Goal: Information Seeking & Learning: Learn about a topic

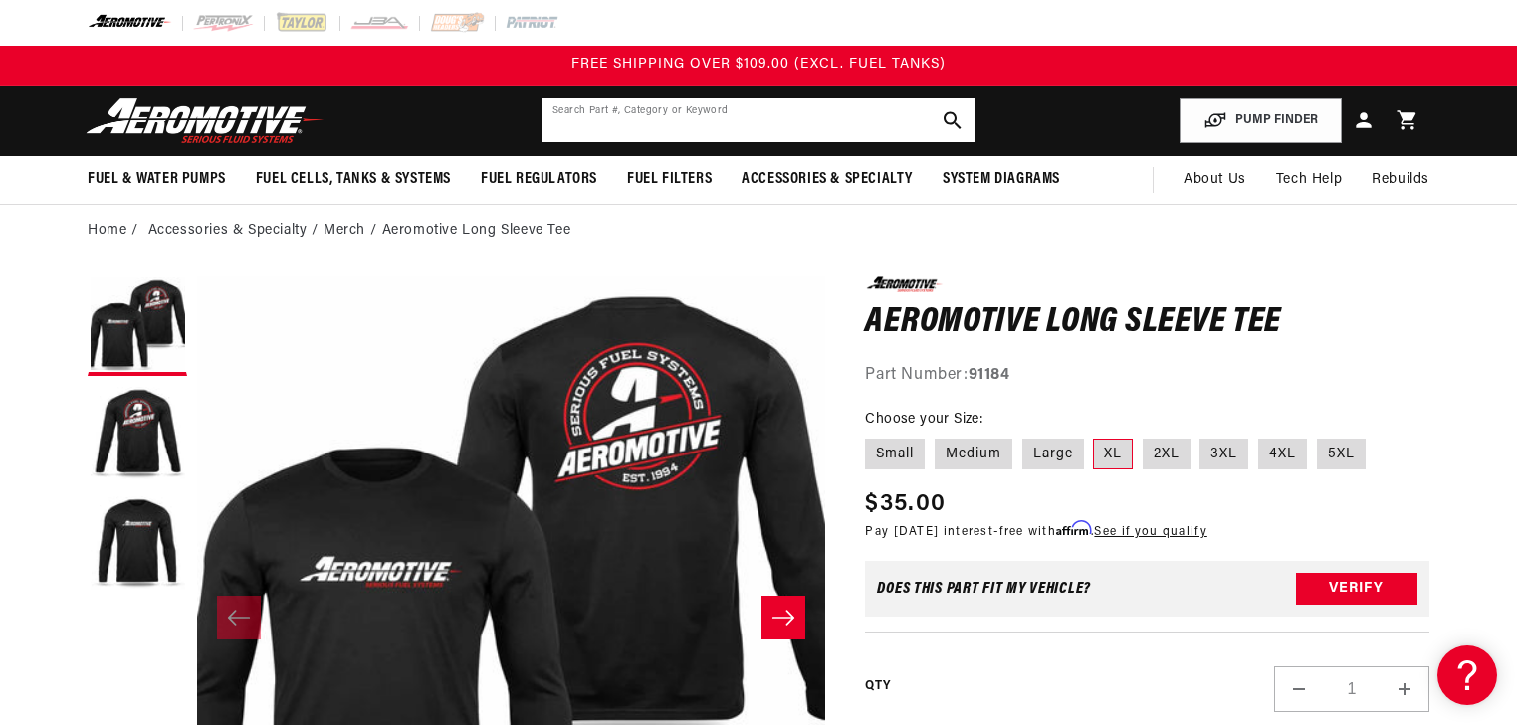
click at [785, 132] on input "text" at bounding box center [758, 121] width 432 height 44
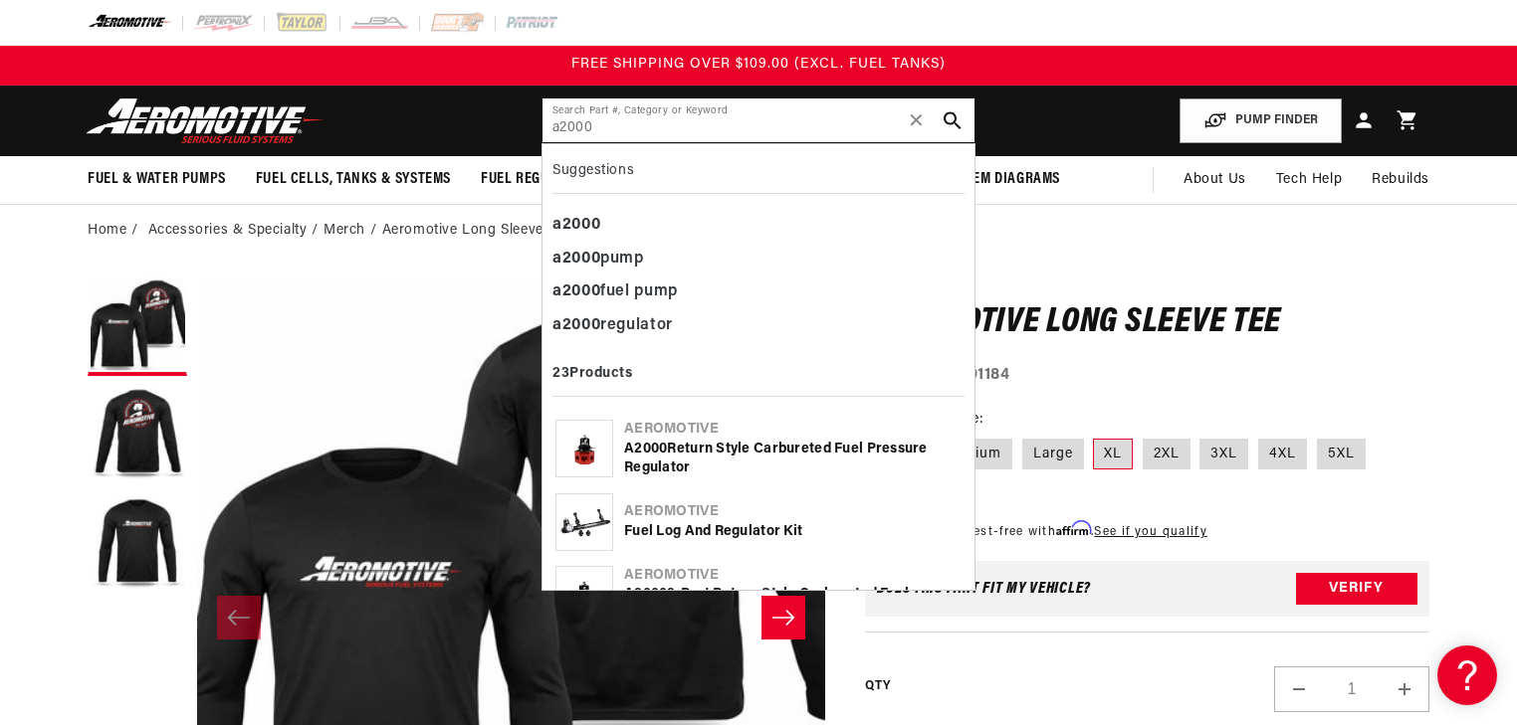
type input "a2000"
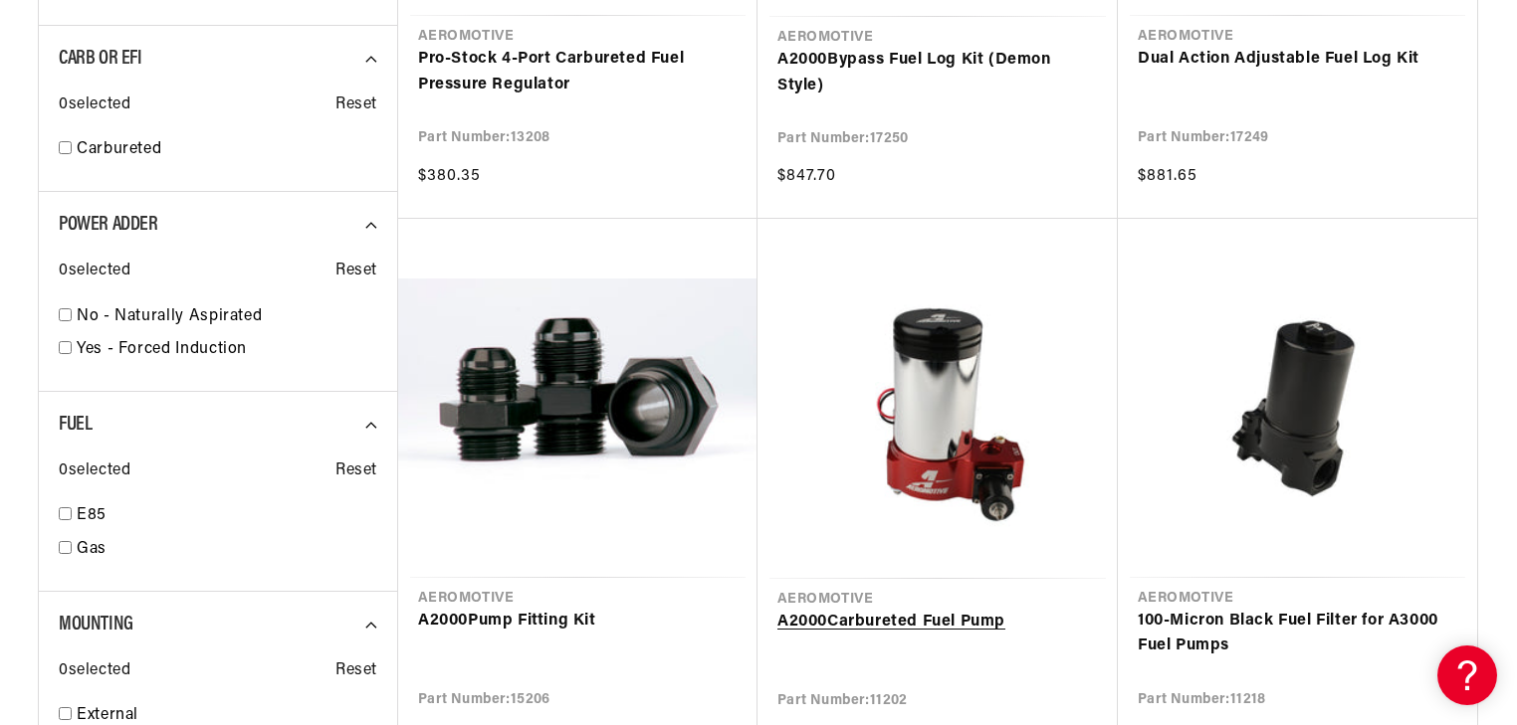
scroll to position [2229, 0]
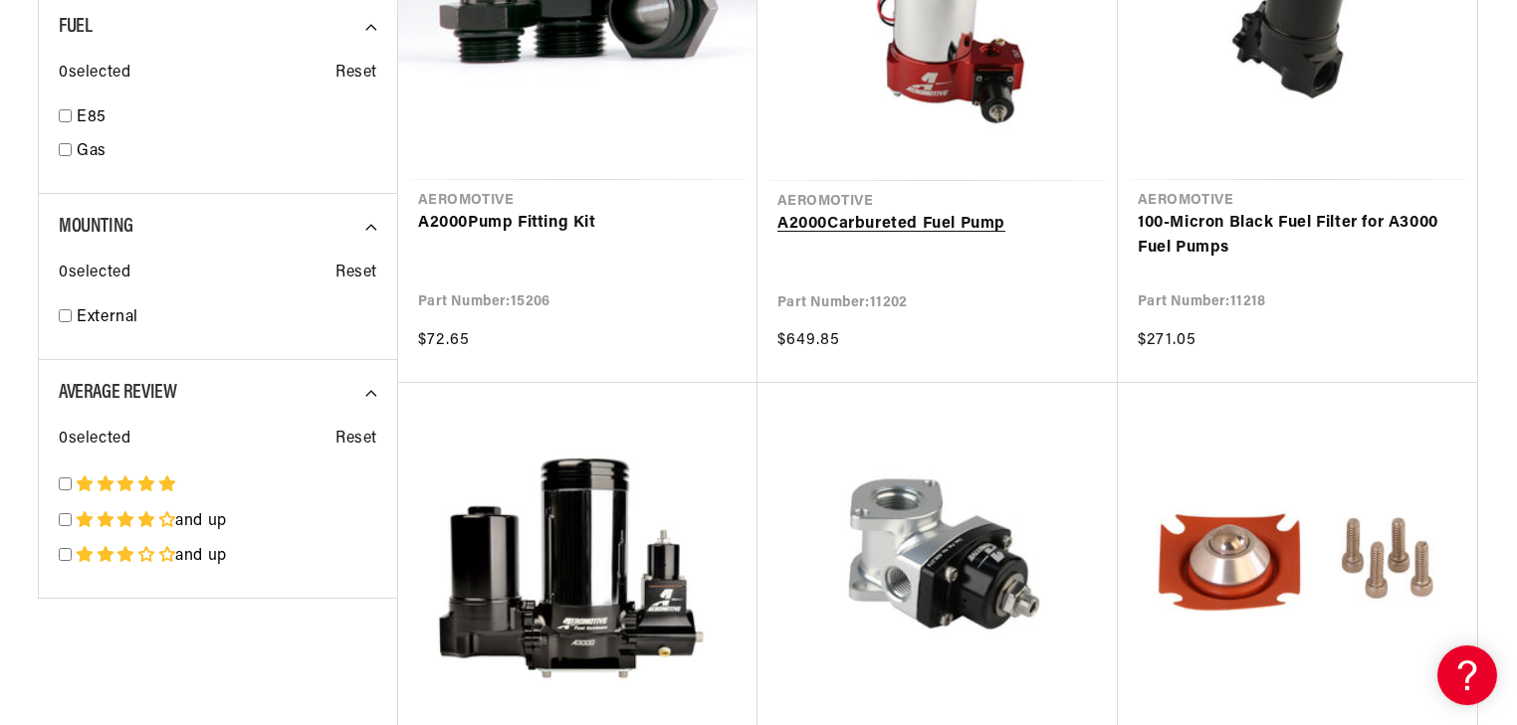
click at [963, 212] on link "A2000 Carbureted Fuel Pump" at bounding box center [937, 225] width 320 height 26
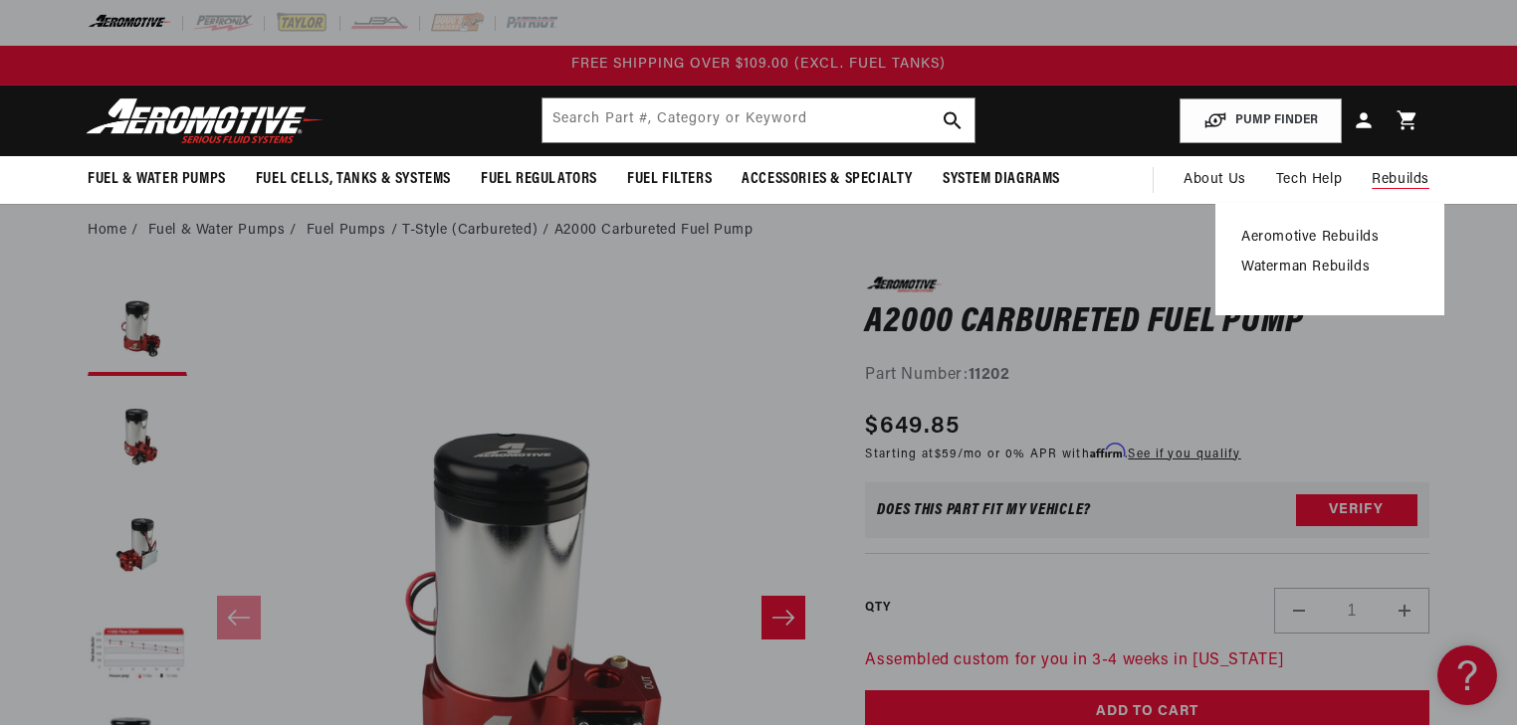
click at [1402, 181] on span "Rebuilds" at bounding box center [1400, 180] width 58 height 22
click at [1355, 229] on link "Aeromotive Rebuilds" at bounding box center [1329, 238] width 177 height 18
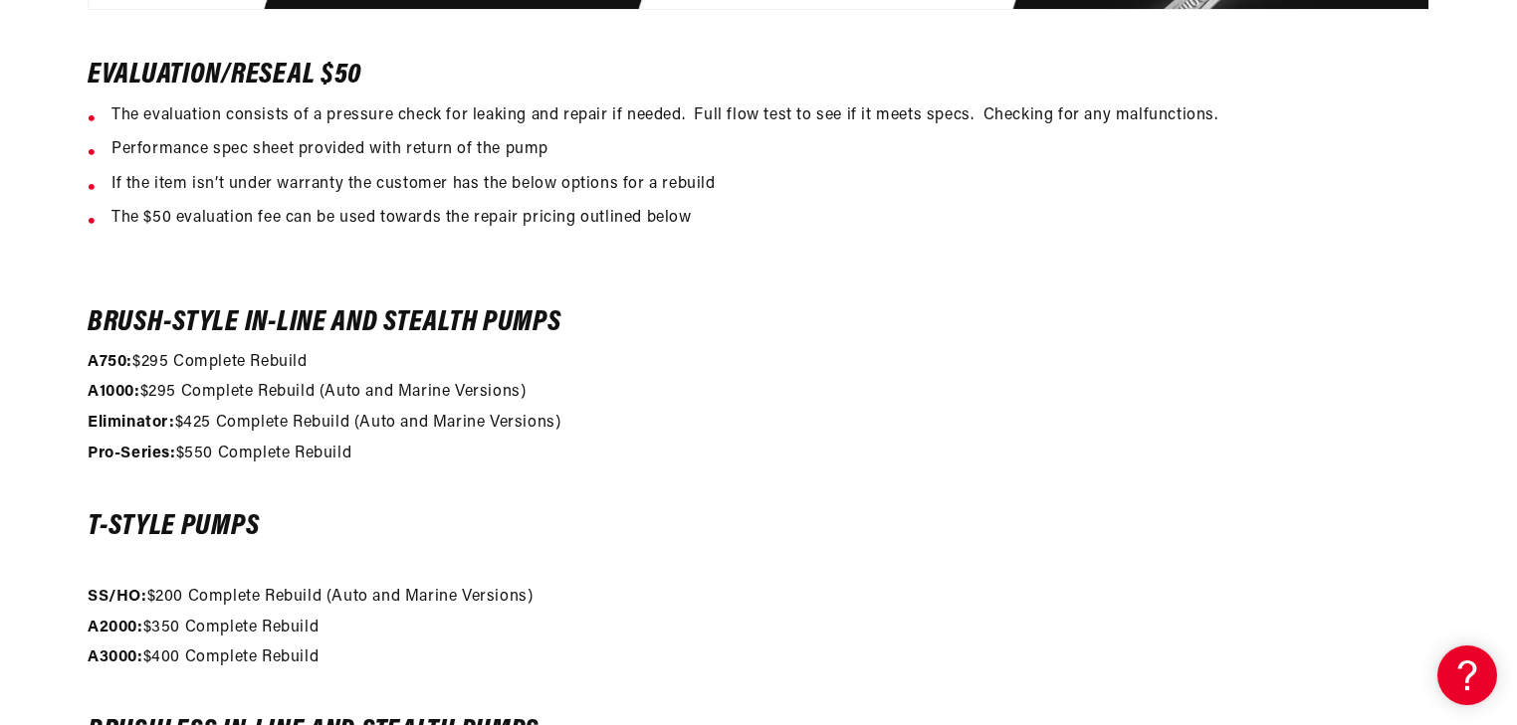
scroll to position [1513, 0]
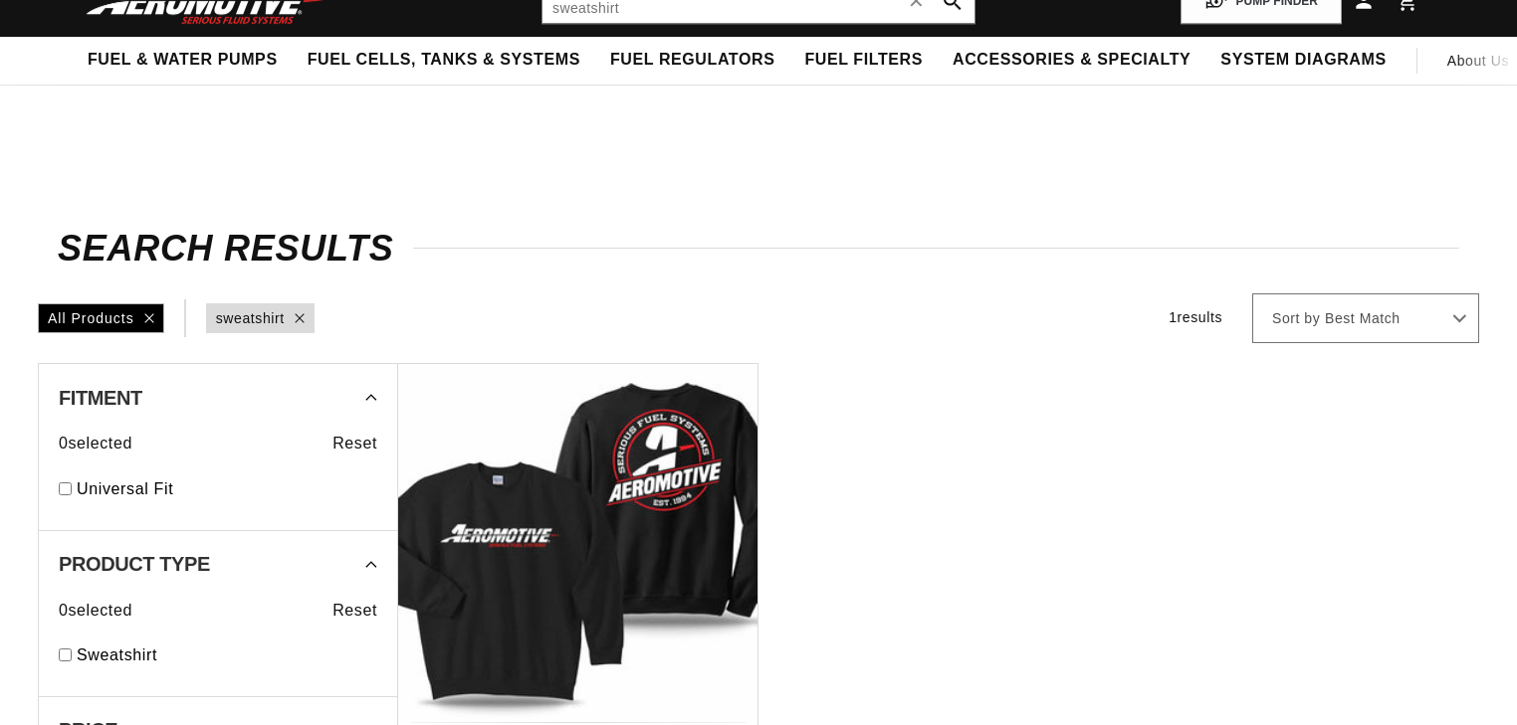
scroll to position [318, 0]
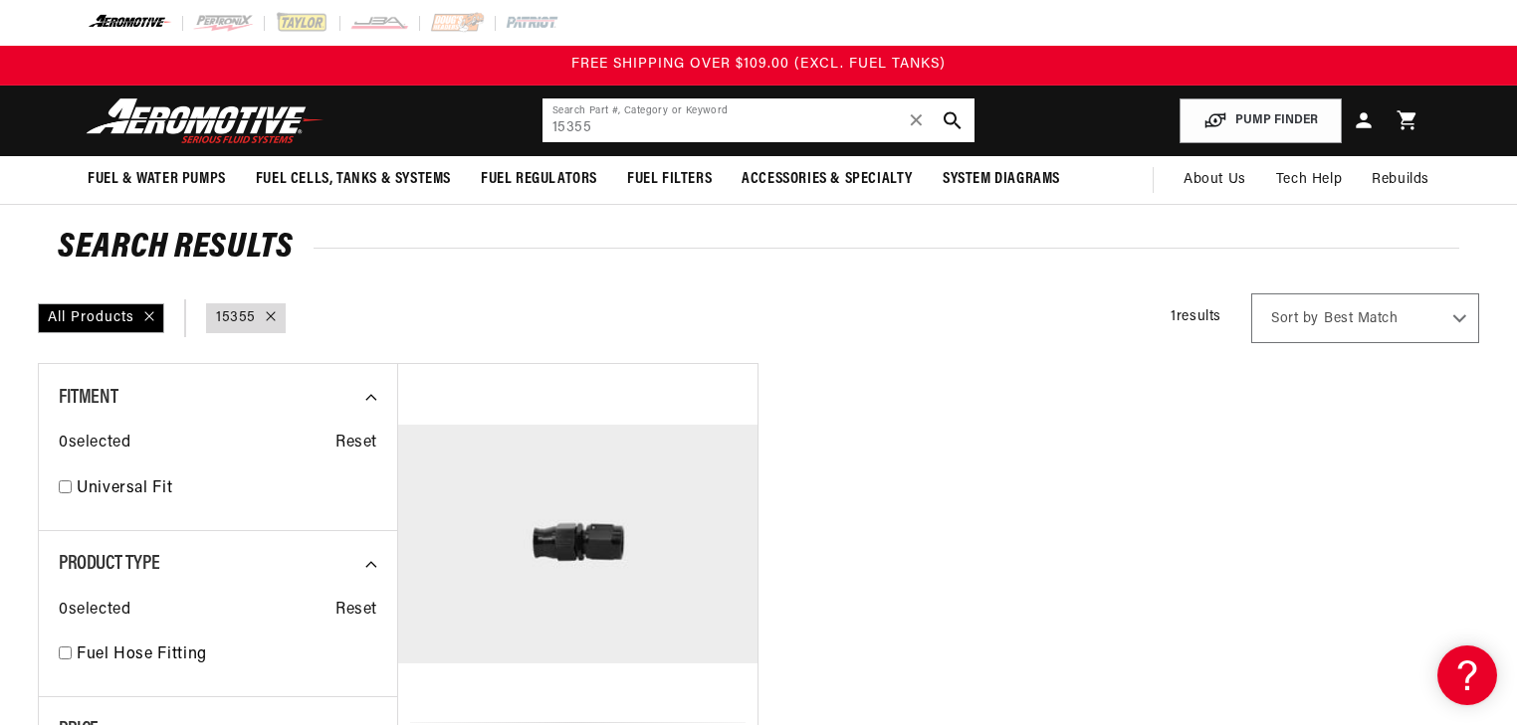
drag, startPoint x: 664, startPoint y: 140, endPoint x: 530, endPoint y: 139, distance: 133.4
click at [534, 137] on header "Fuel & Water Pumps Back In-Tank In-Line Fuel Pumps" at bounding box center [758, 121] width 1441 height 71
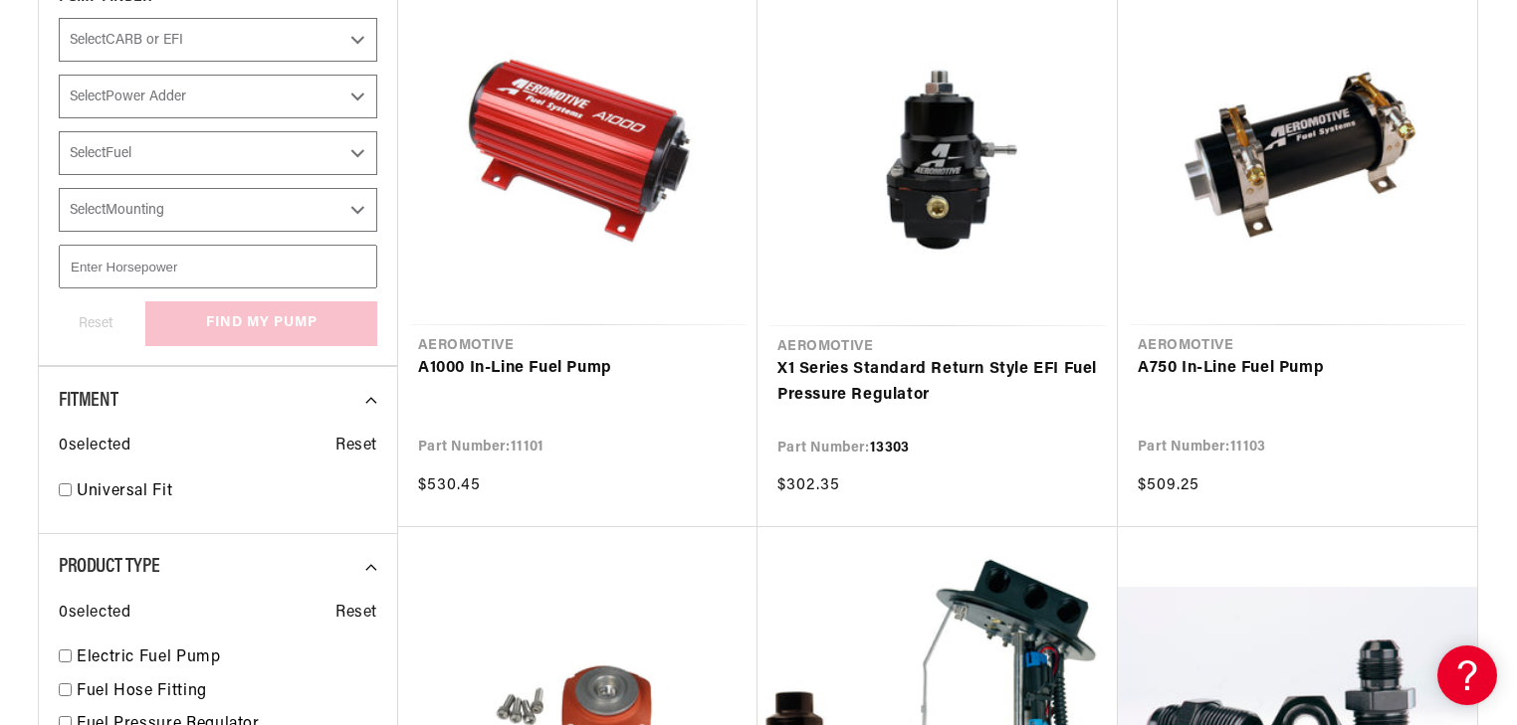
type input "15618"
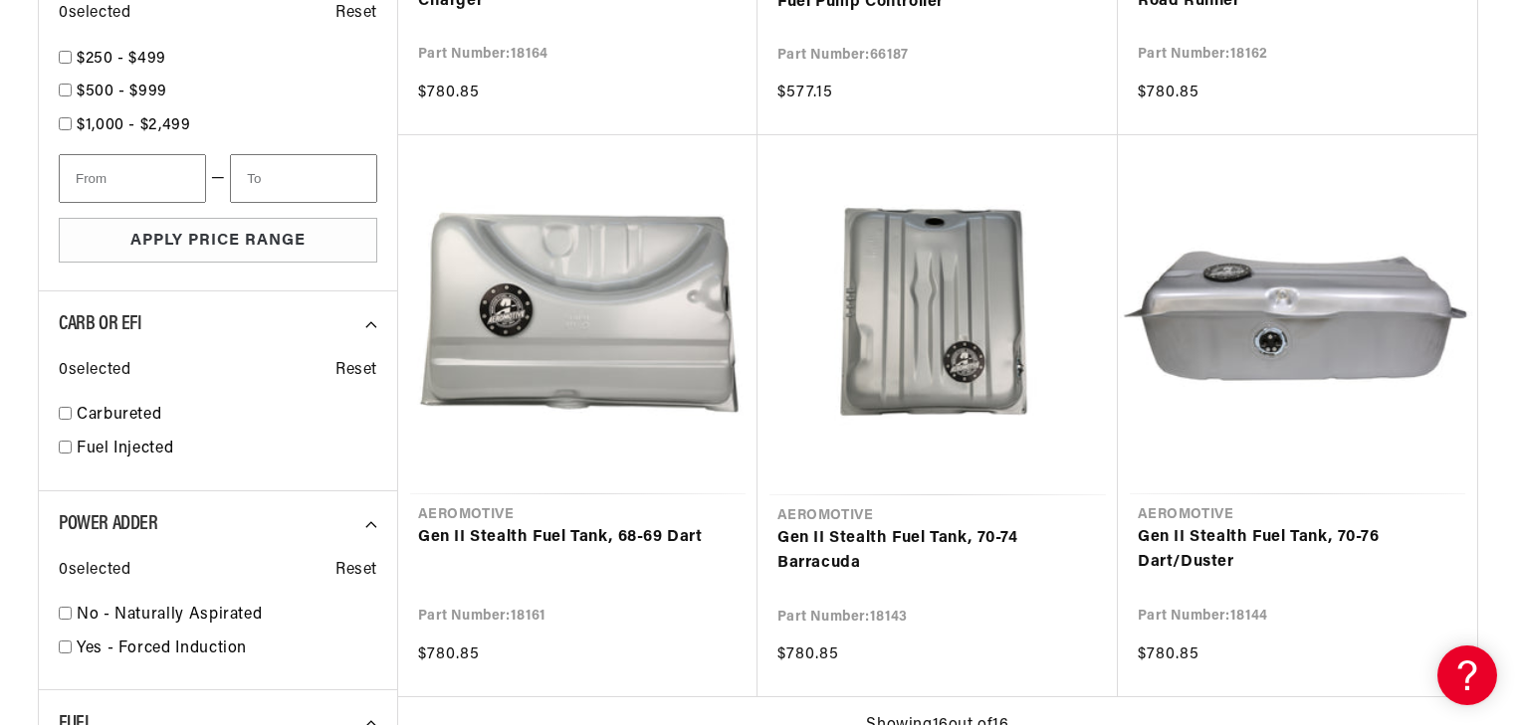
scroll to position [1929, 0]
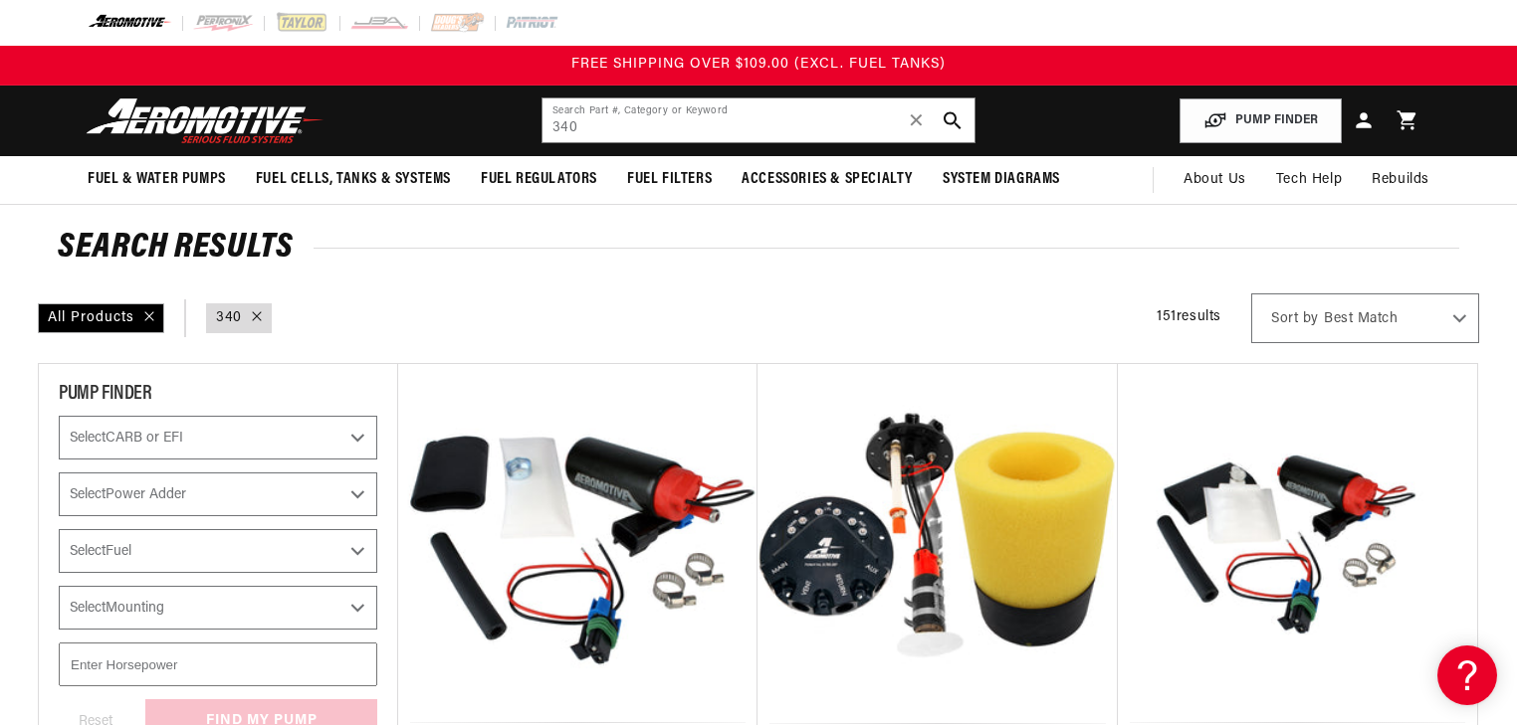
type input "450"
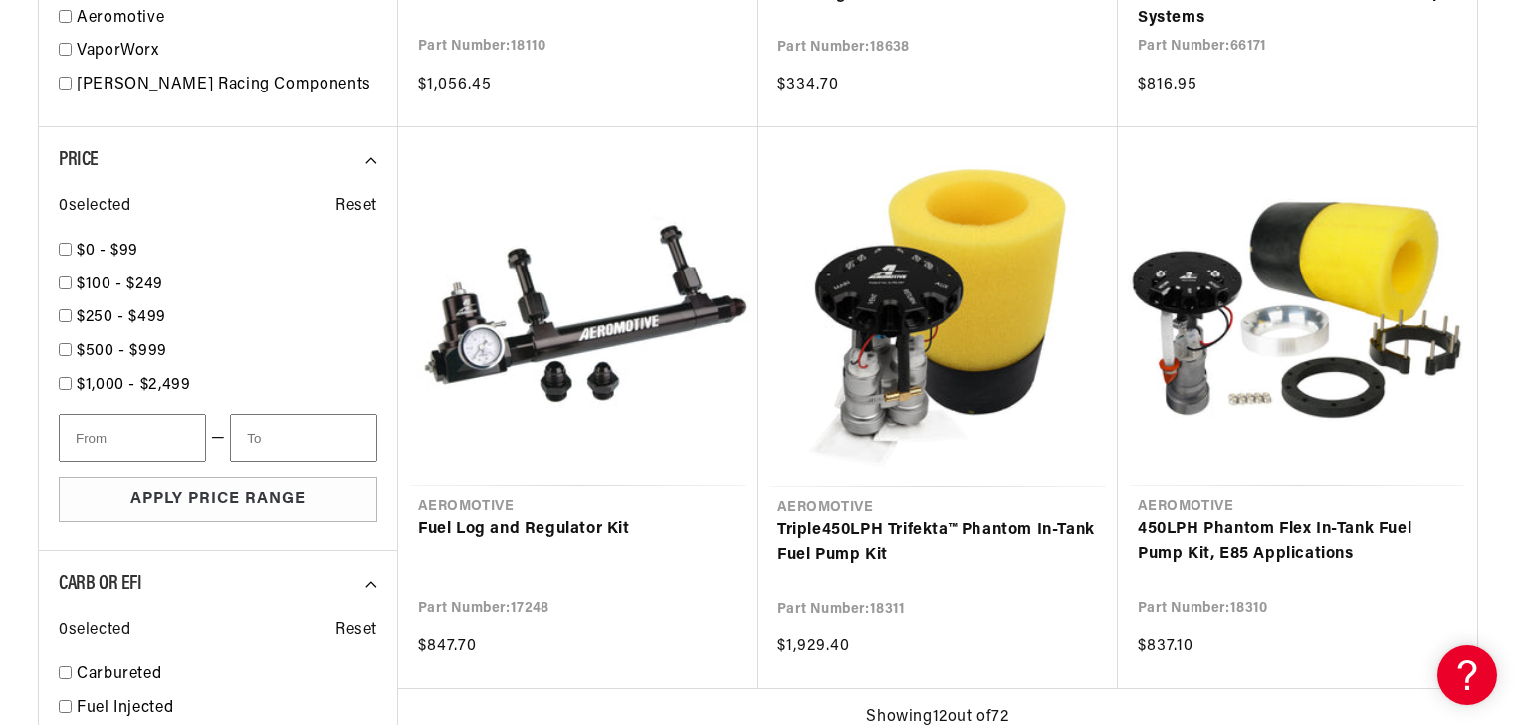
scroll to position [1947, 0]
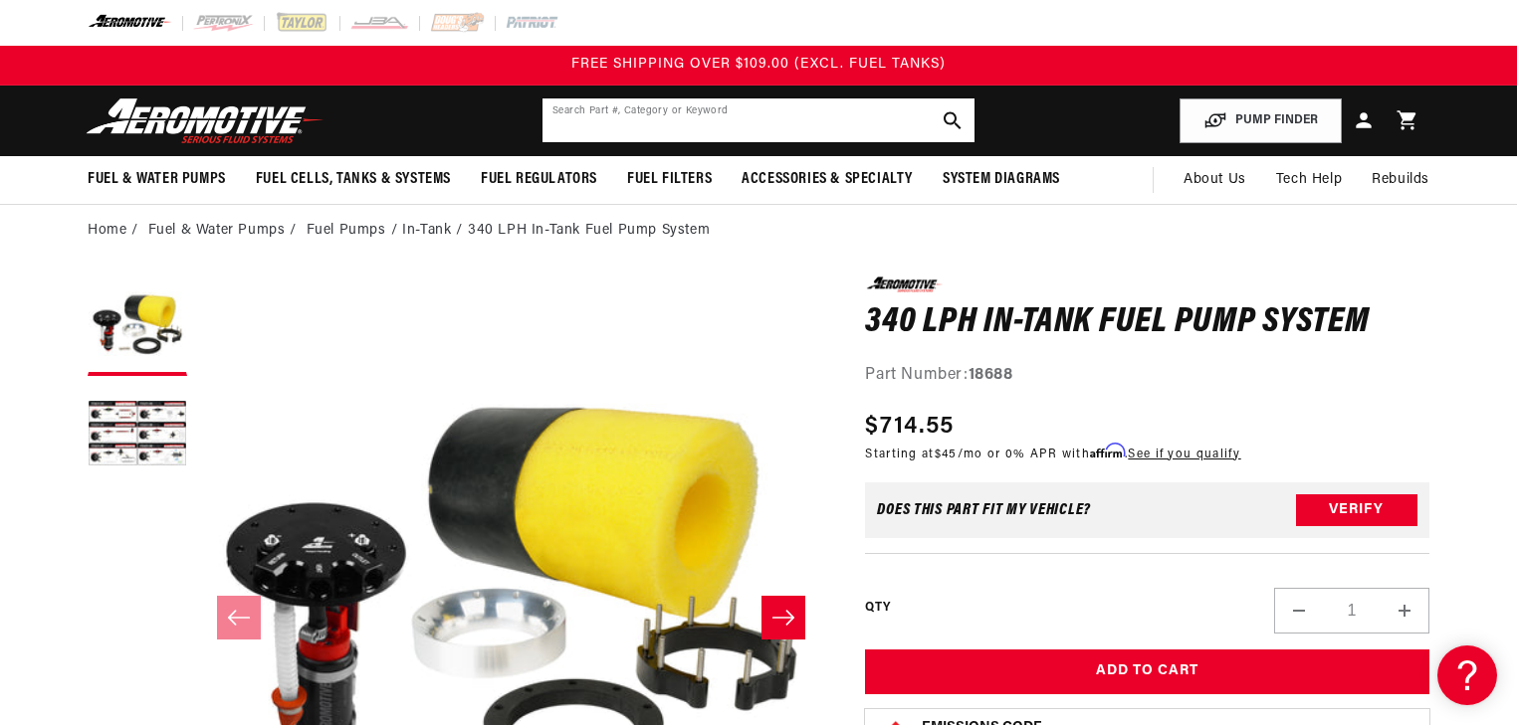
click at [682, 133] on input "text" at bounding box center [758, 121] width 432 height 44
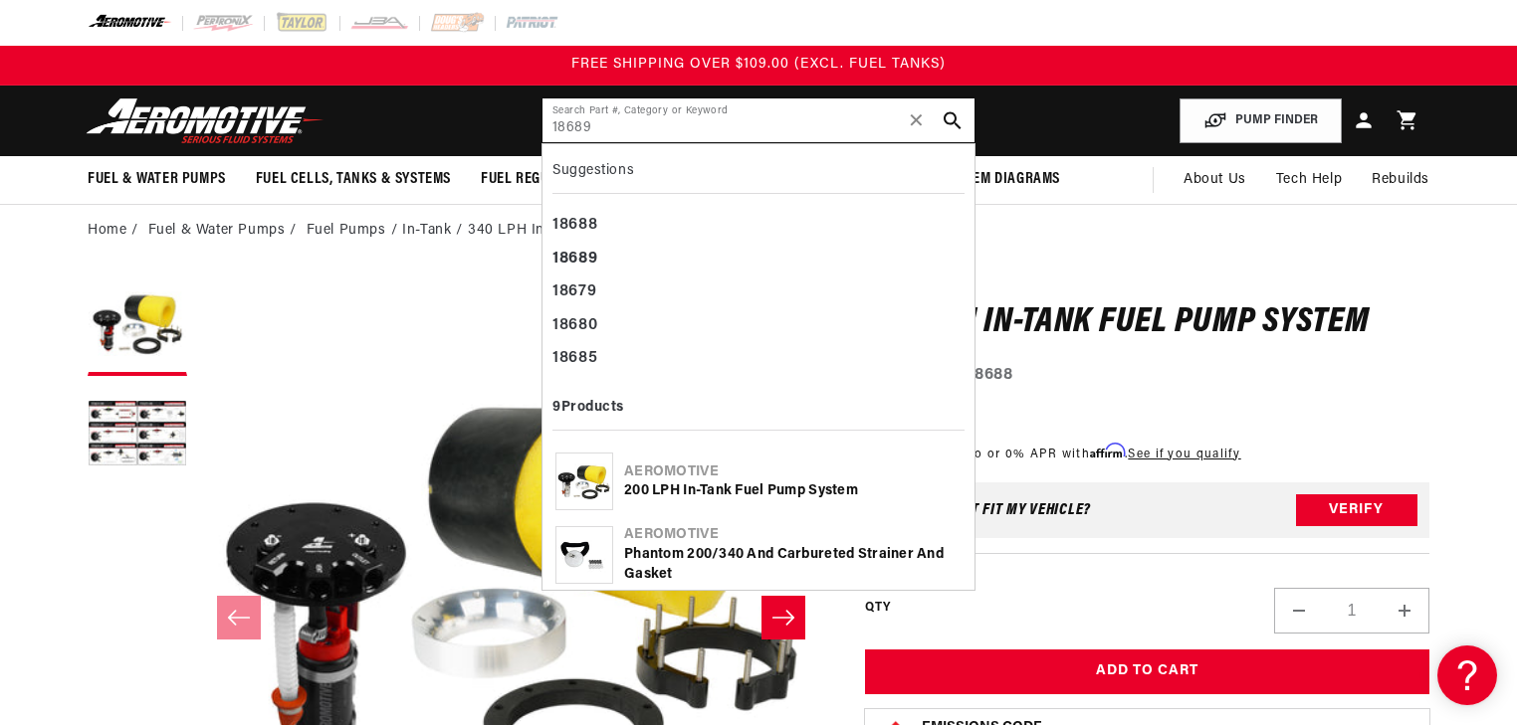
type input "18689"
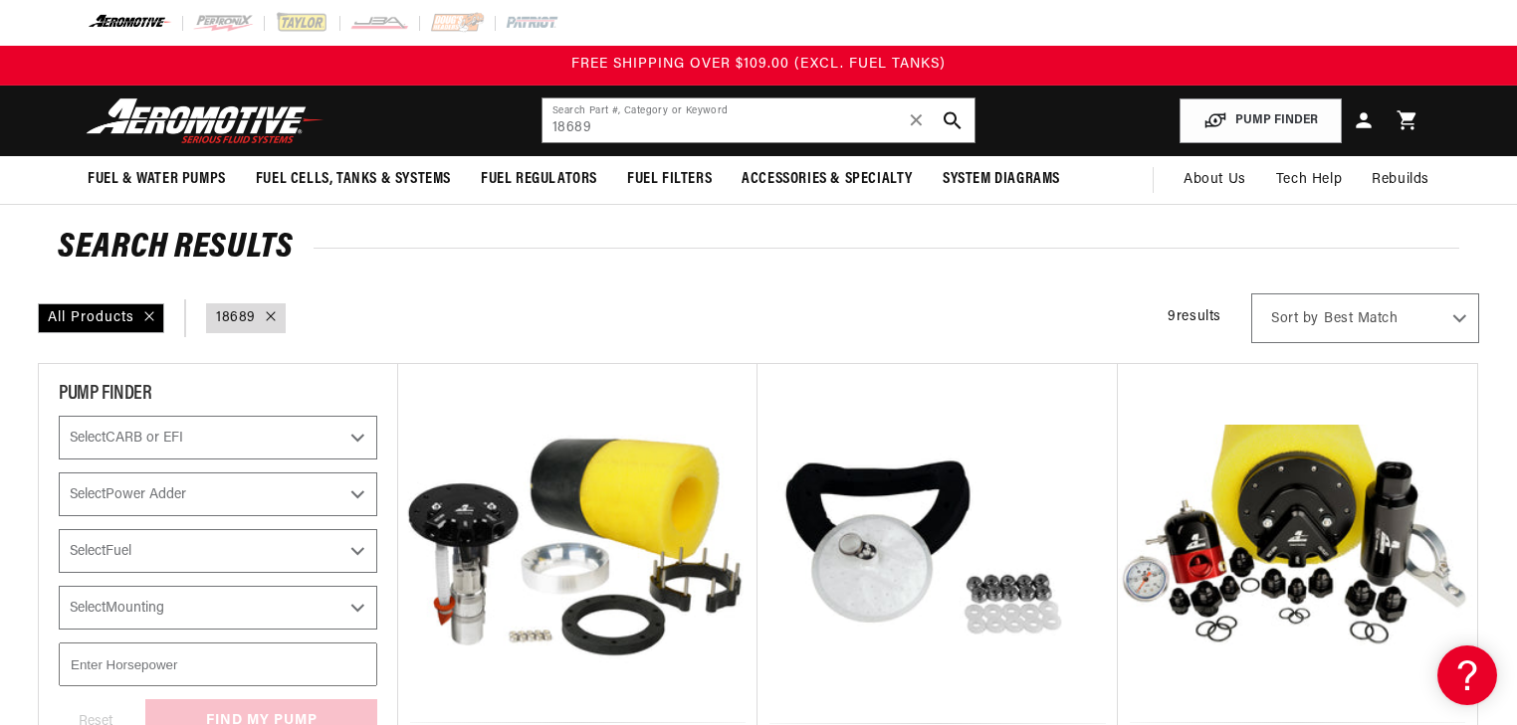
scroll to position [318, 0]
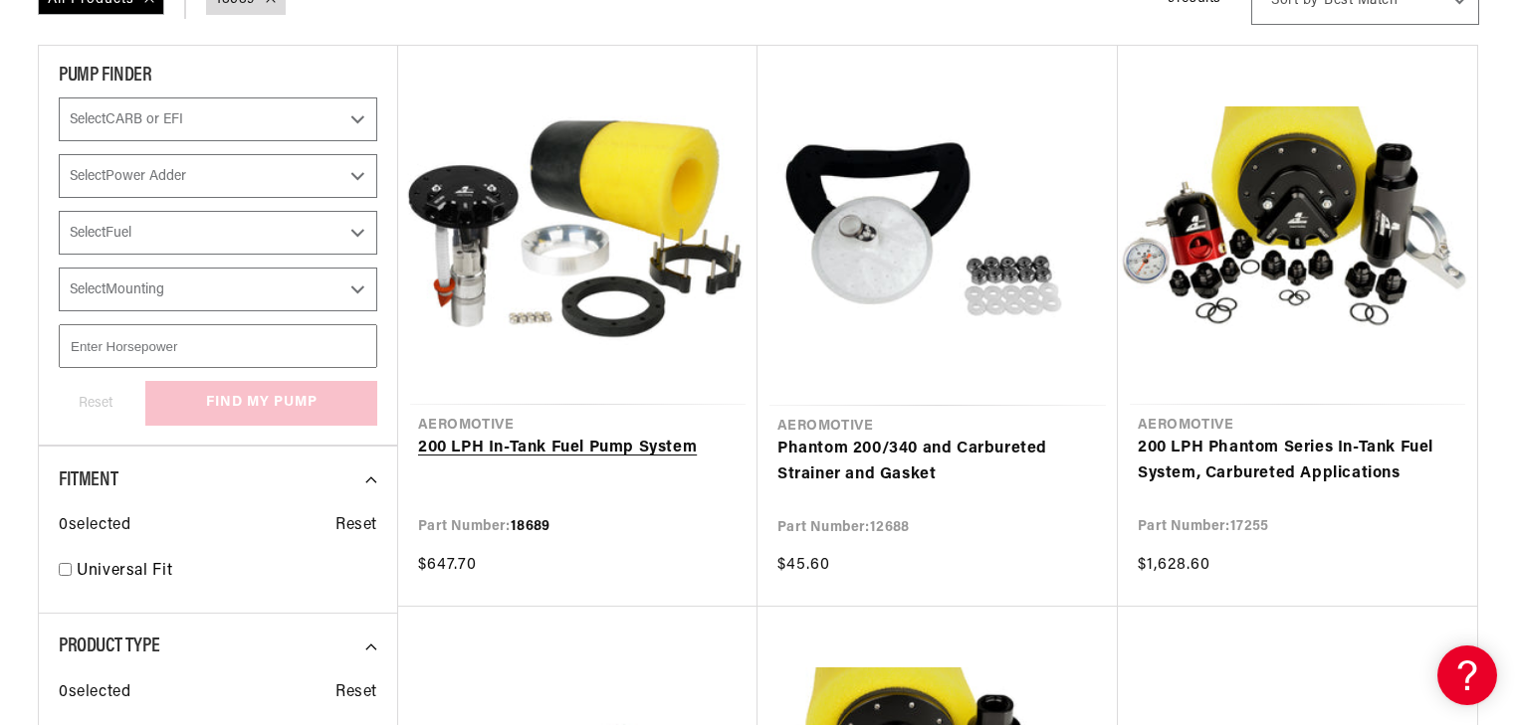
click at [599, 436] on link "200 LPH In-Tank Fuel Pump System" at bounding box center [577, 449] width 319 height 26
click at [542, 436] on link "200 LPH In-Tank Fuel Pump System" at bounding box center [577, 449] width 319 height 26
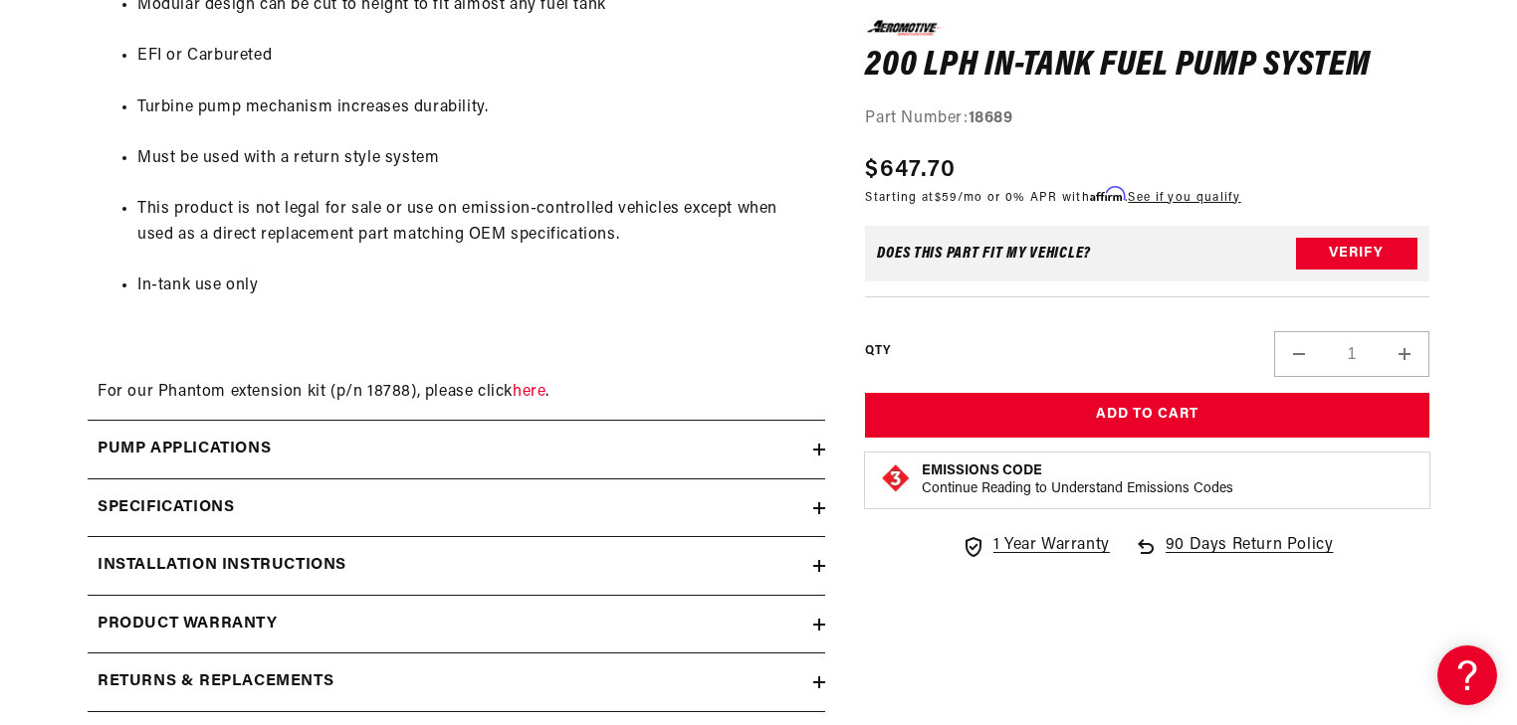
scroll to position [2229, 0]
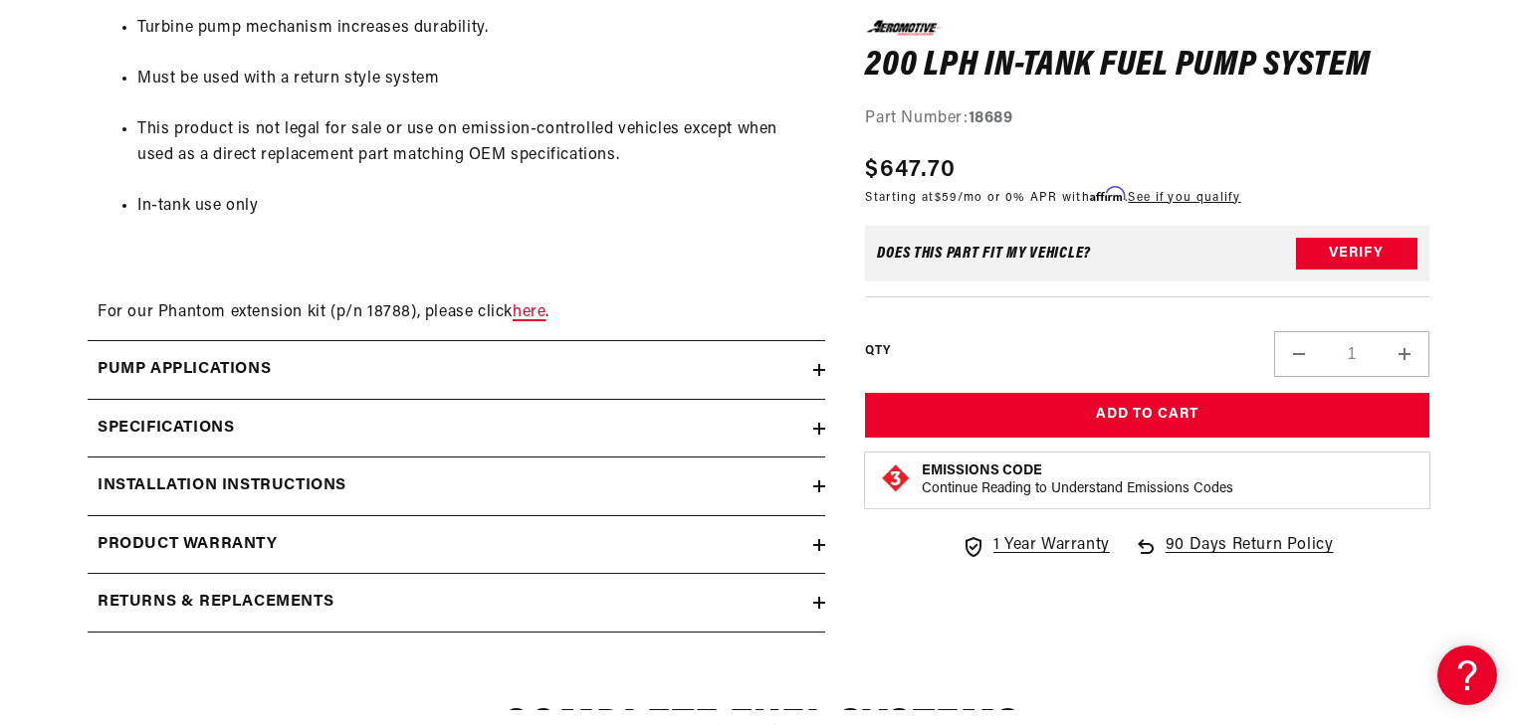
click at [537, 311] on link "here" at bounding box center [529, 313] width 33 height 16
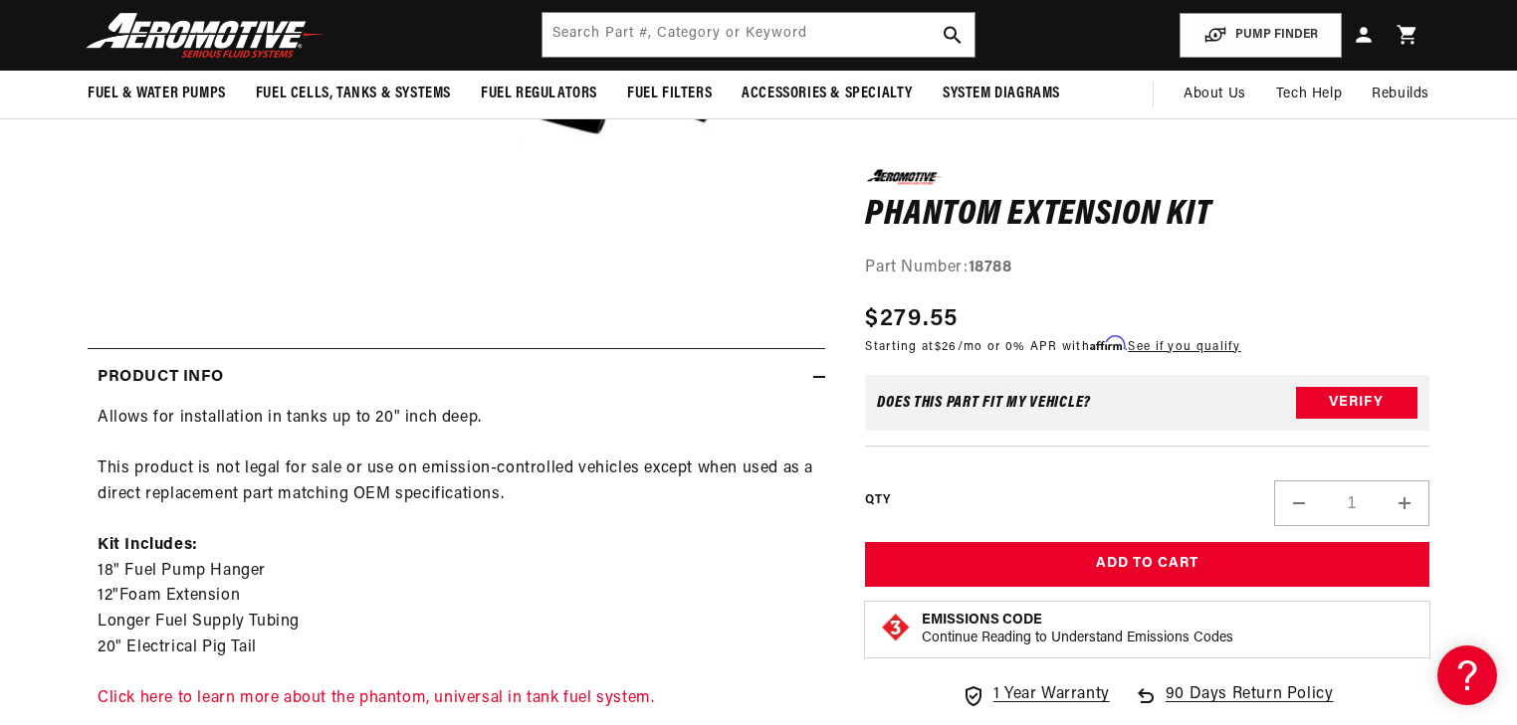
scroll to position [318, 0]
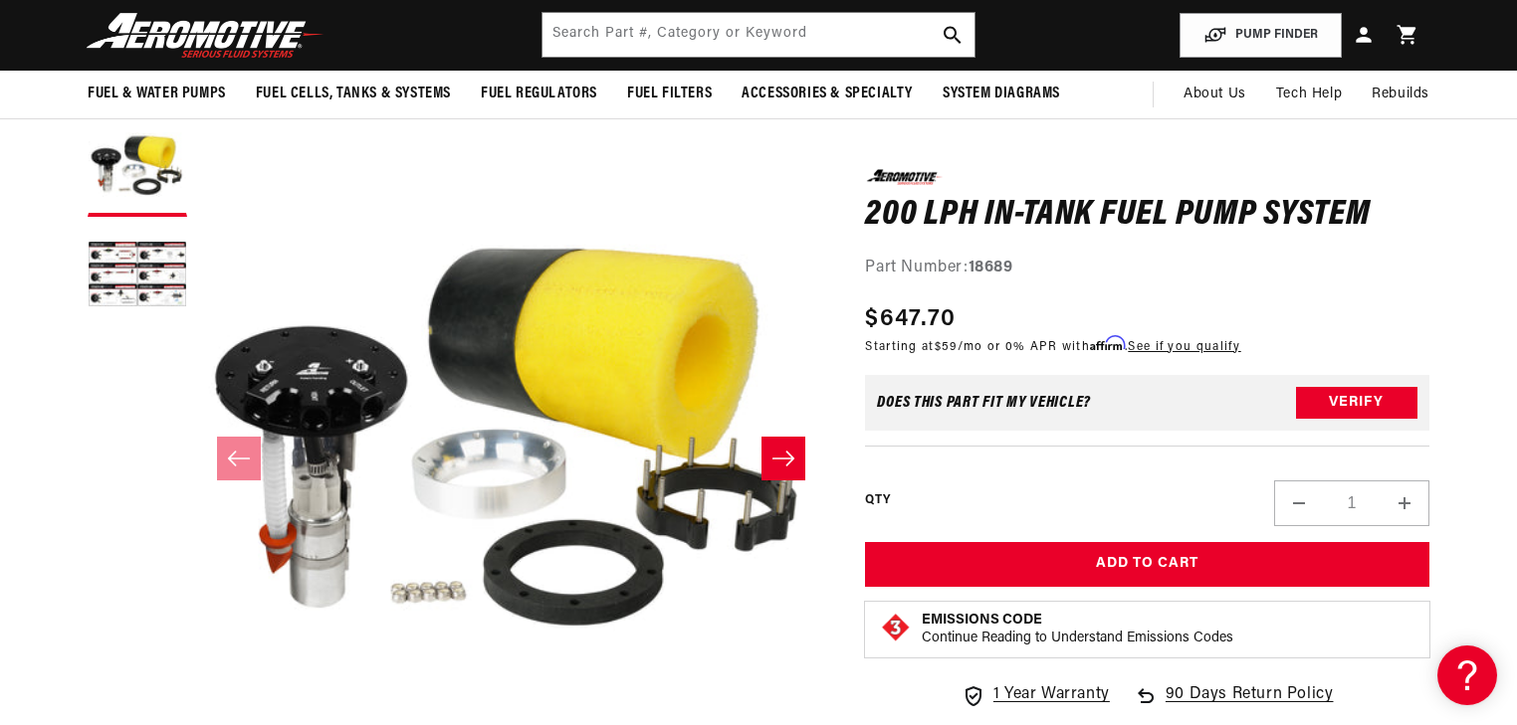
scroll to position [239, 0]
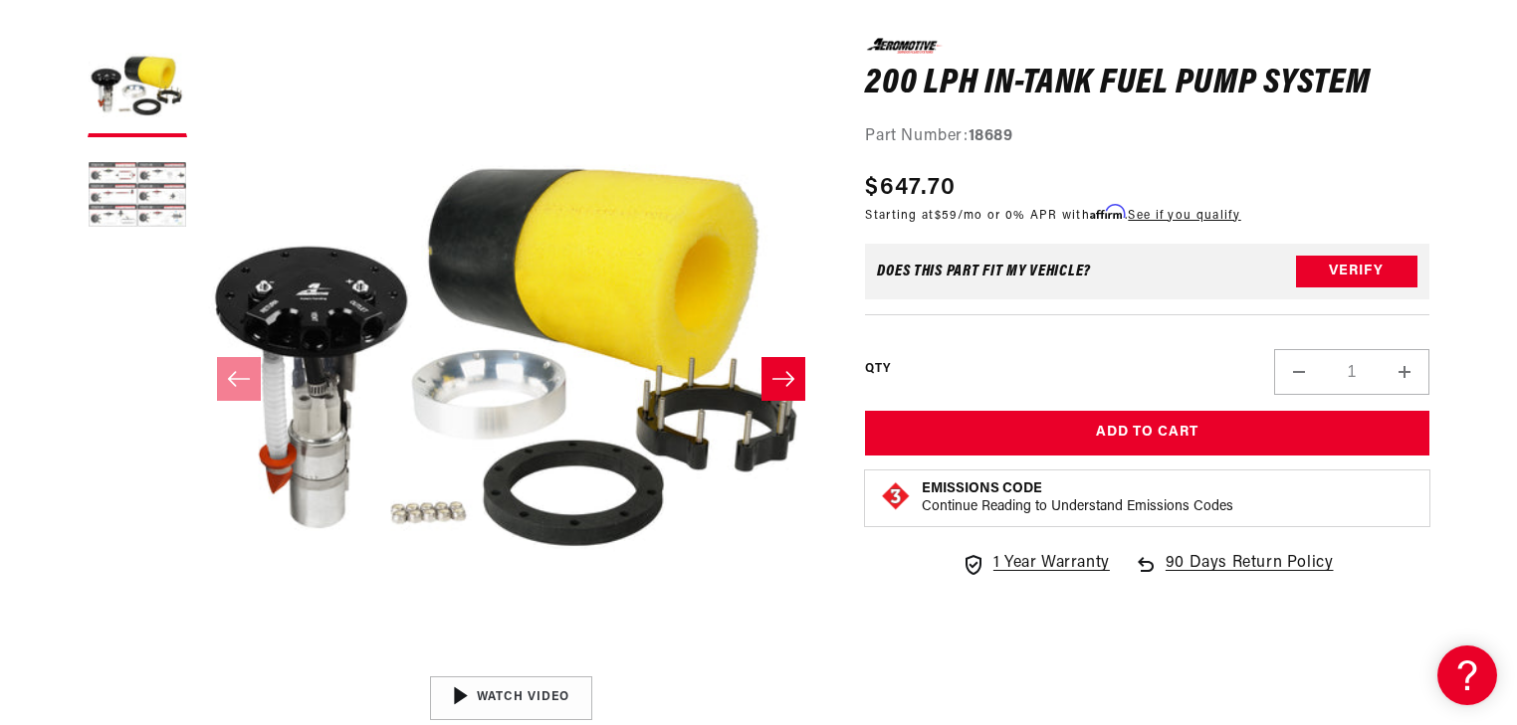
click at [152, 177] on button "Load image 2 in gallery view" at bounding box center [138, 197] width 100 height 100
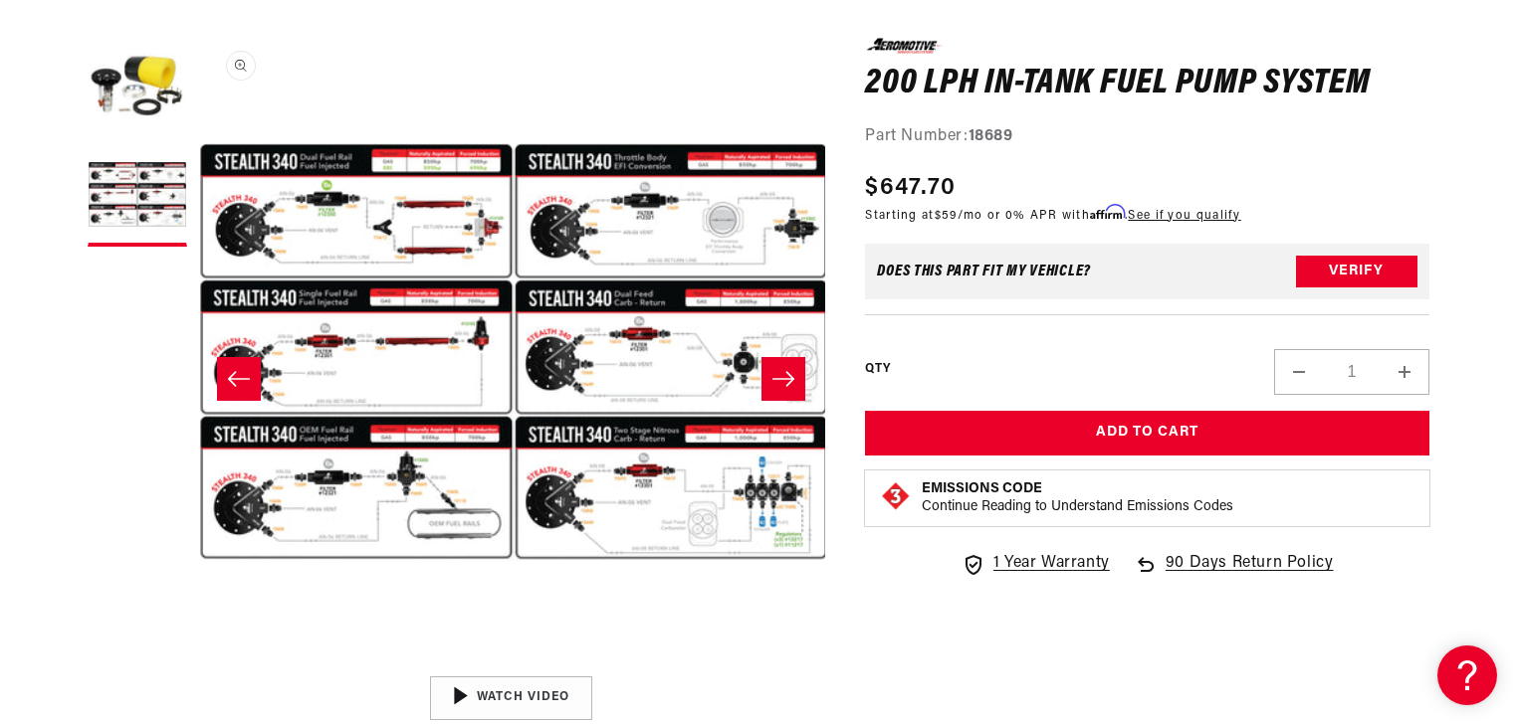
scroll to position [0, 628]
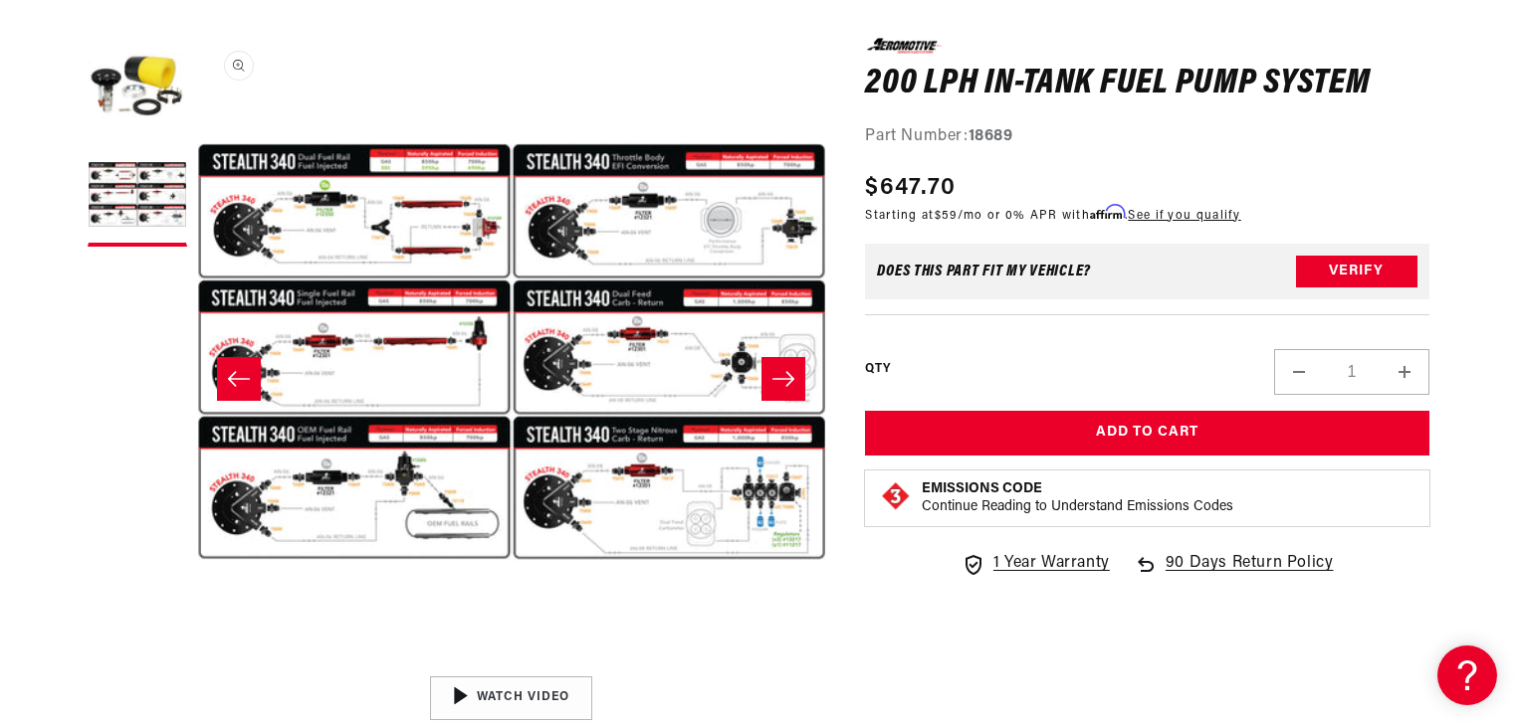
click at [197, 667] on button "Open media 2 in modal" at bounding box center [197, 667] width 0 height 0
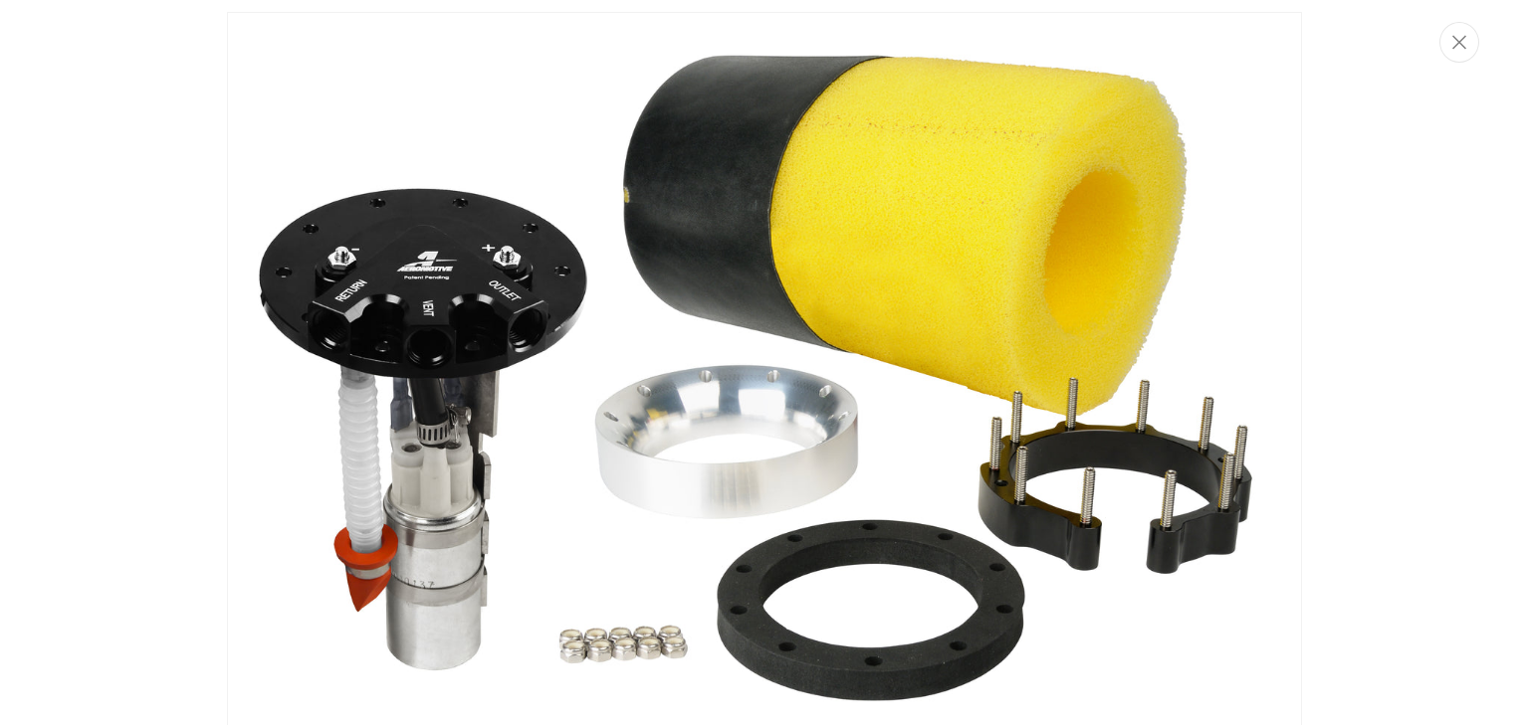
scroll to position [0, 0]
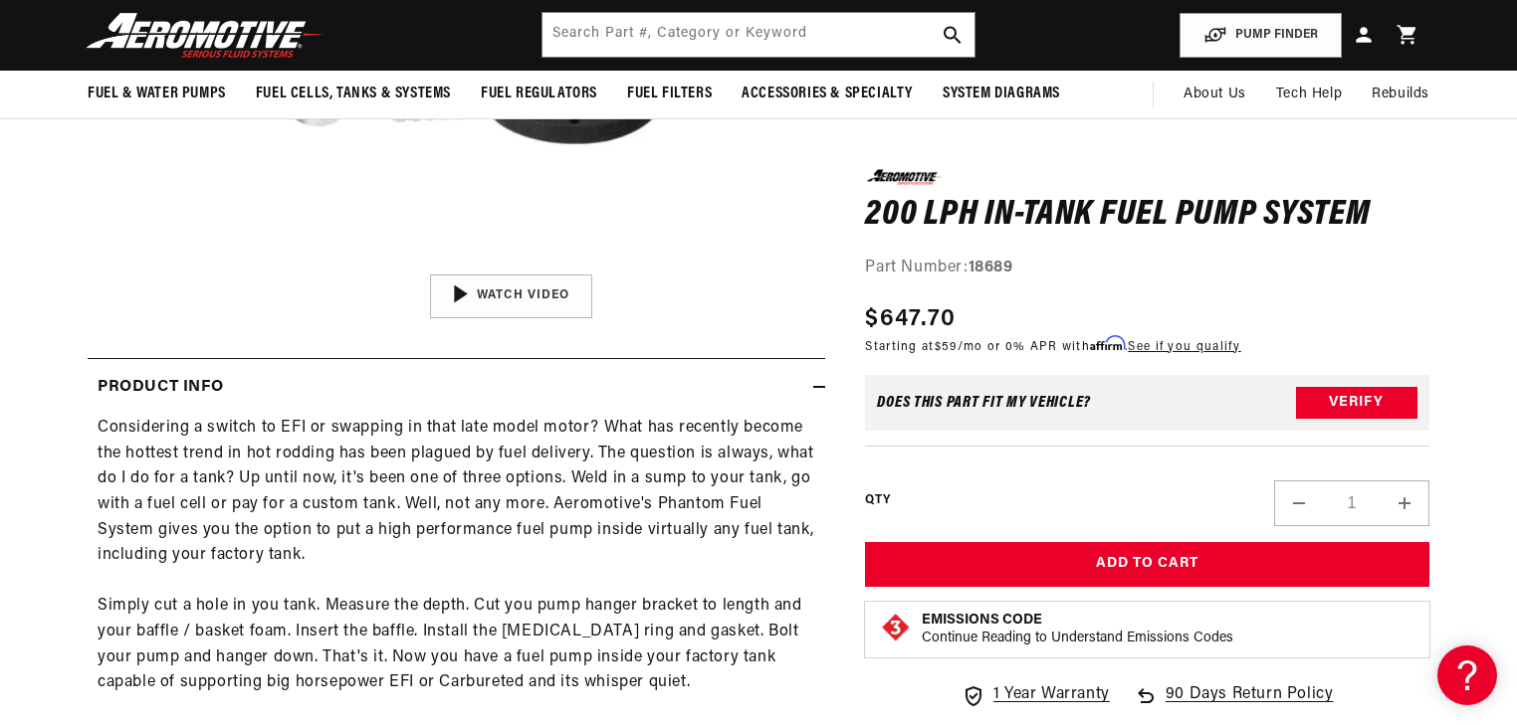
scroll to position [318, 0]
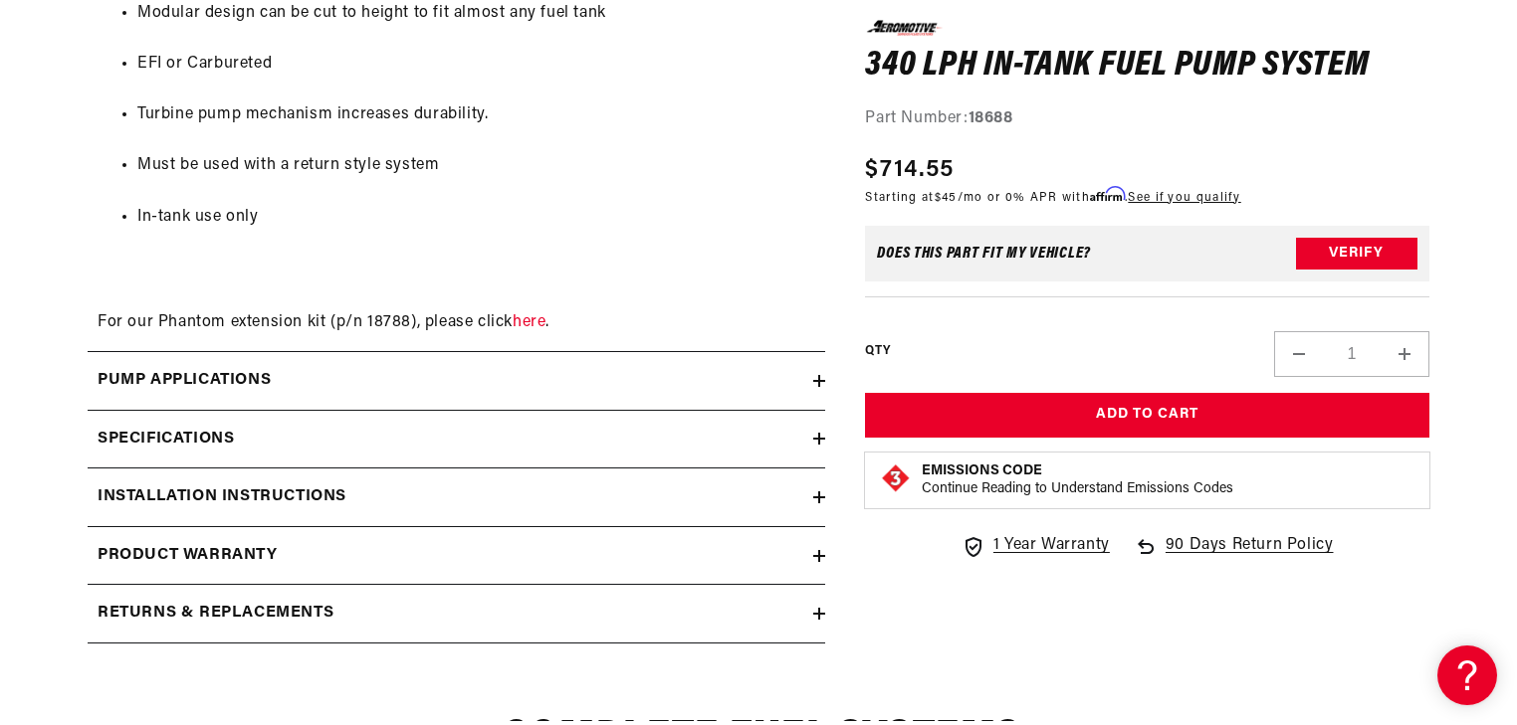
scroll to position [2388, 0]
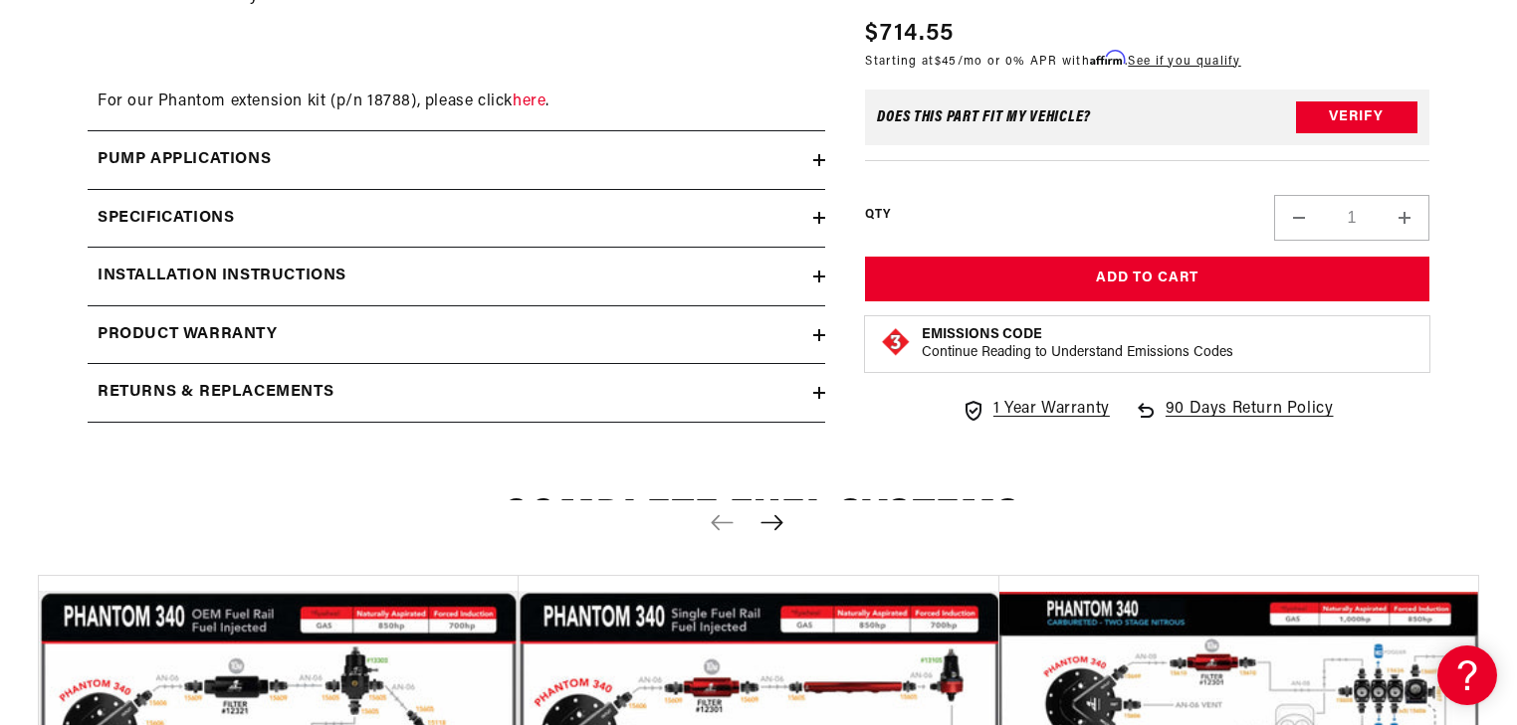
click at [820, 277] on icon at bounding box center [819, 277] width 12 height 0
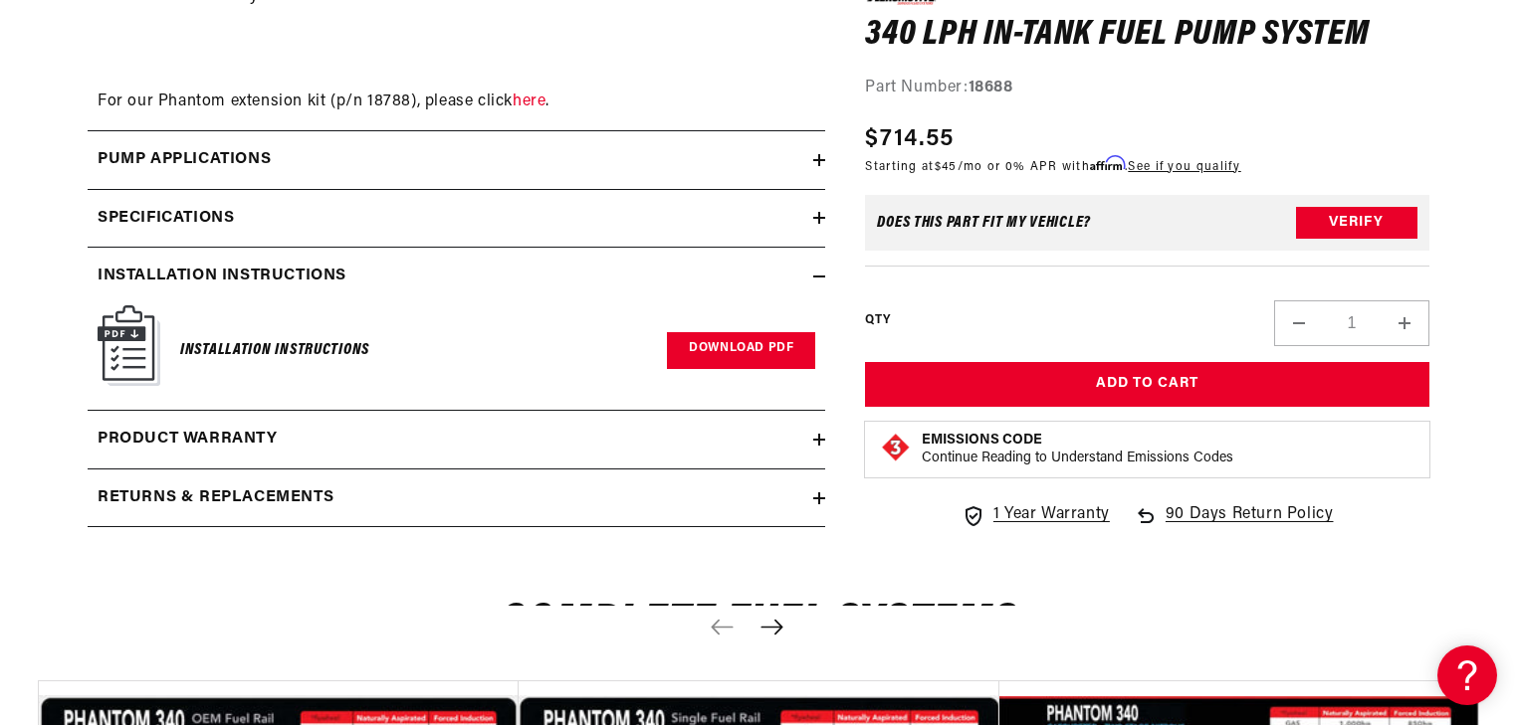
click at [752, 369] on link "Download PDF" at bounding box center [741, 350] width 148 height 37
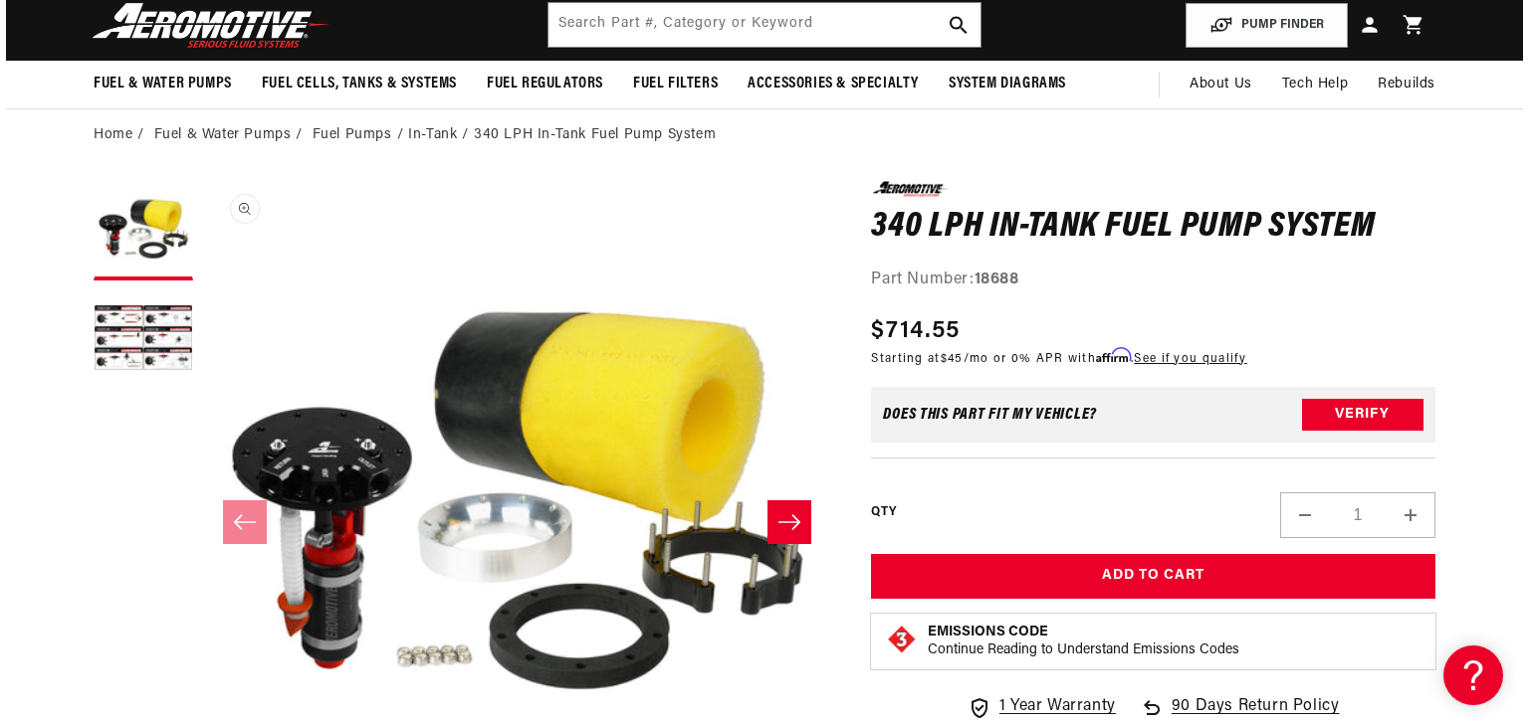
scroll to position [80, 0]
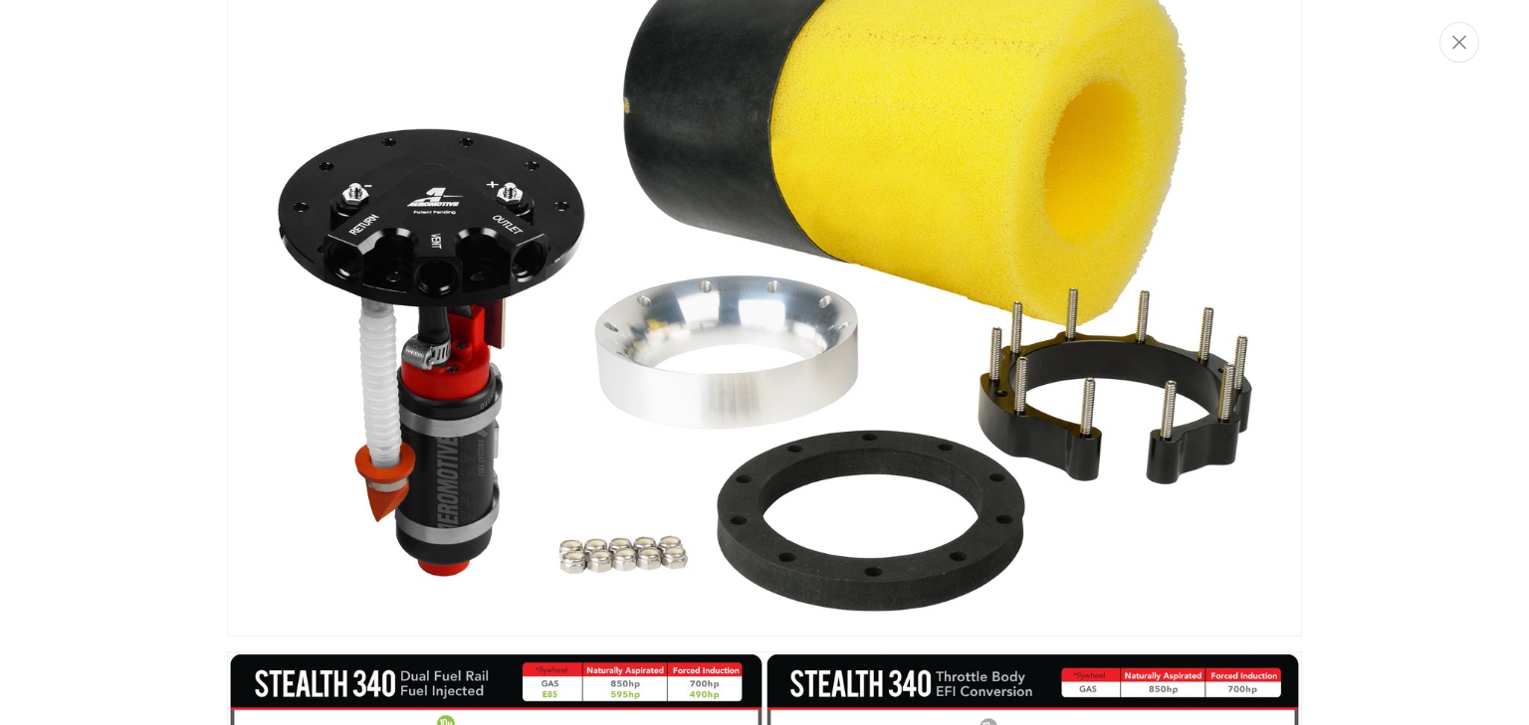
scroll to position [411, 0]
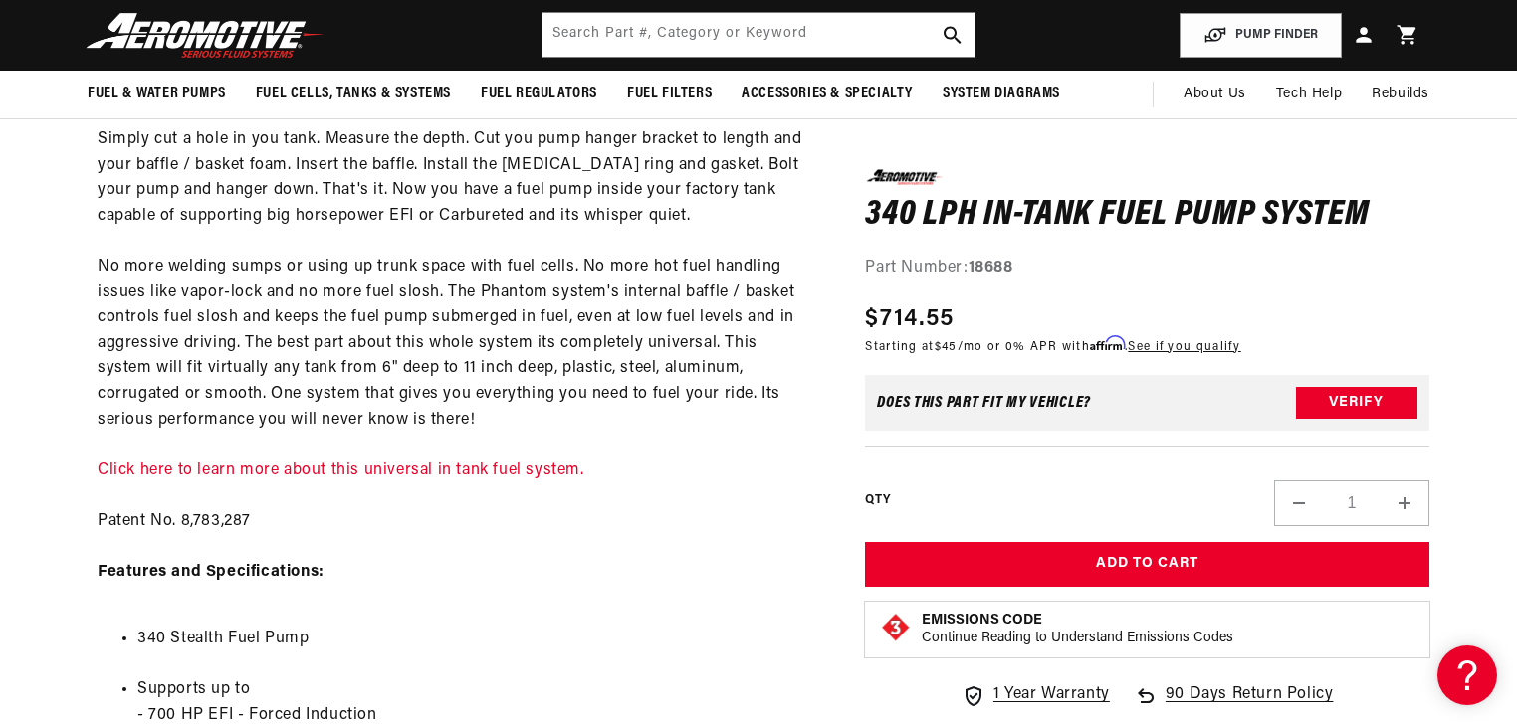
scroll to position [1115, 0]
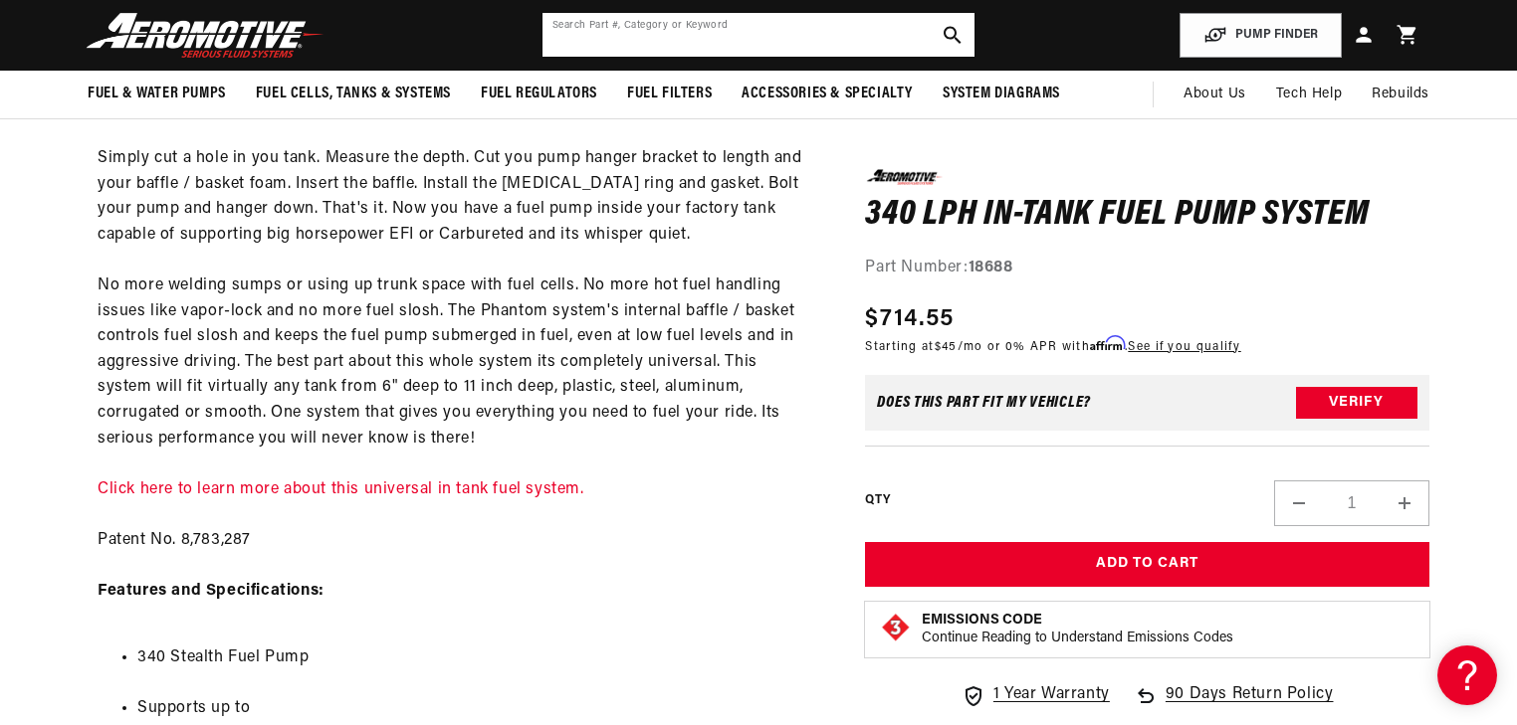
click at [824, 22] on input "text" at bounding box center [758, 35] width 432 height 44
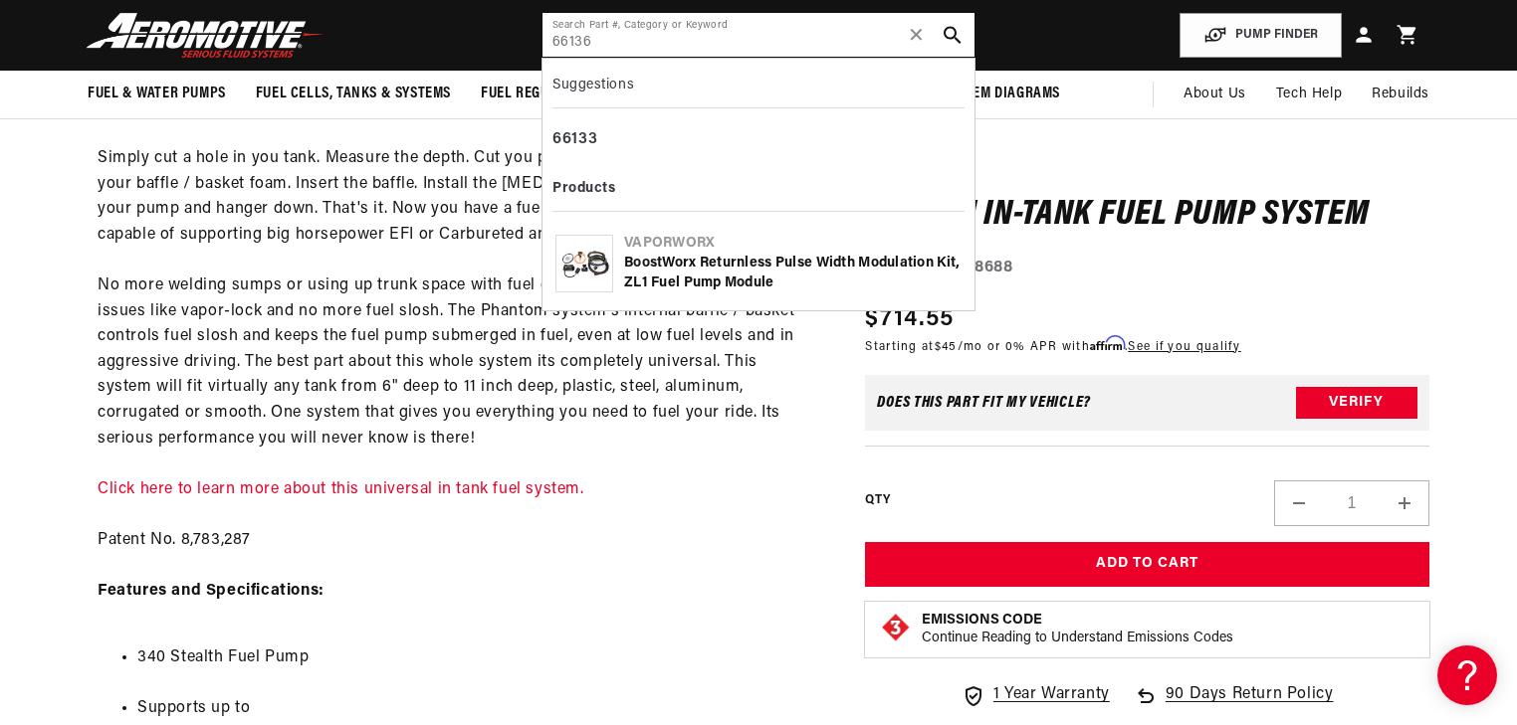
type input "66136"
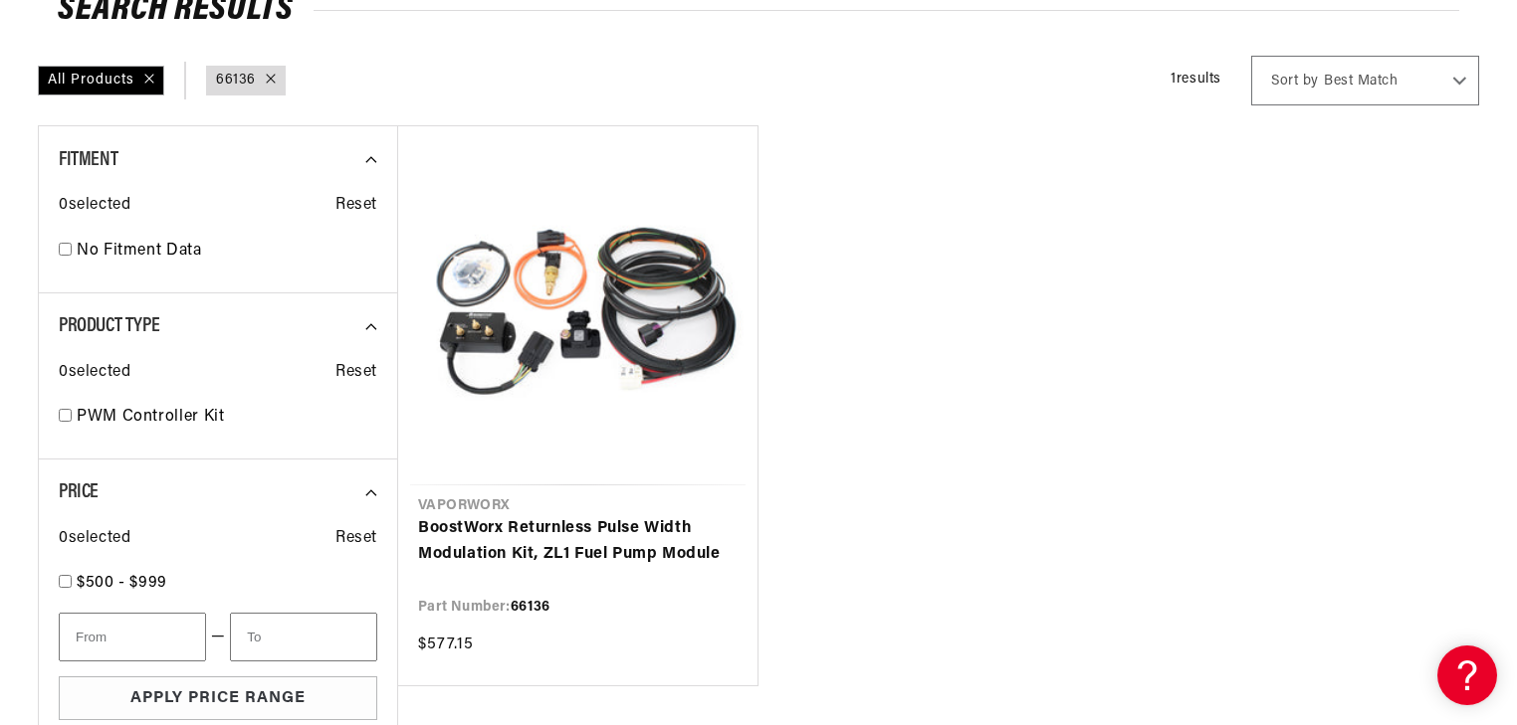
scroll to position [239, 0]
click at [615, 515] on link "BoostWorx Returnless Pulse Width Modulation Kit, ZL1 Fuel Pump Module" at bounding box center [577, 540] width 319 height 51
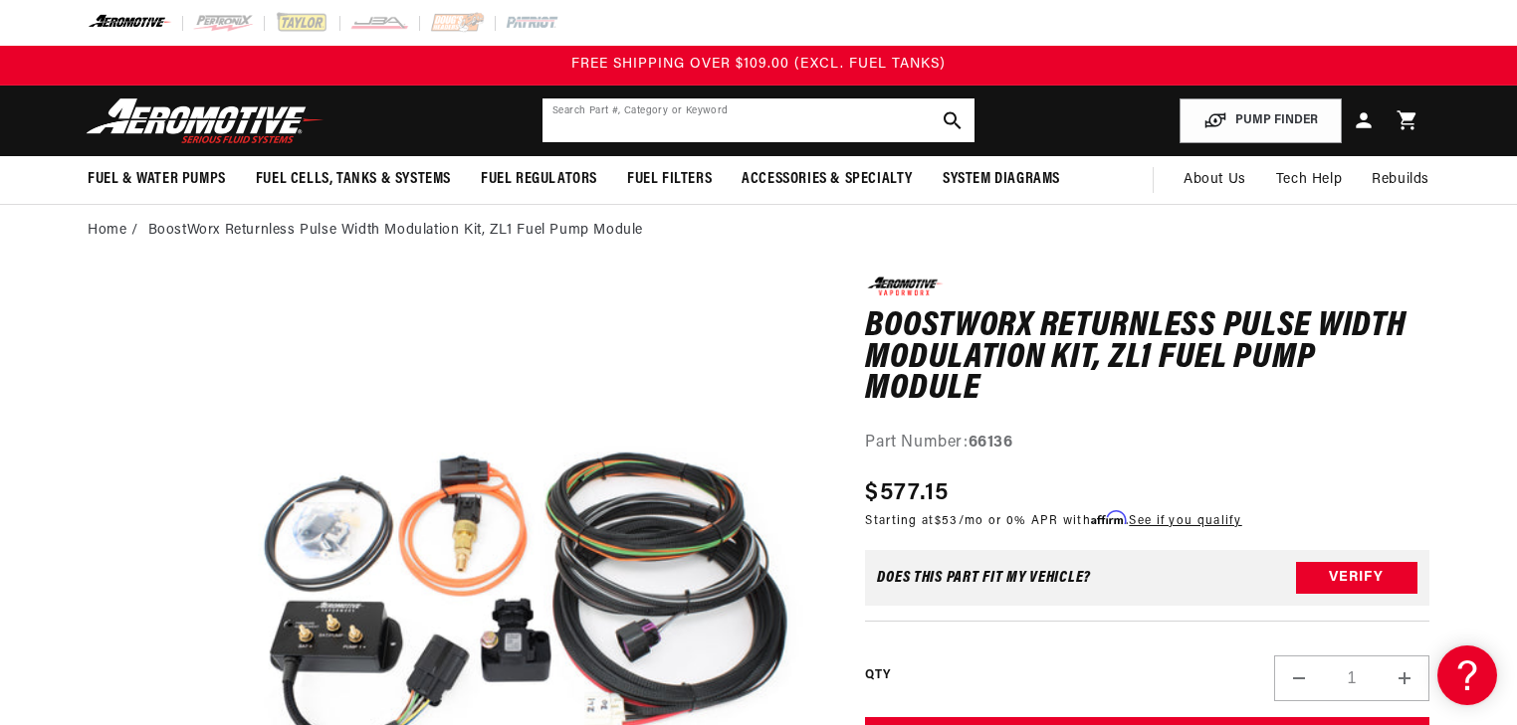
click at [676, 136] on input "text" at bounding box center [758, 121] width 432 height 44
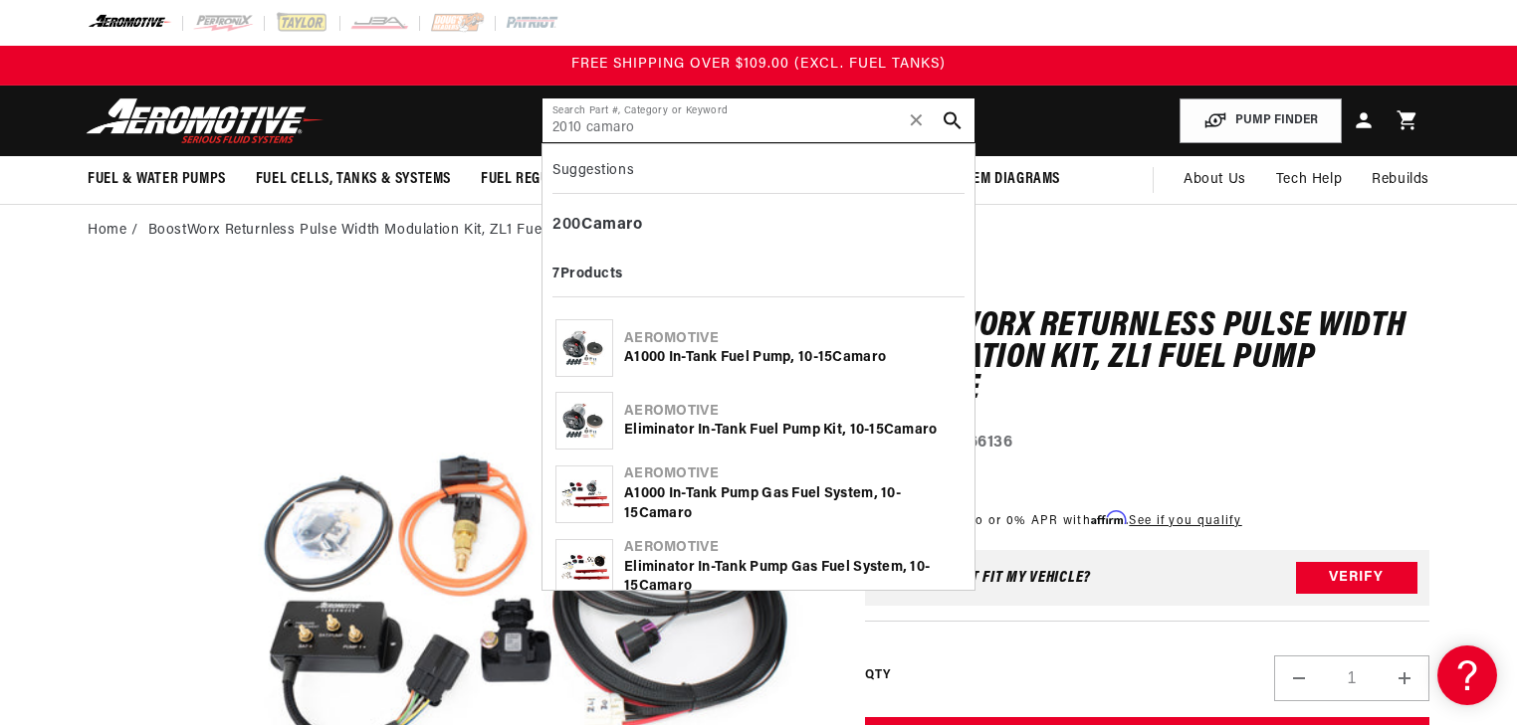
type input "2010 camaro"
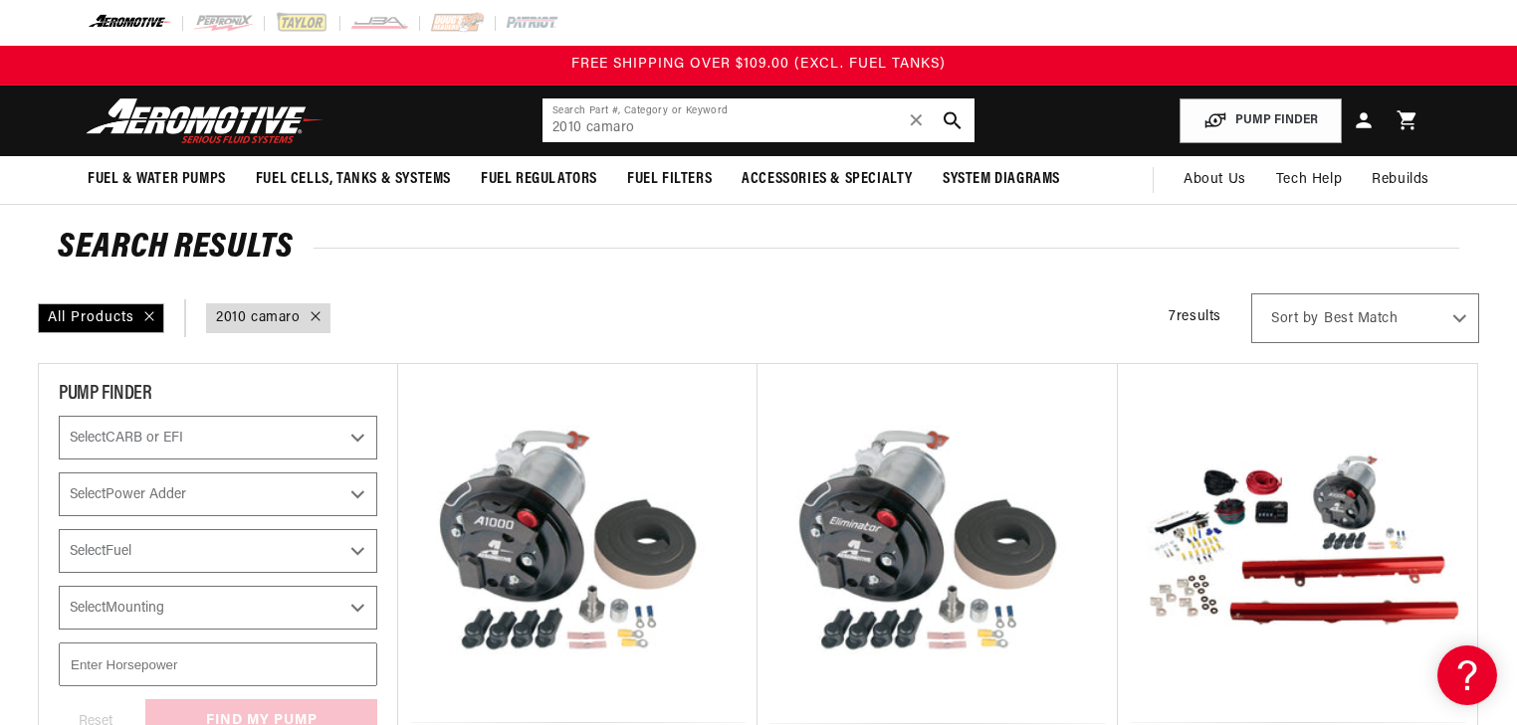
drag, startPoint x: 662, startPoint y: 123, endPoint x: 545, endPoint y: 135, distance: 117.0
click at [545, 135] on input "2010 camaro" at bounding box center [758, 121] width 432 height 44
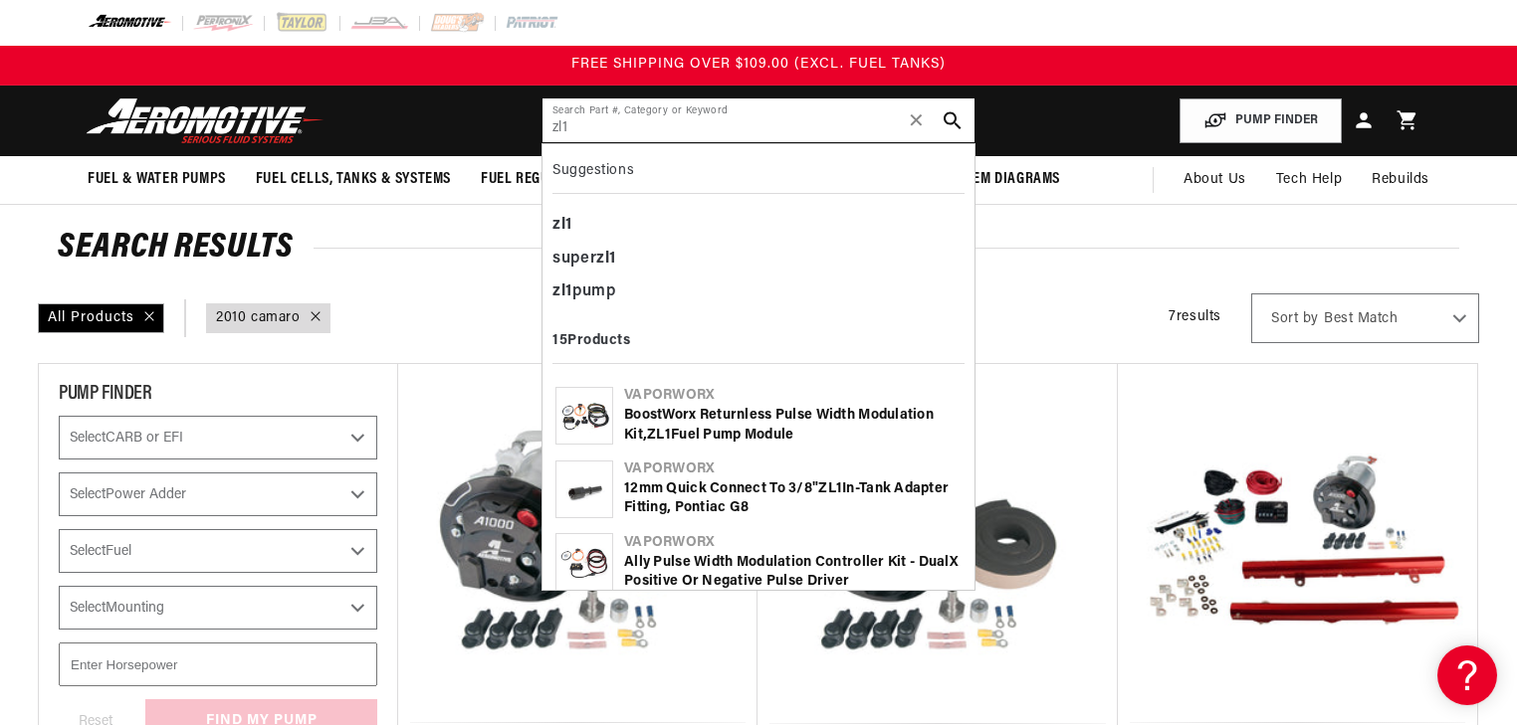
type input "zl1"
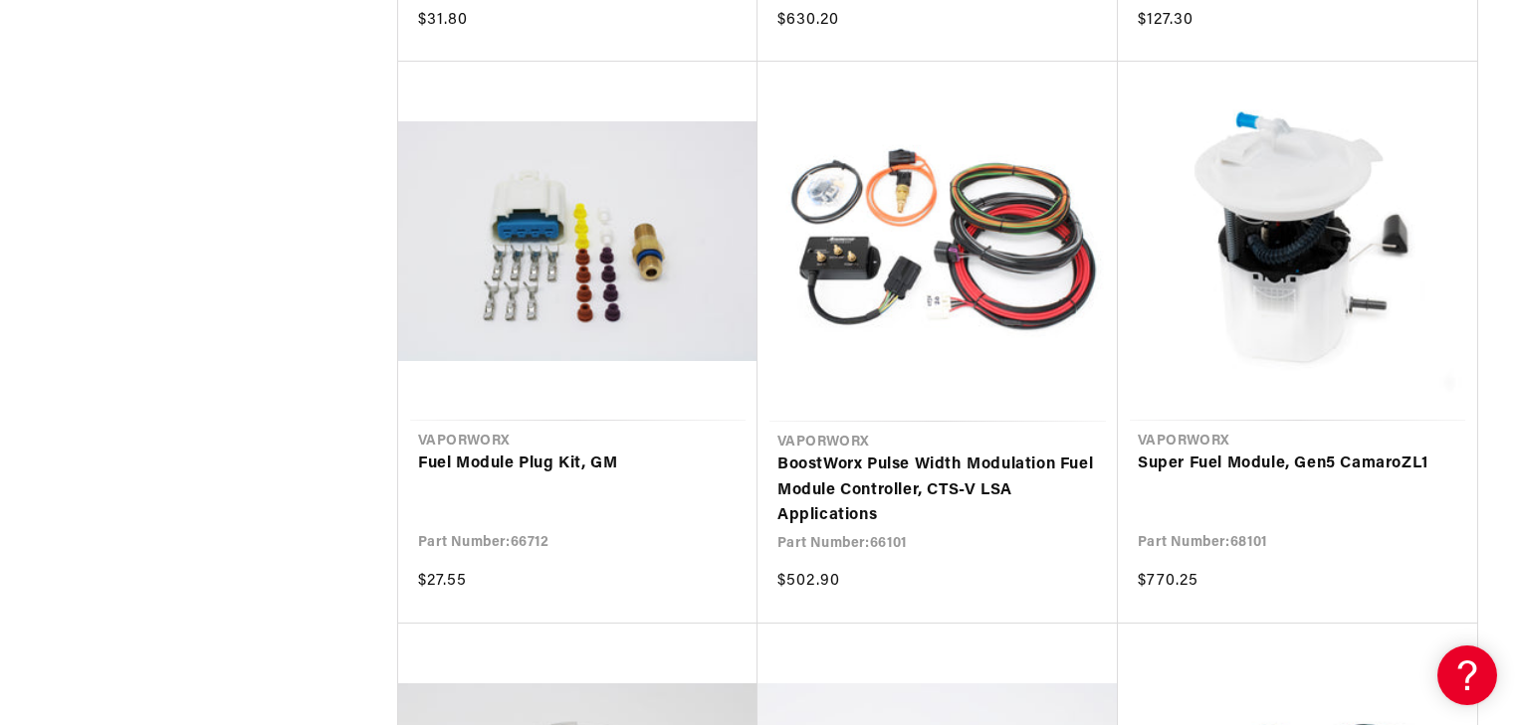
scroll to position [1433, 0]
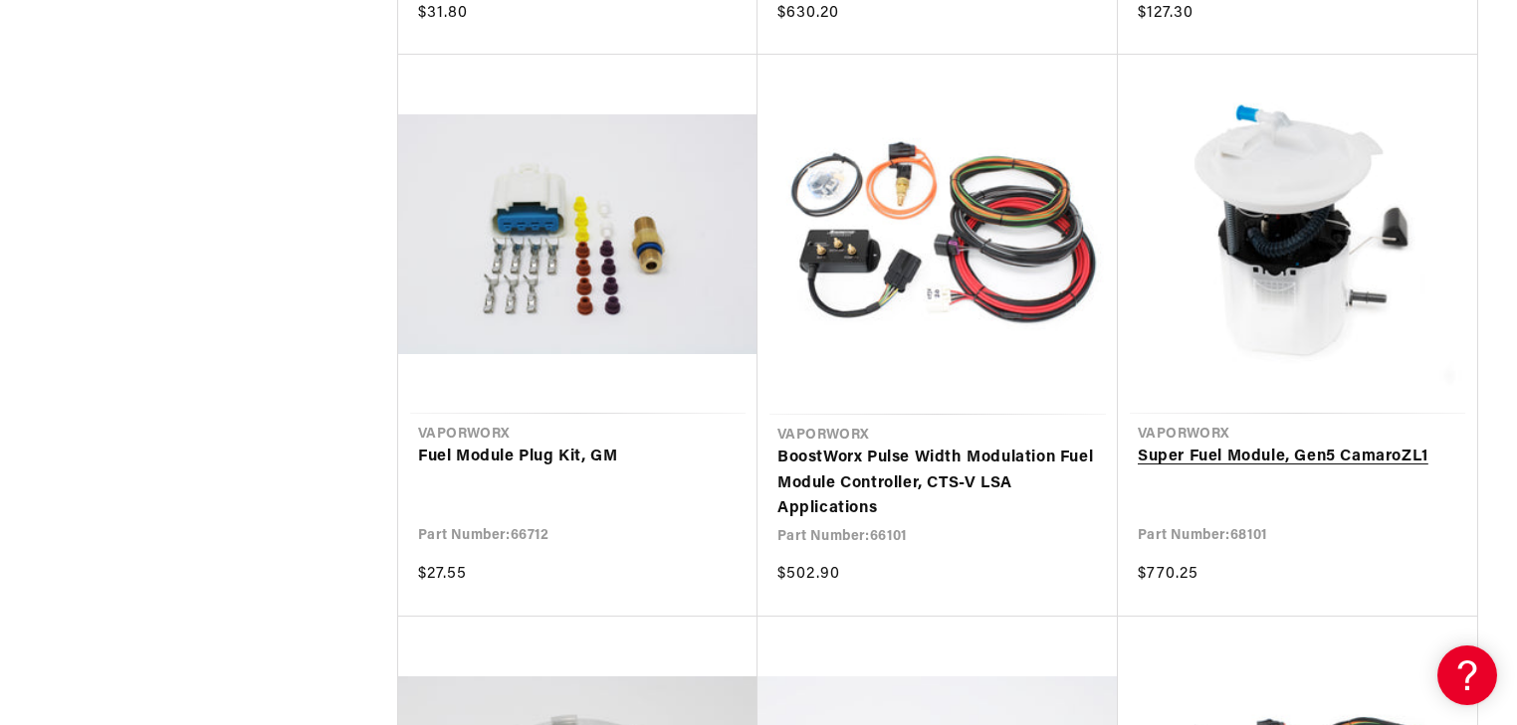
click at [1238, 445] on link "Super Fuel Module, Gen5 Camaro ZL1" at bounding box center [1296, 458] width 319 height 26
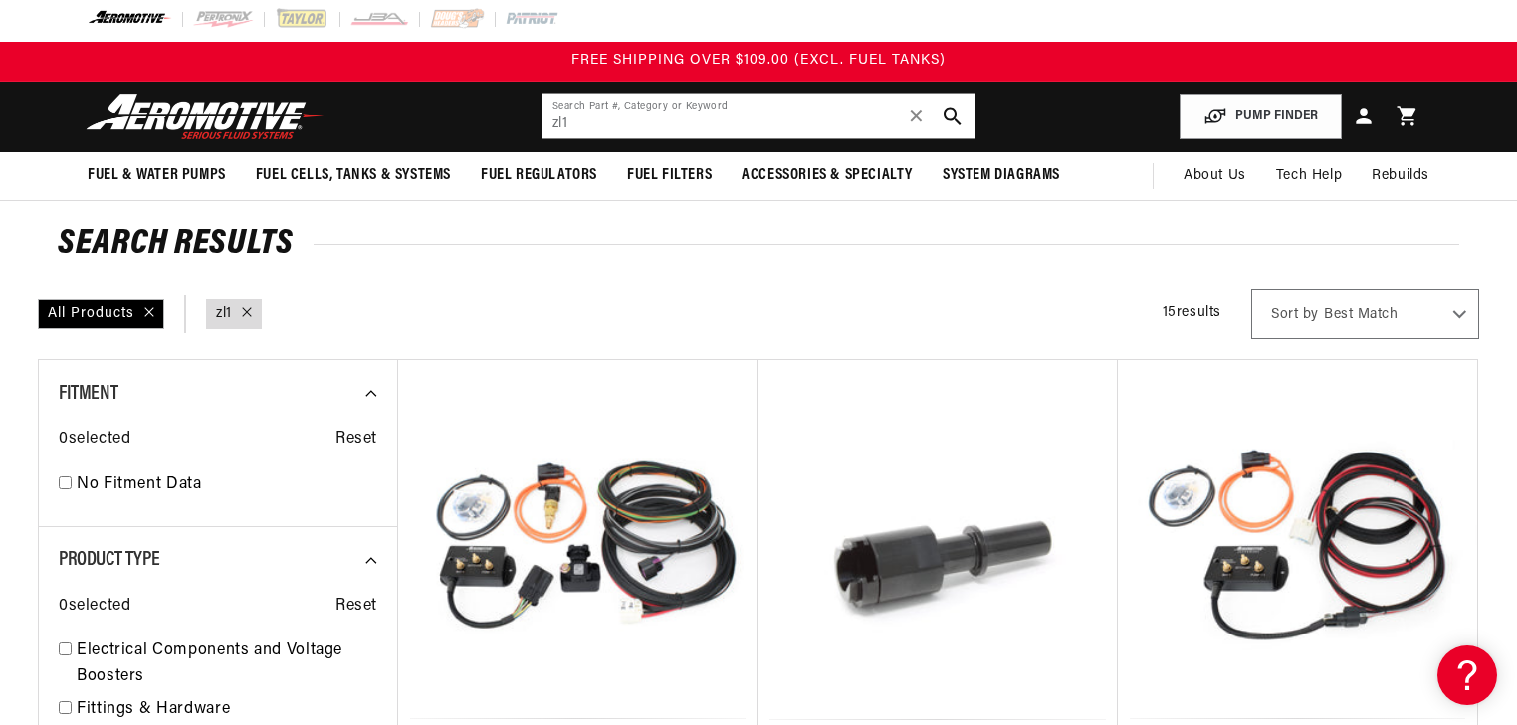
scroll to position [0, 0]
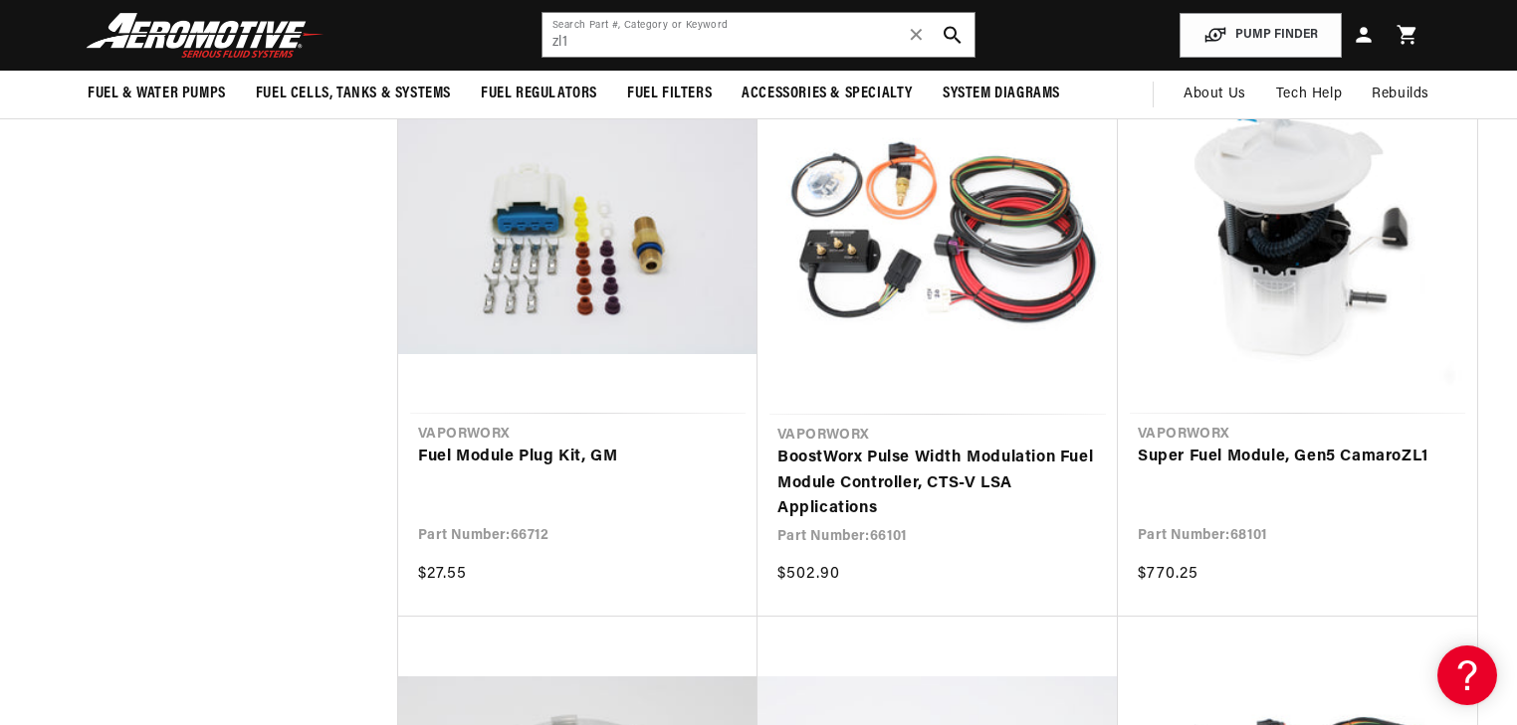
scroll to position [796, 0]
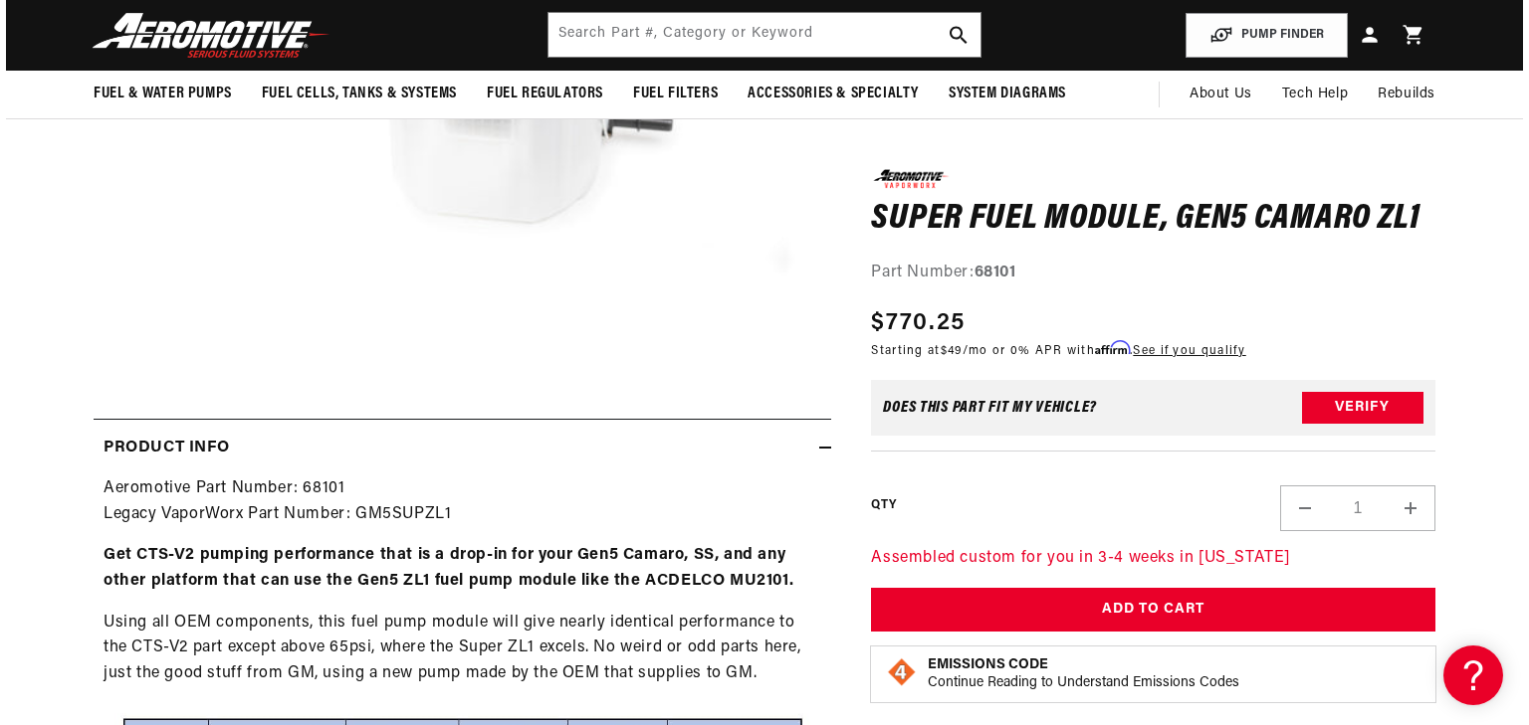
scroll to position [557, 0]
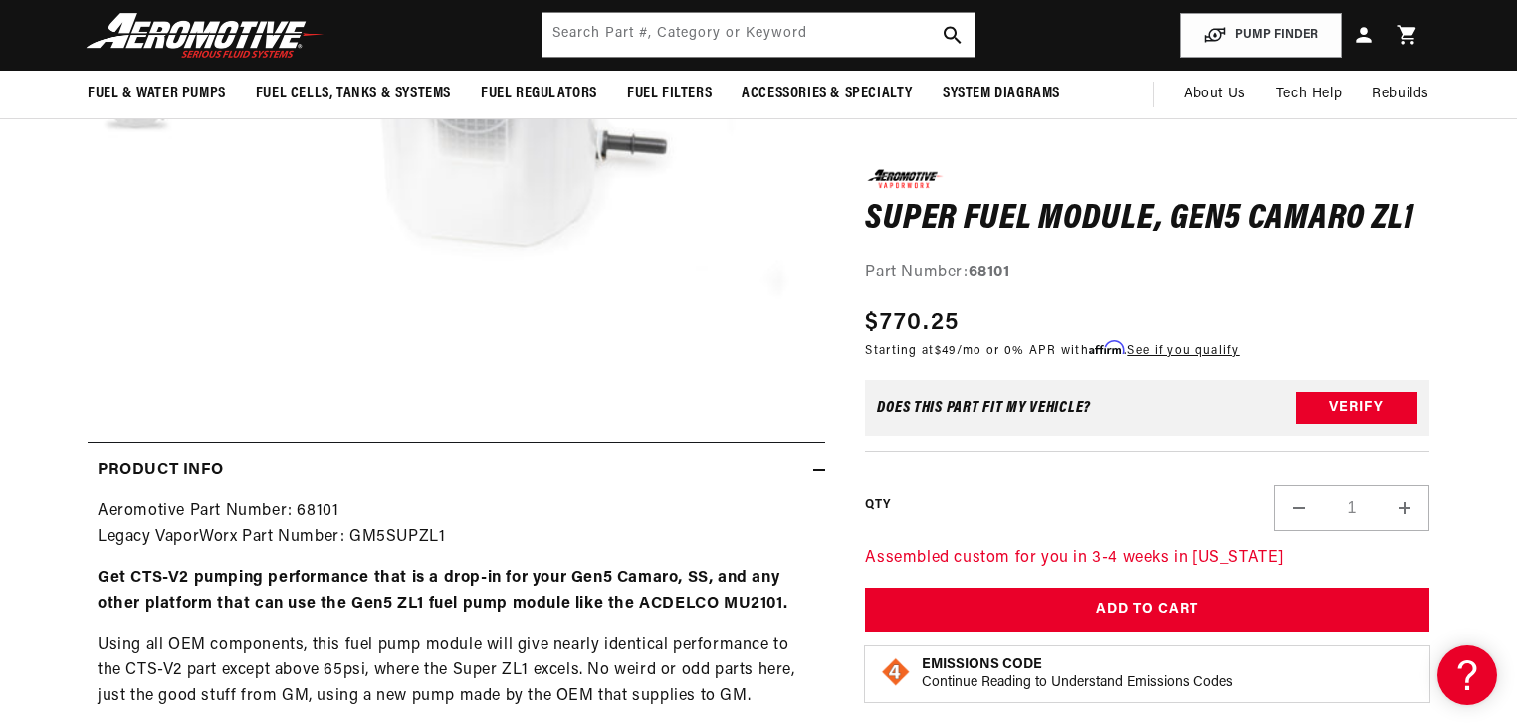
click at [197, 348] on button "Open media 1 in modal" at bounding box center [197, 348] width 0 height 0
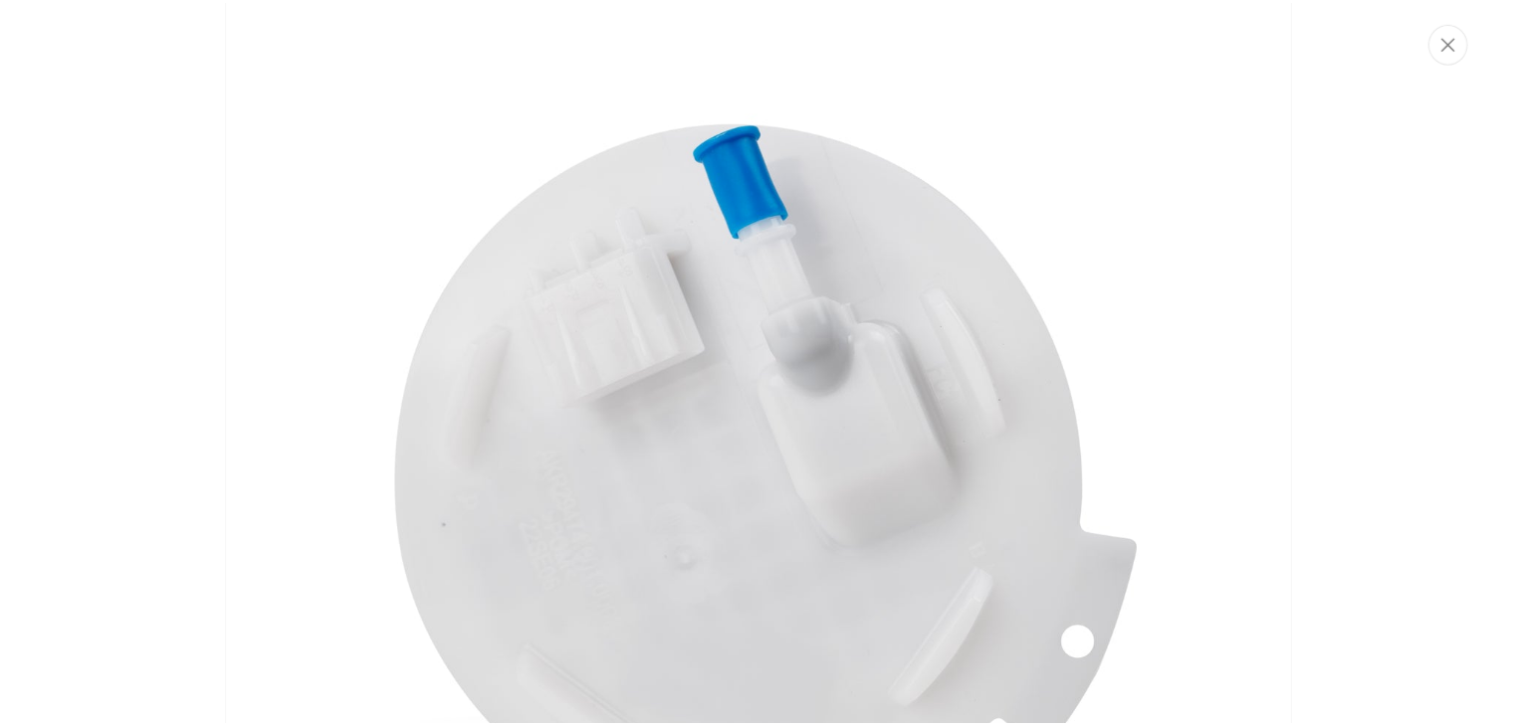
scroll to position [3653, 0]
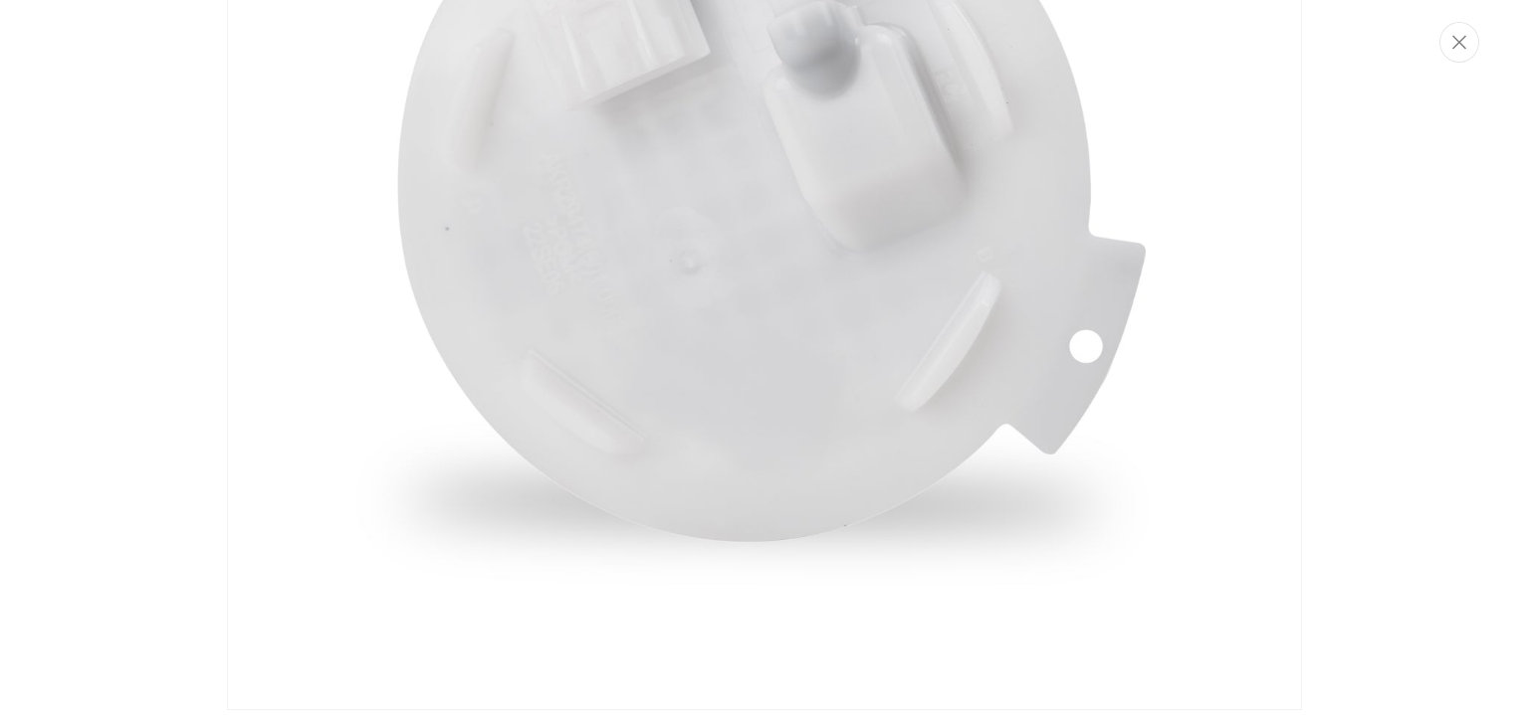
click at [621, 367] on img "Media gallery" at bounding box center [764, 173] width 1075 height 1075
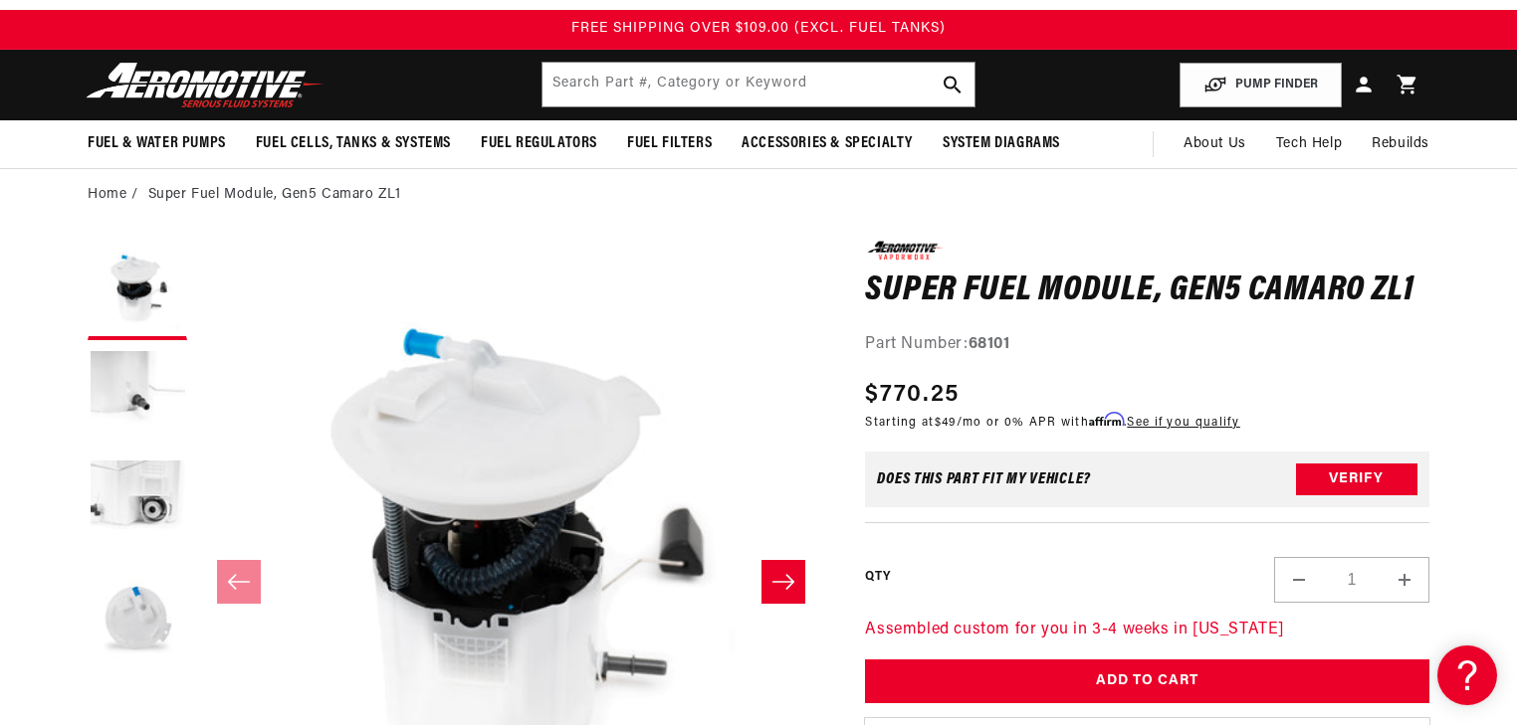
scroll to position [80, 0]
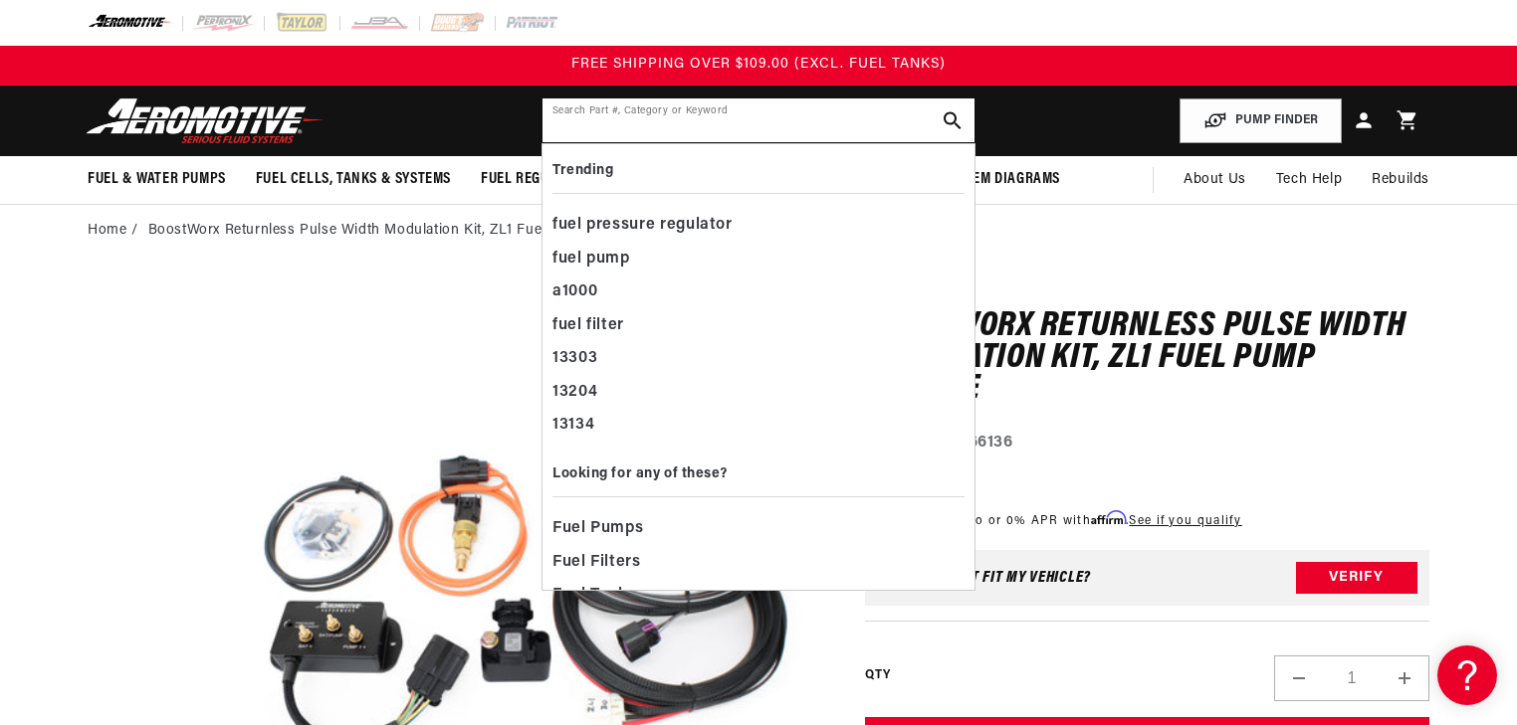
click at [650, 123] on input "text" at bounding box center [758, 121] width 432 height 44
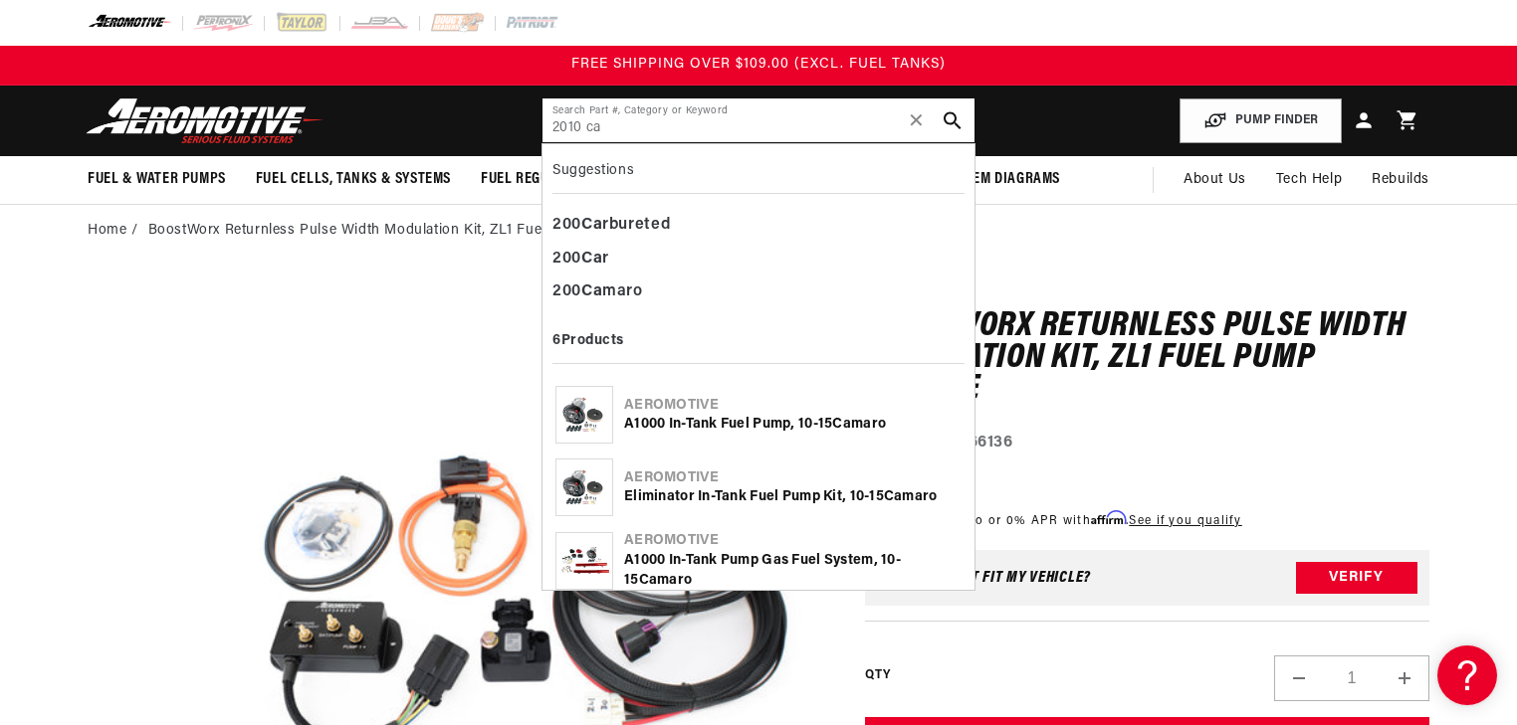
type input "2010 ca"
click at [704, 415] on div "A1000 In-Tank Fuel Pump, 10-15 Ca maro" at bounding box center [792, 425] width 337 height 20
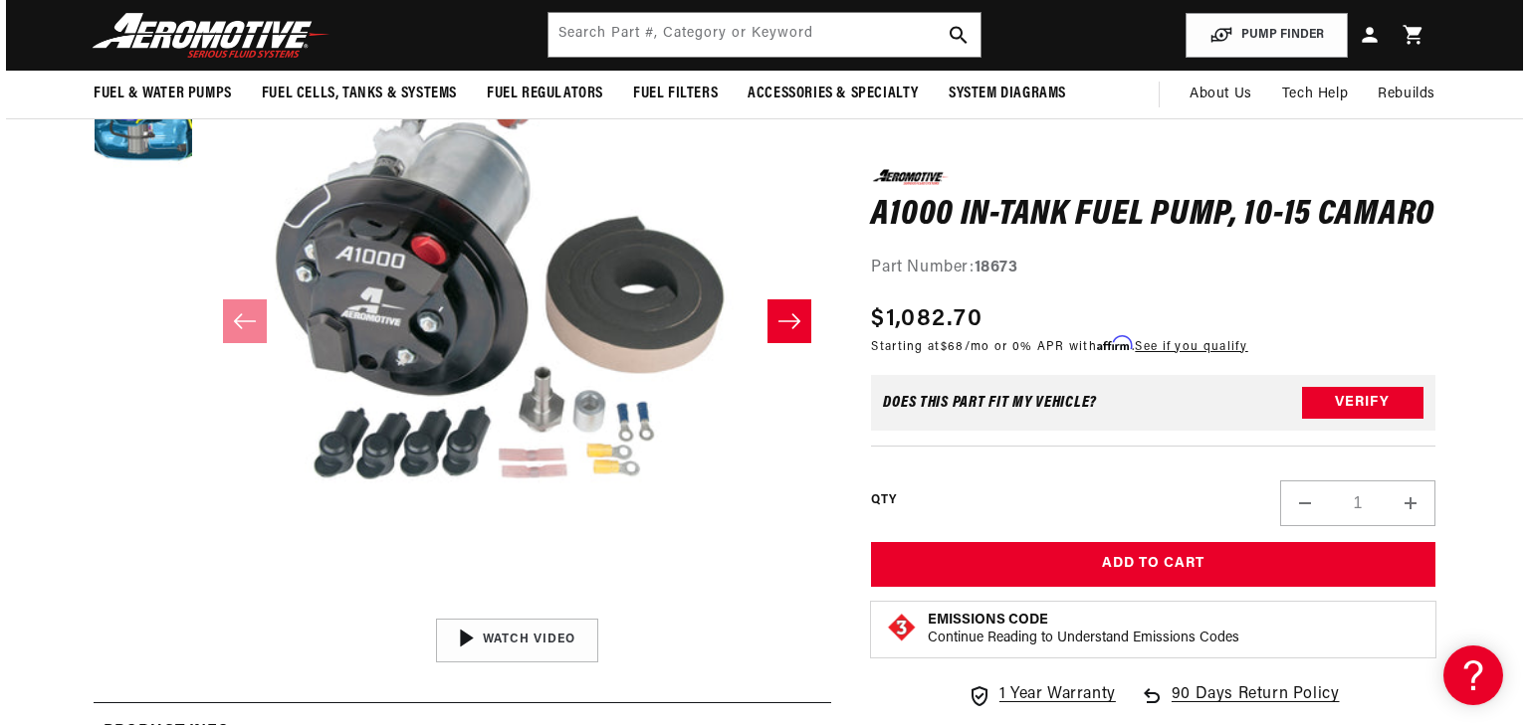
scroll to position [239, 0]
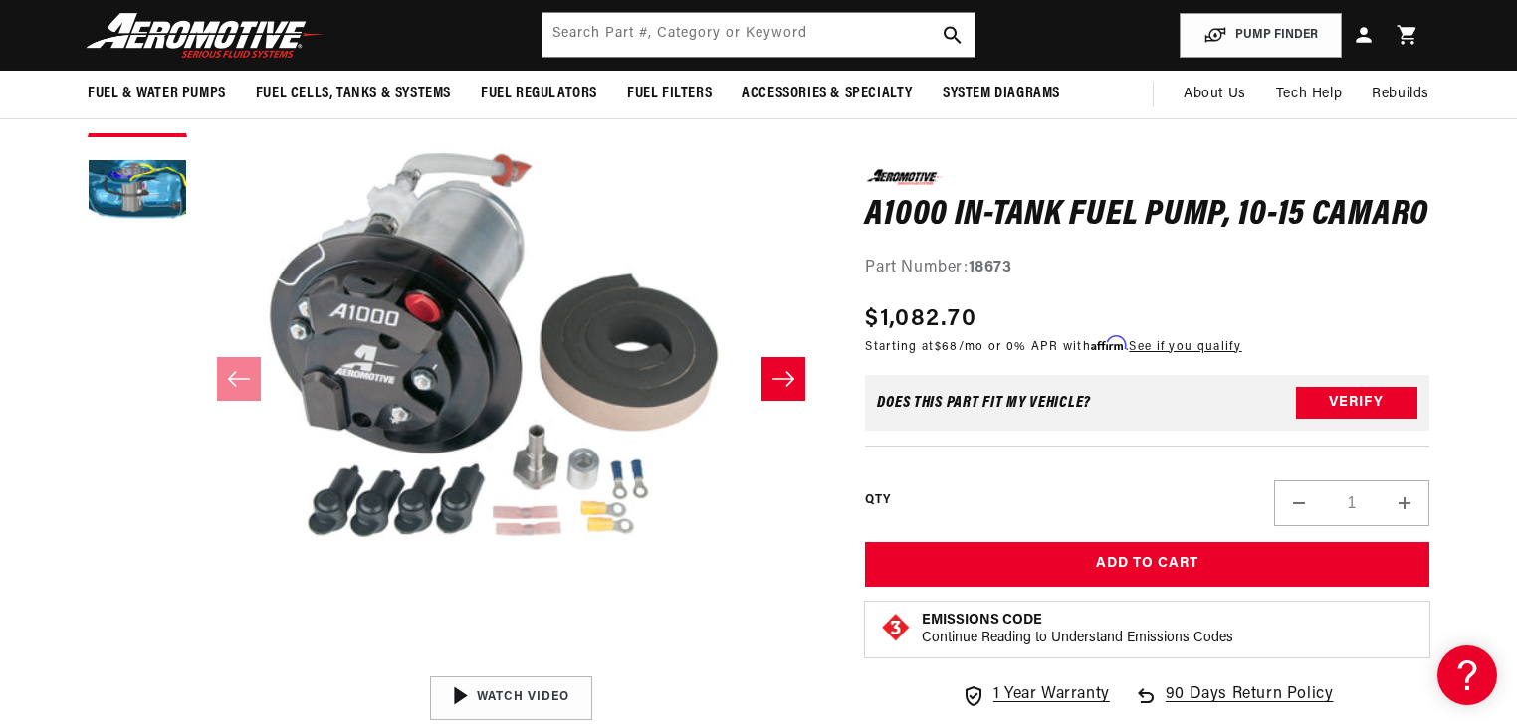
click at [197, 667] on button "Open media 1 in modal" at bounding box center [197, 667] width 0 height 0
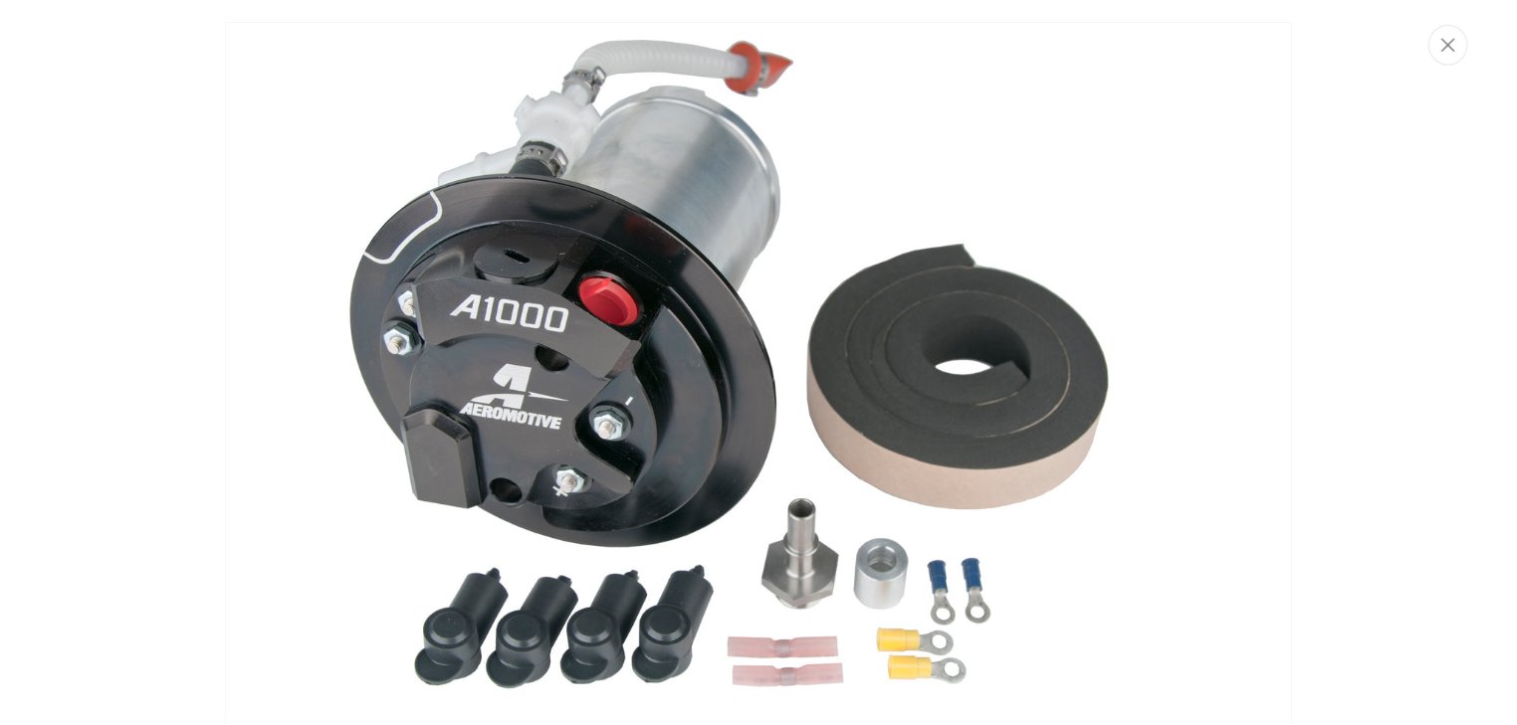
scroll to position [0, 0]
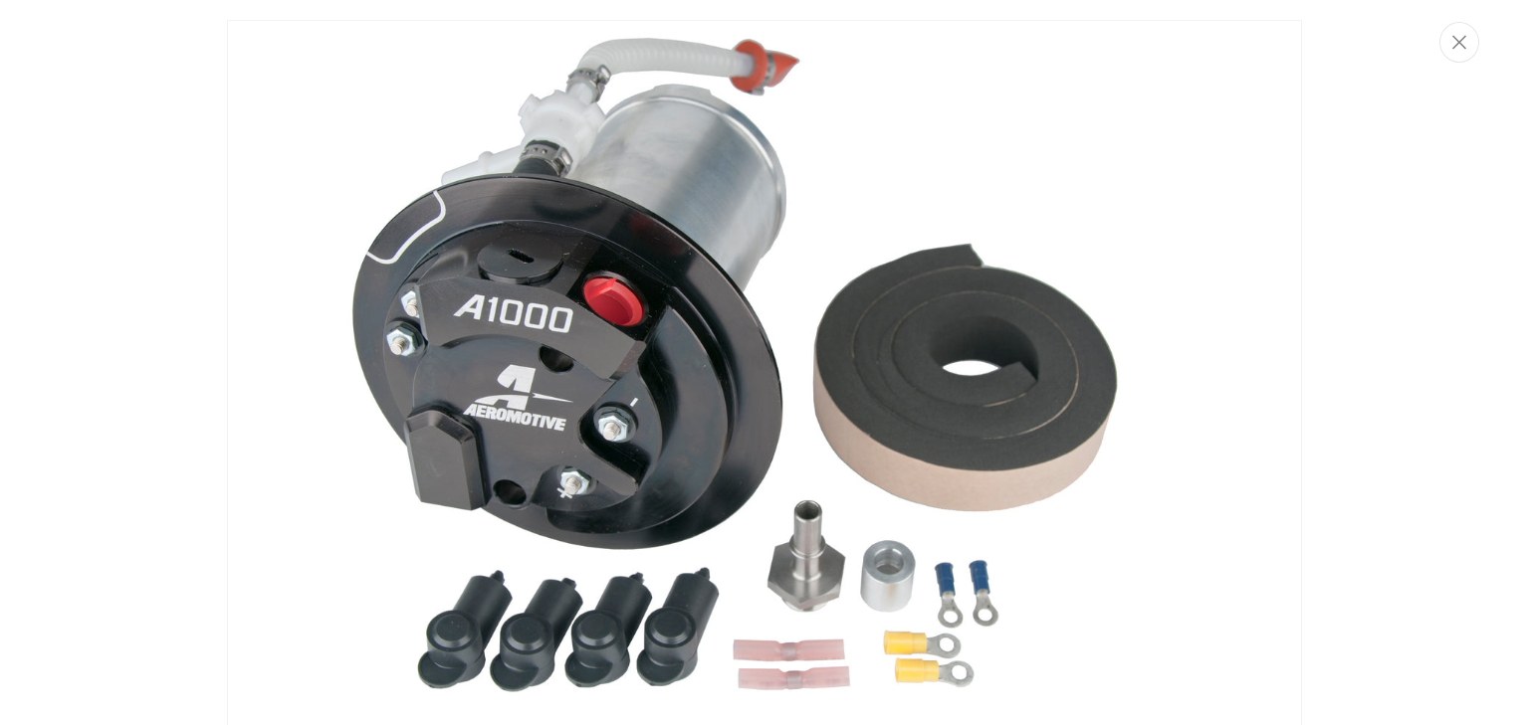
click at [127, 391] on div "Media gallery" at bounding box center [764, 362] width 1529 height 725
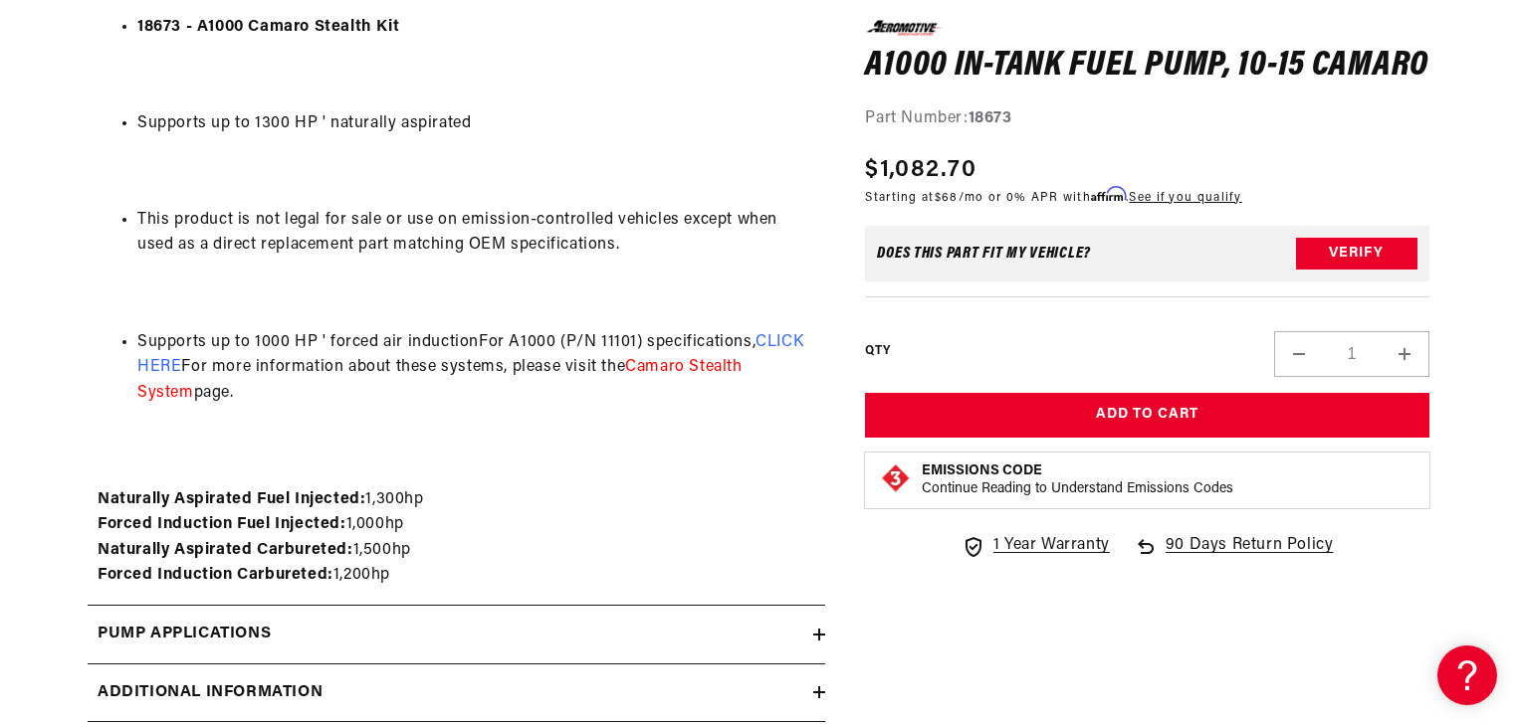
scroll to position [2388, 0]
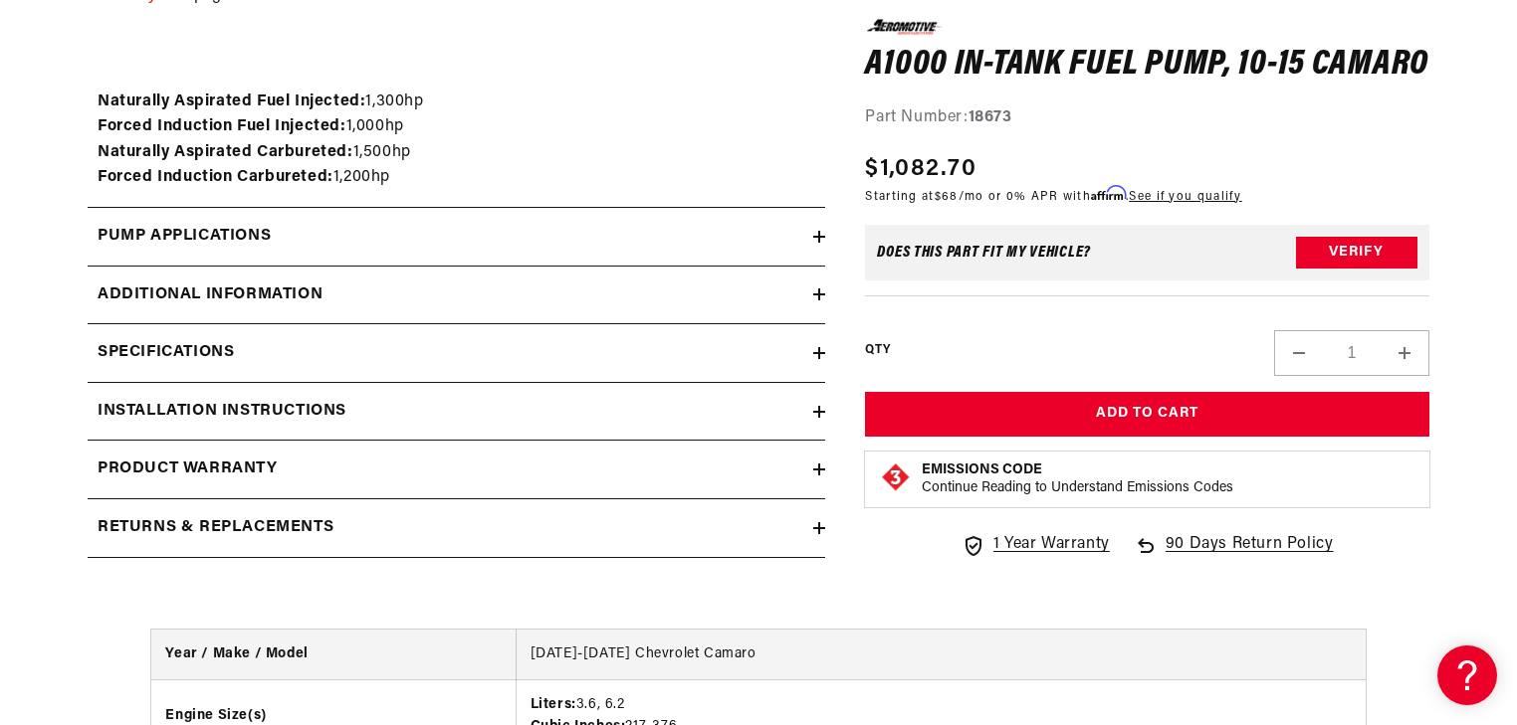
click at [819, 413] on icon at bounding box center [819, 412] width 0 height 12
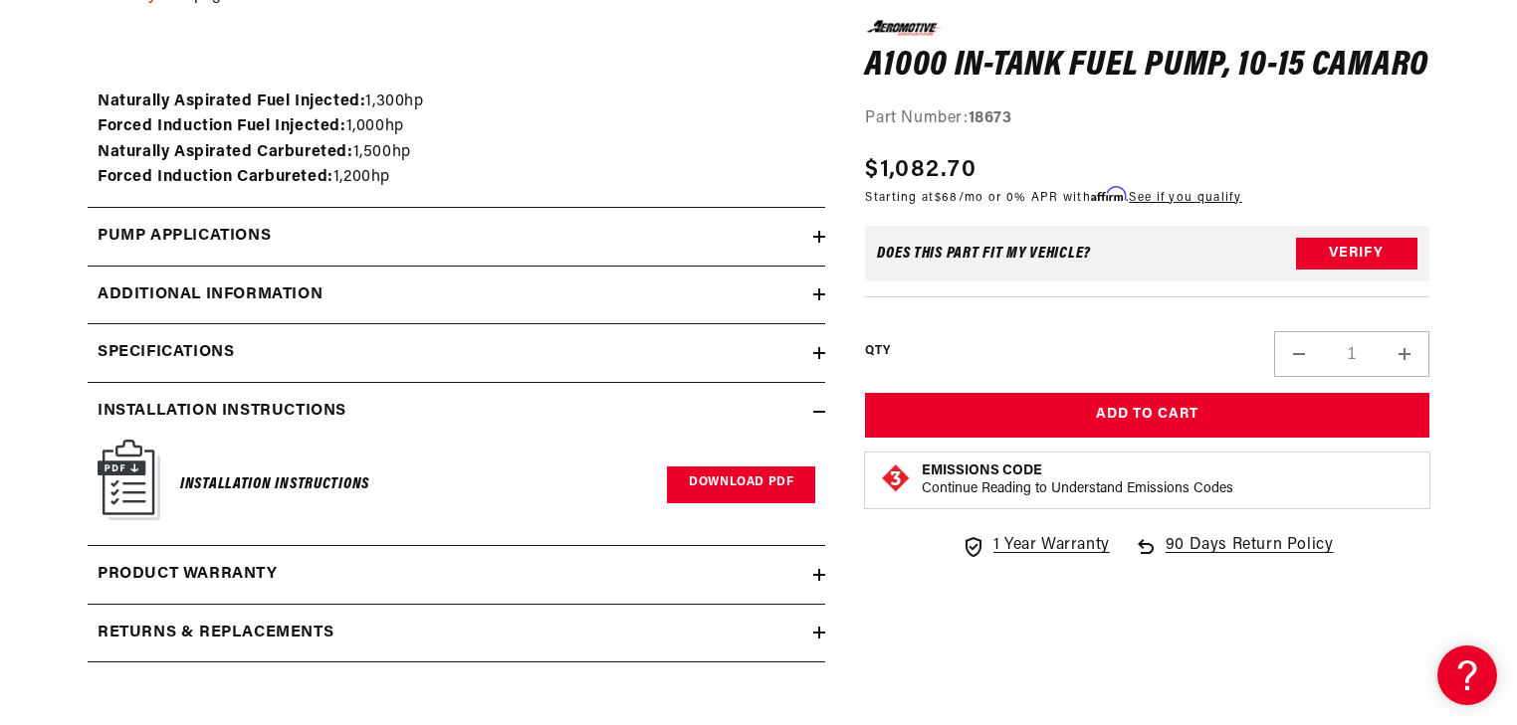
click at [750, 470] on link "Download PDF" at bounding box center [741, 485] width 148 height 37
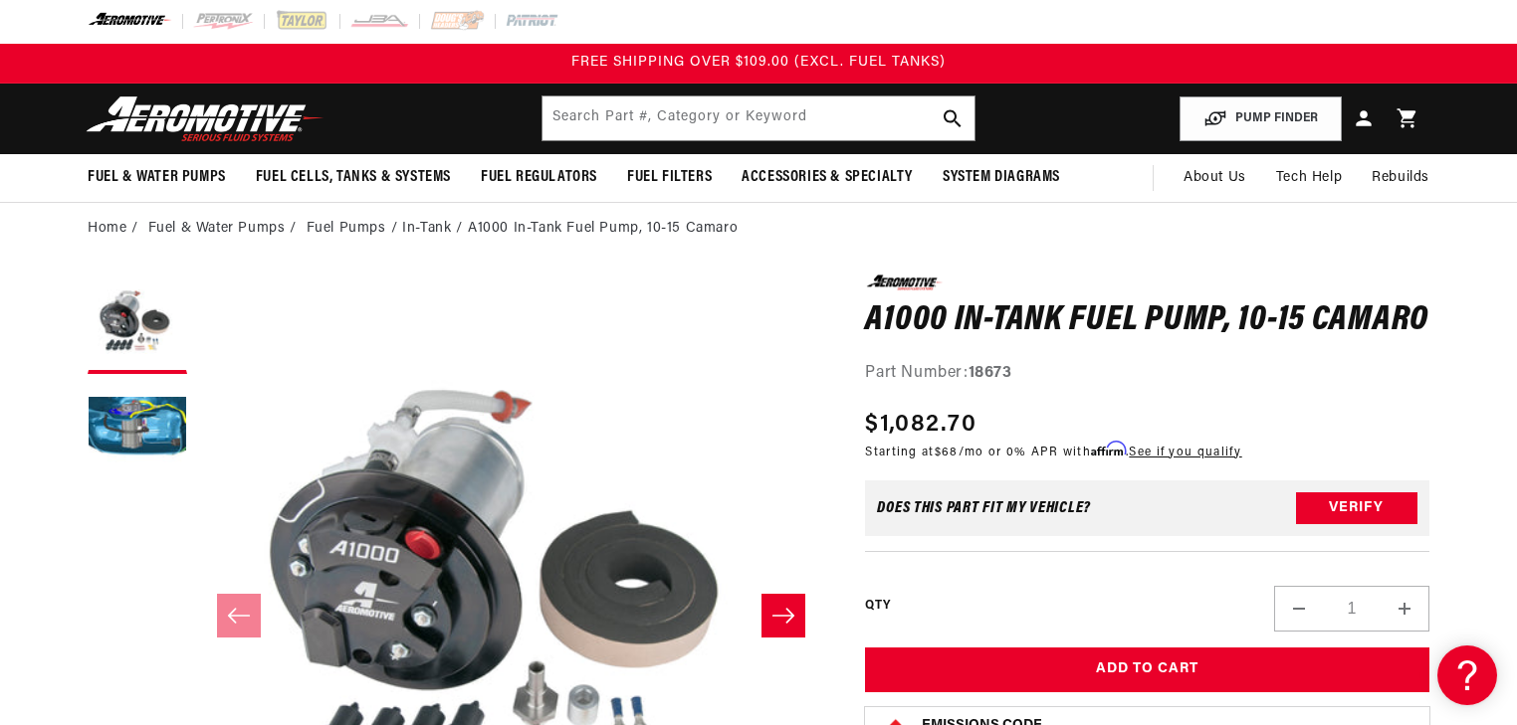
scroll to position [0, 0]
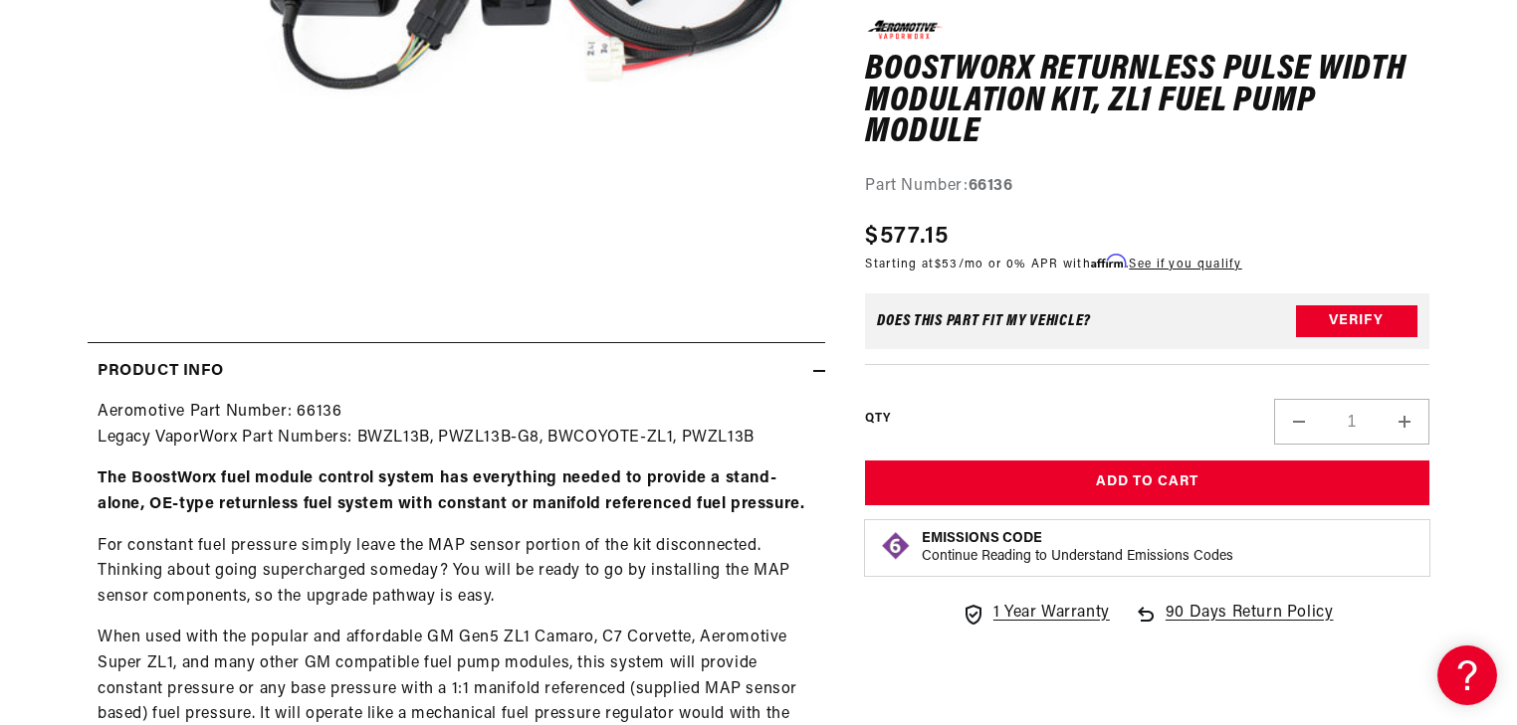
scroll to position [318, 0]
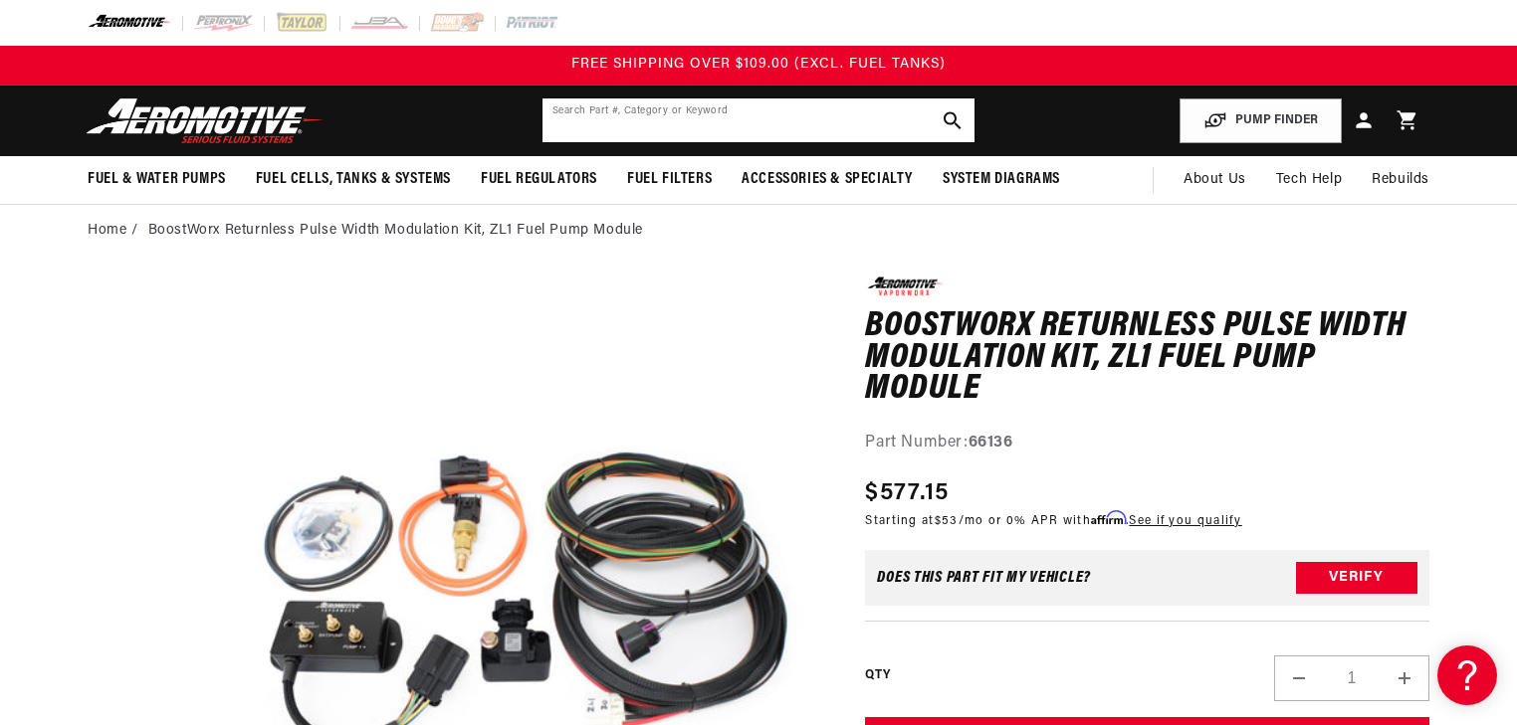
click at [725, 110] on input "text" at bounding box center [758, 121] width 432 height 44
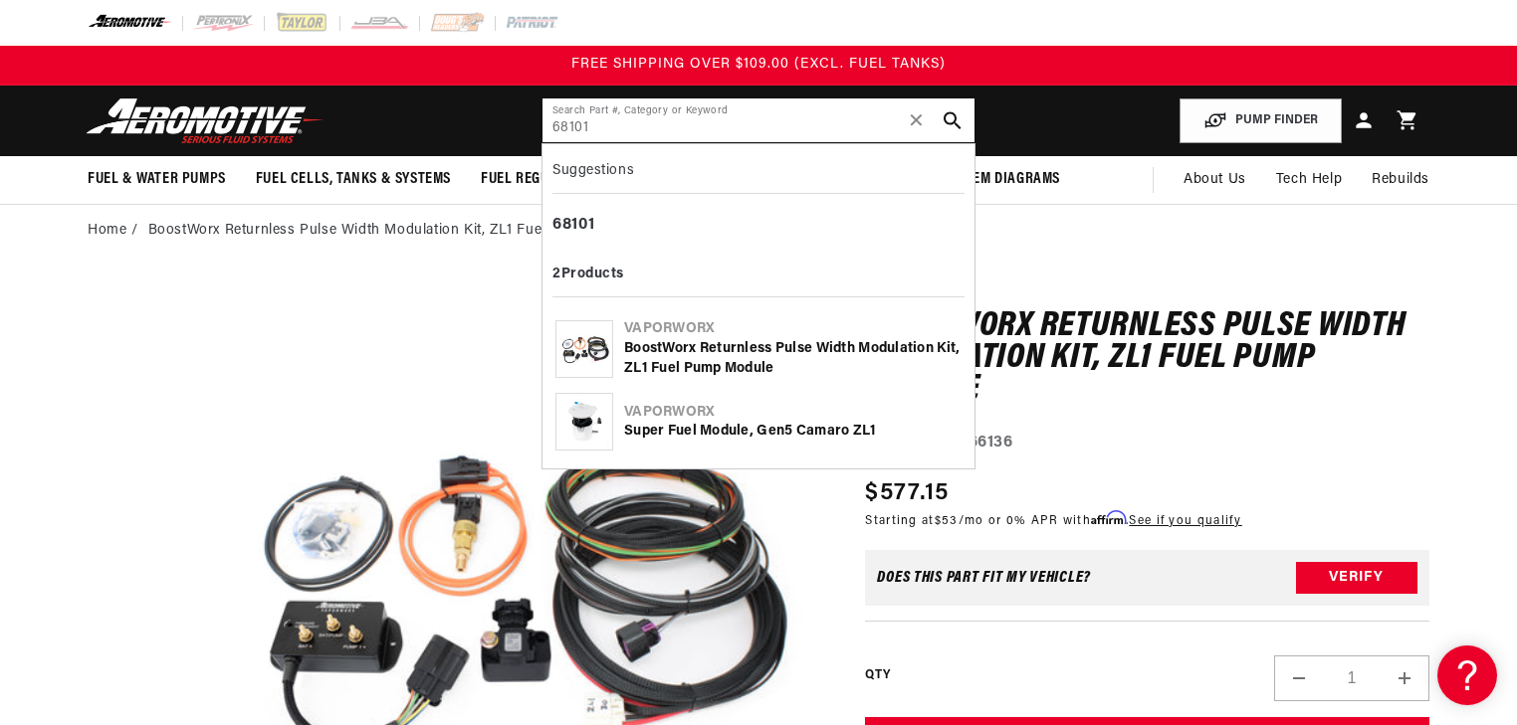
type input "68101"
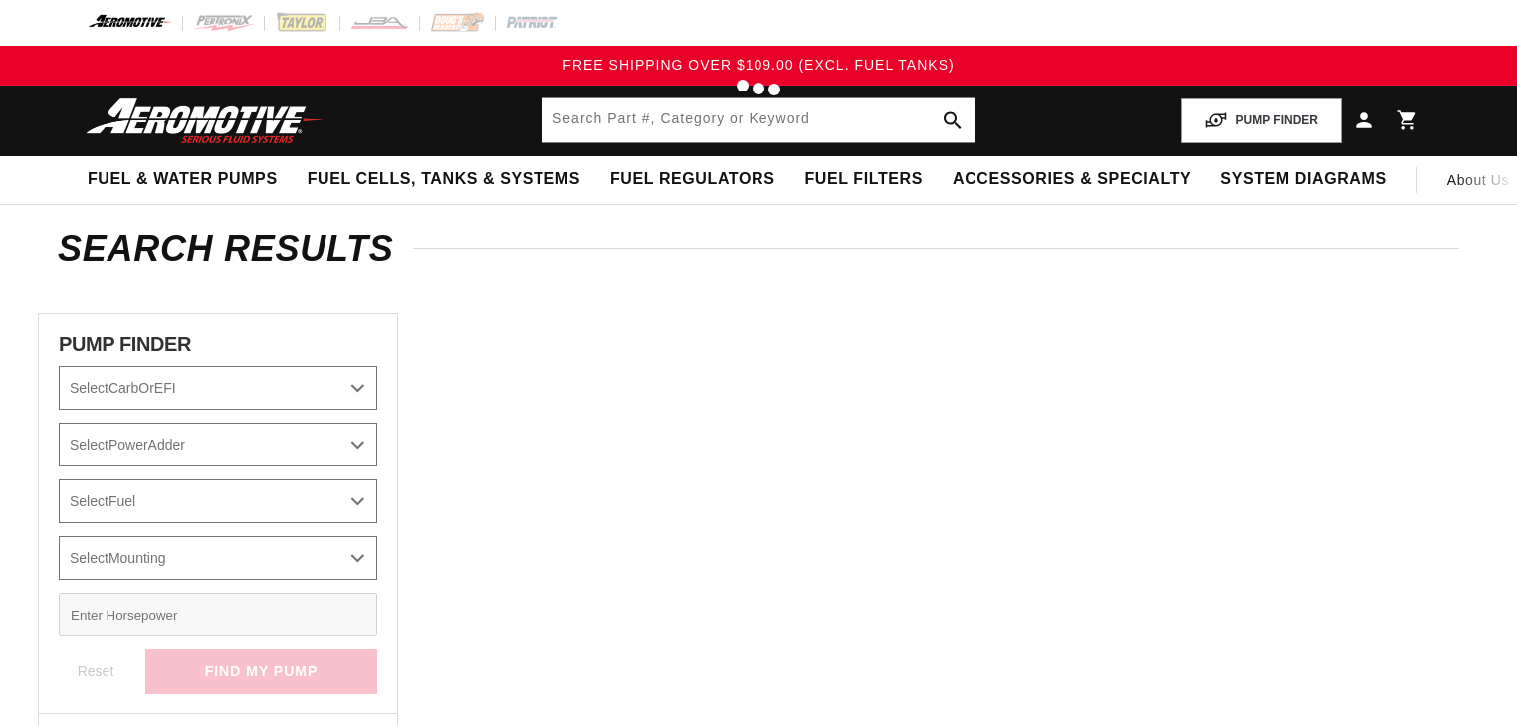
type input "68101"
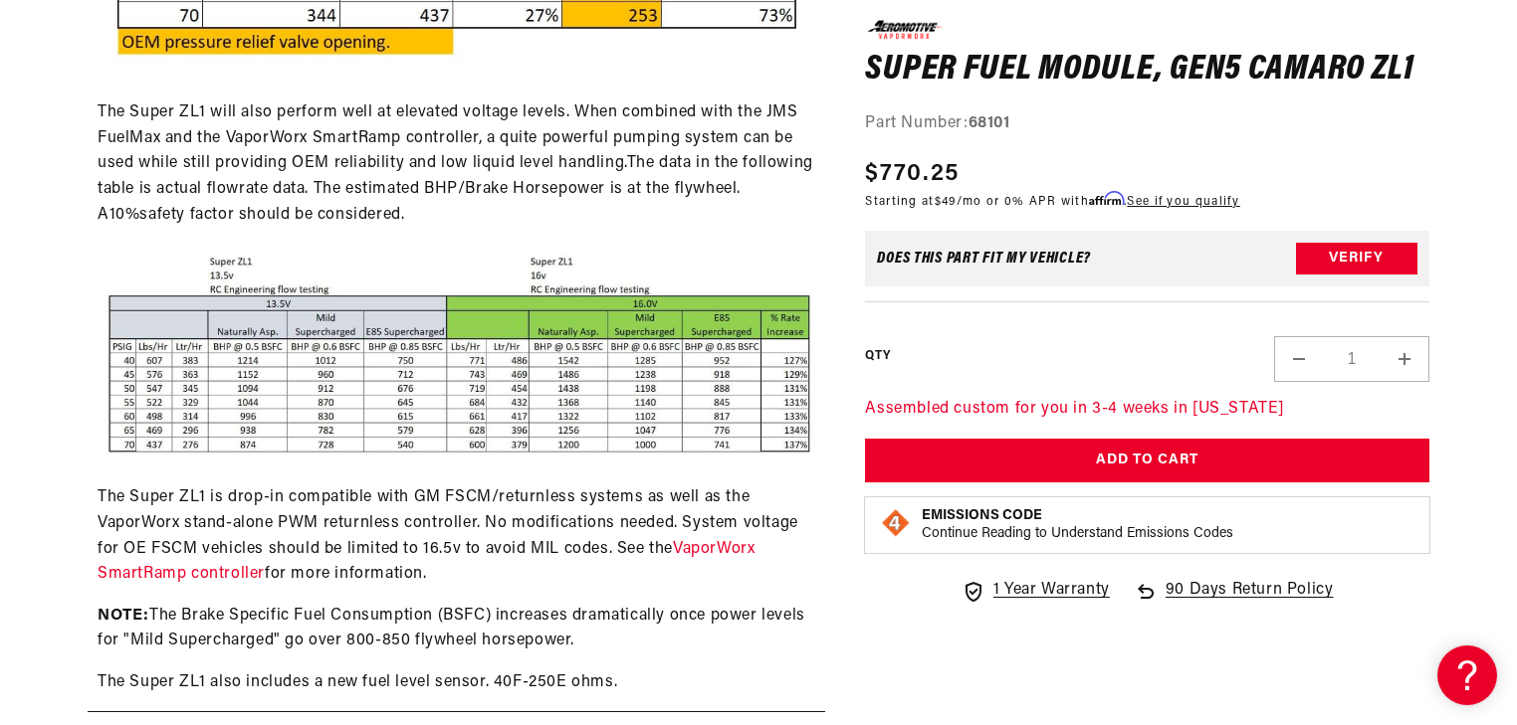
scroll to position [1513, 0]
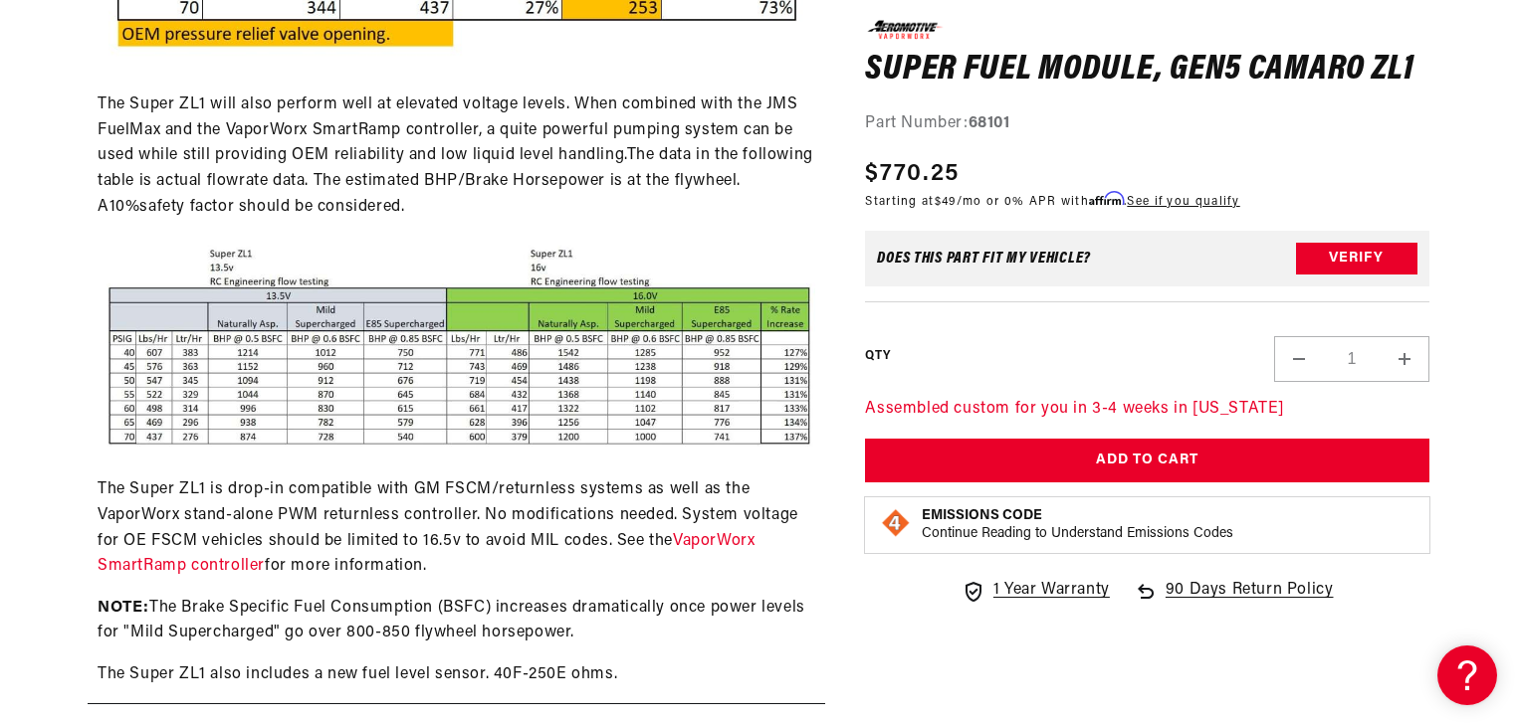
click at [231, 412] on img at bounding box center [457, 344] width 718 height 217
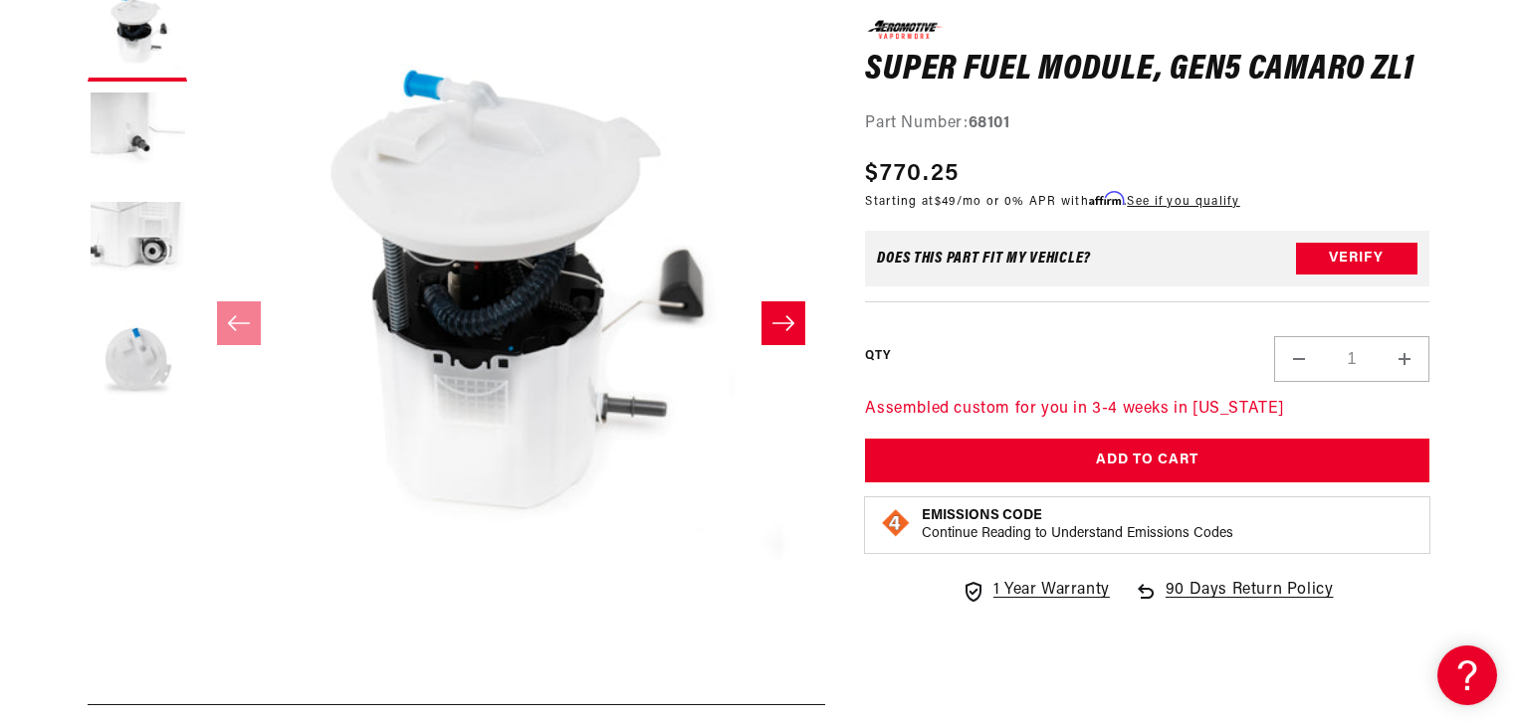
scroll to position [0, 0]
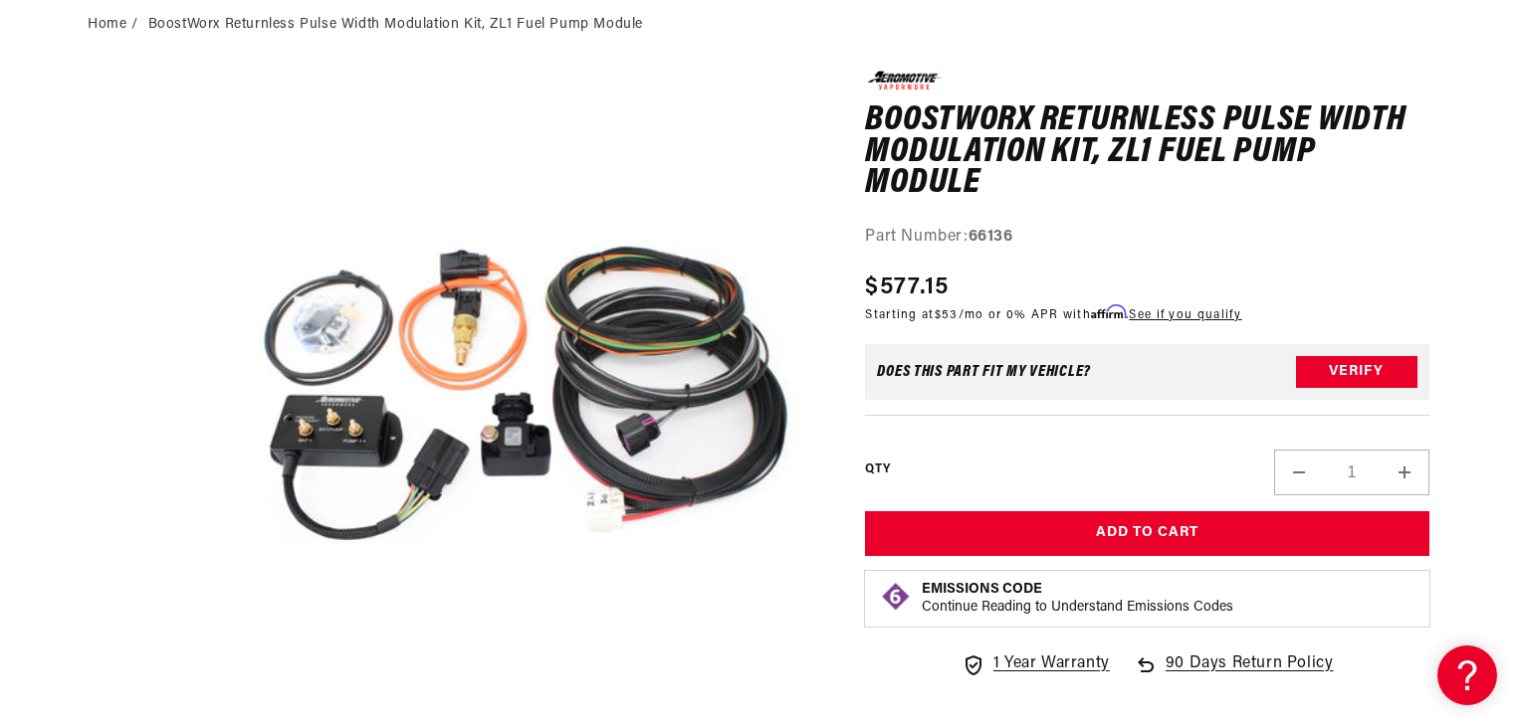
scroll to position [318, 0]
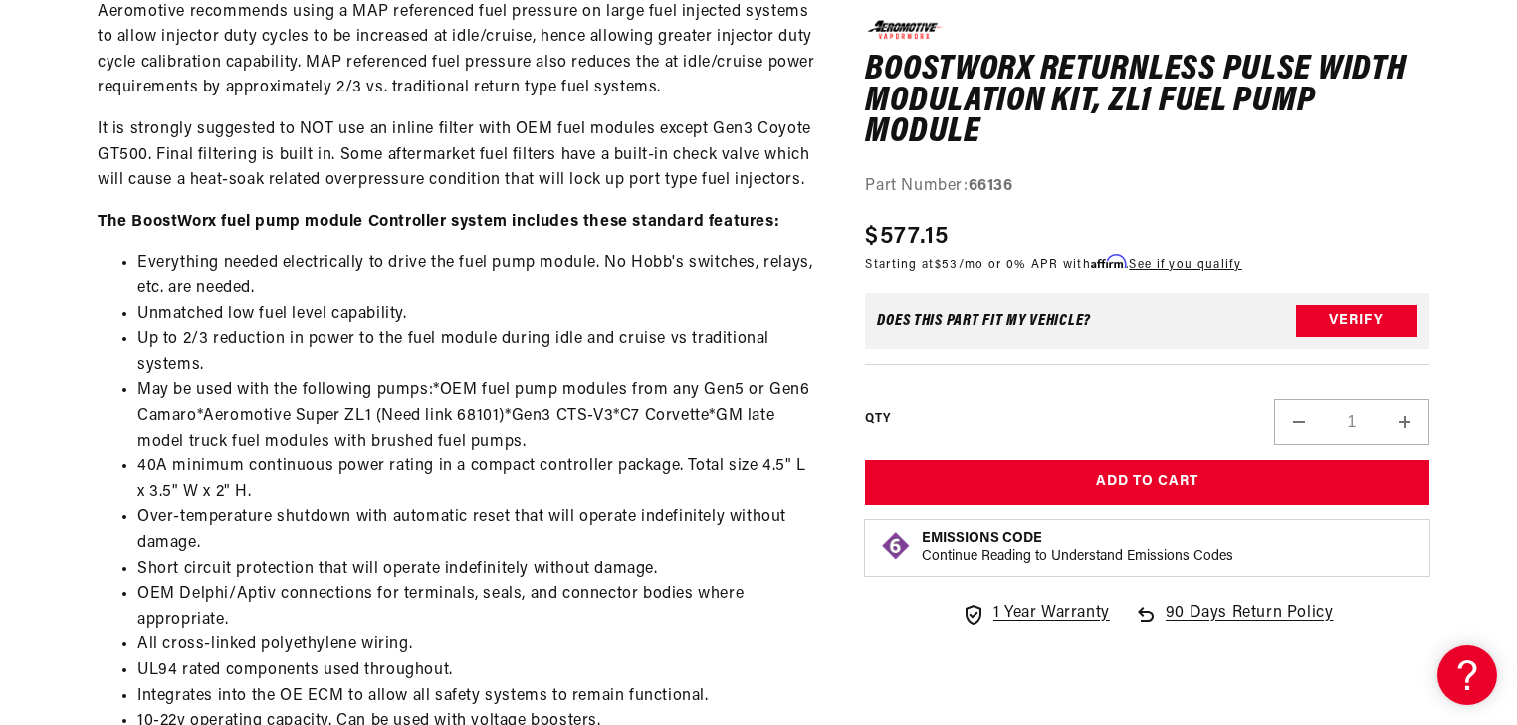
scroll to position [2388, 0]
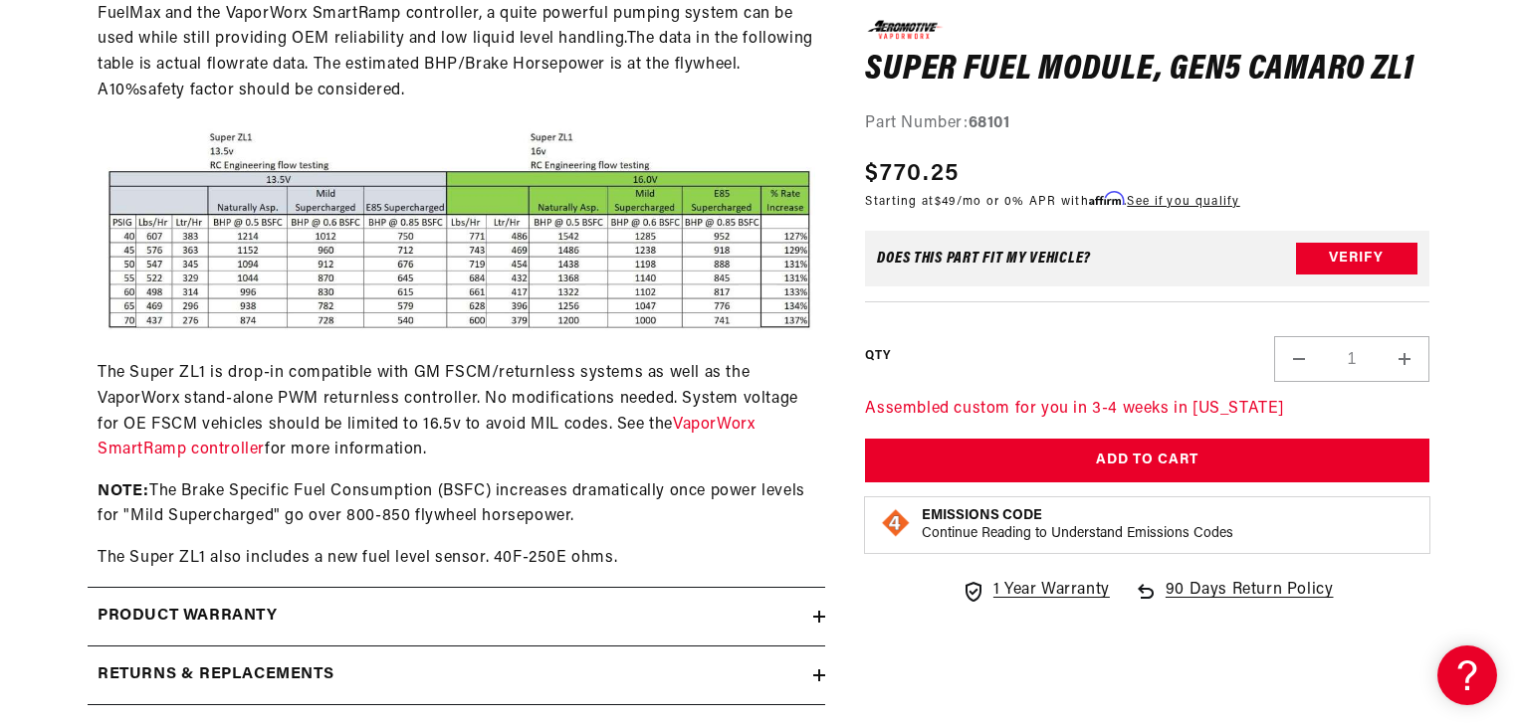
scroll to position [1751, 0]
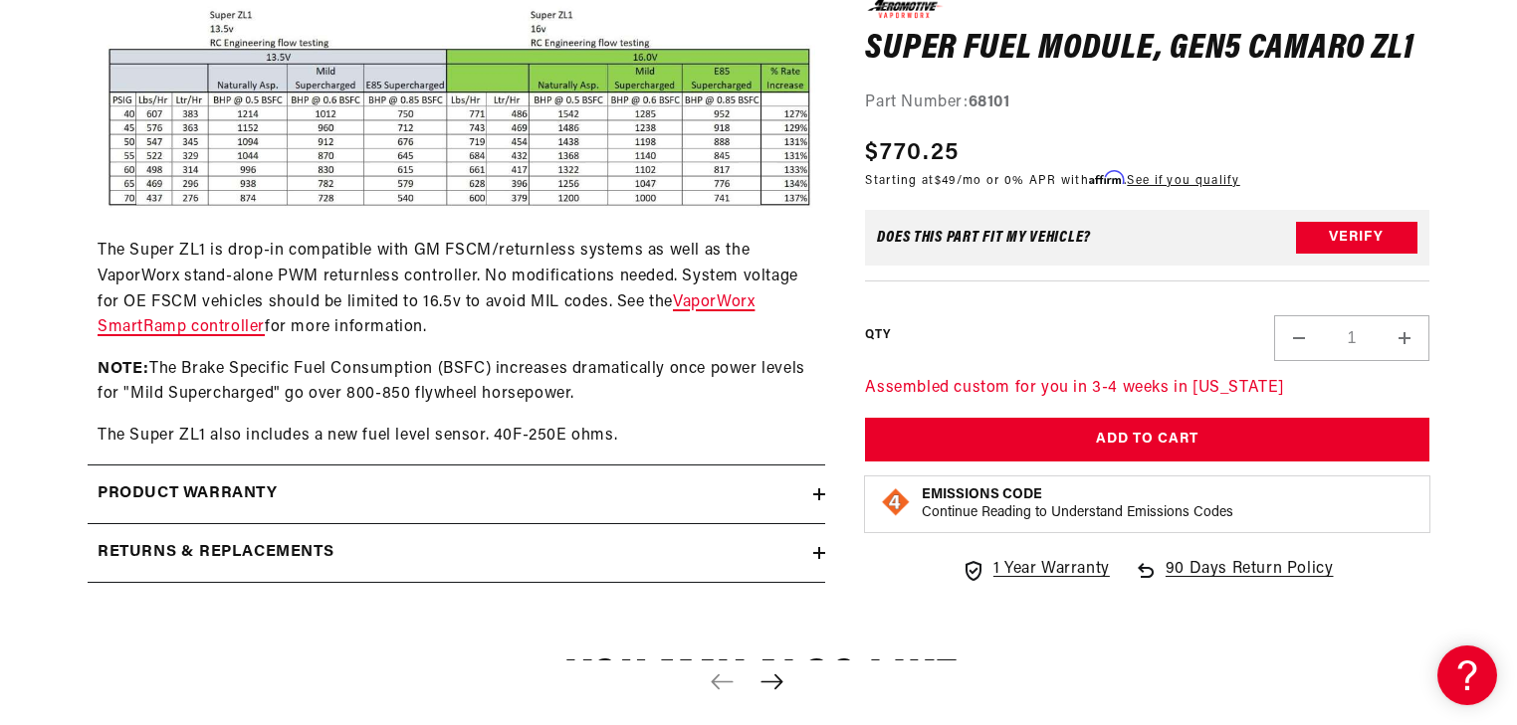
click at [219, 331] on link "VaporWorx SmartRamp controller" at bounding box center [426, 316] width 657 height 42
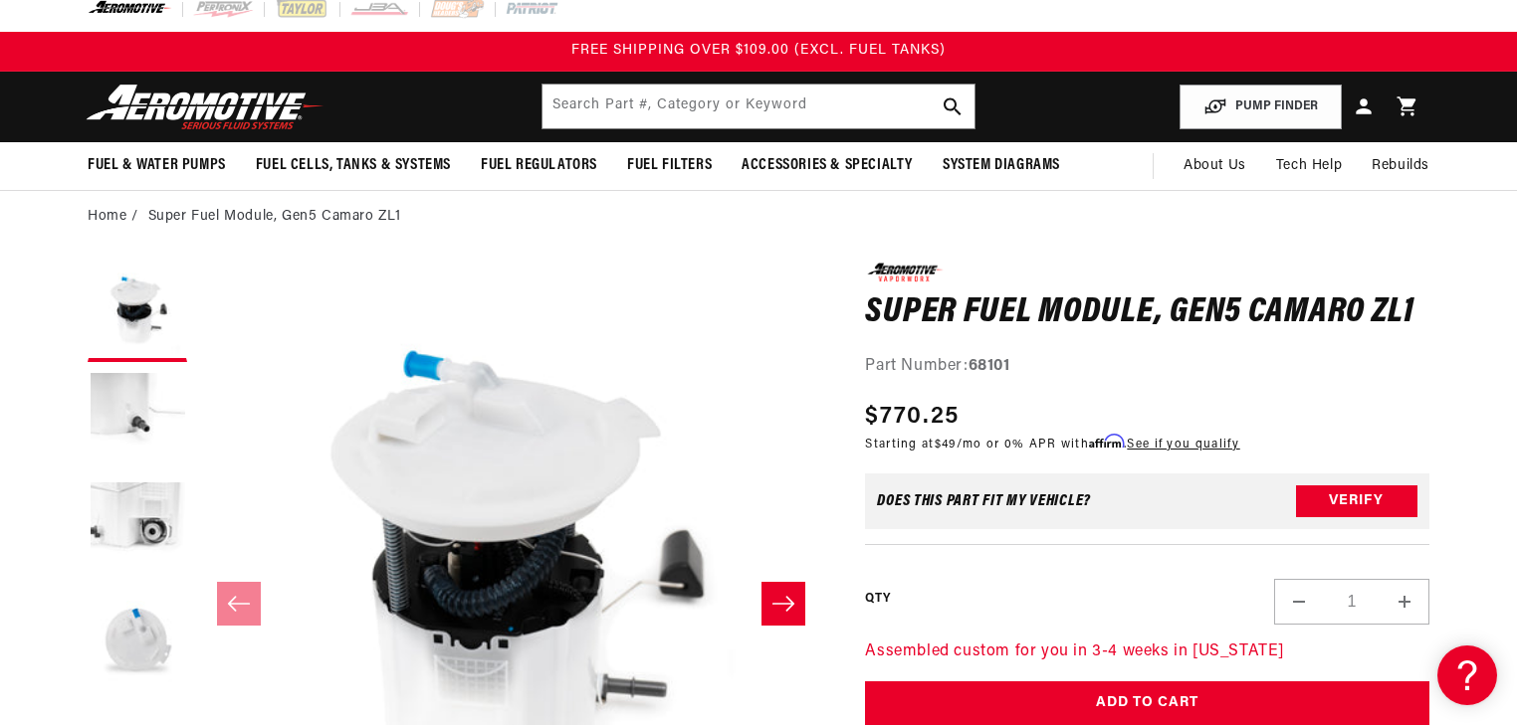
scroll to position [0, 0]
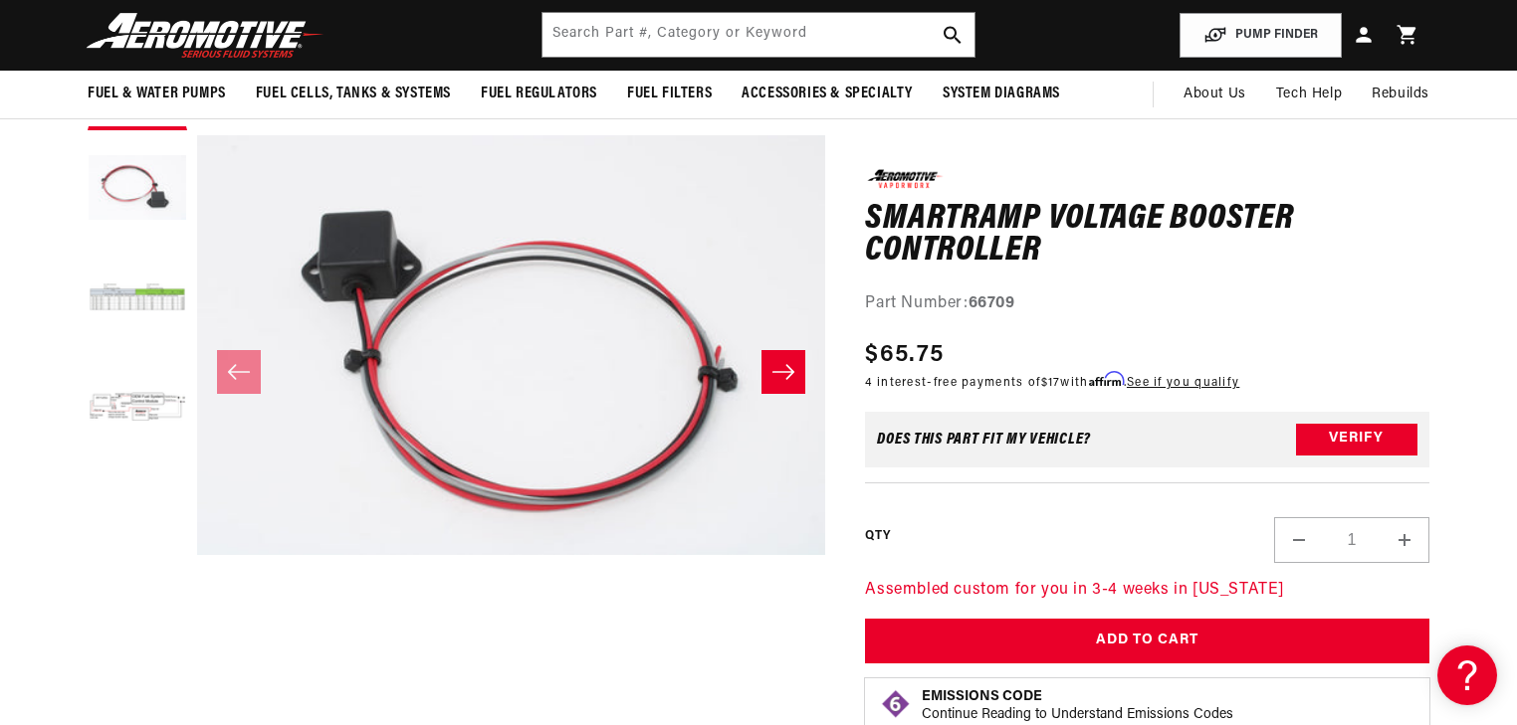
scroll to position [239, 0]
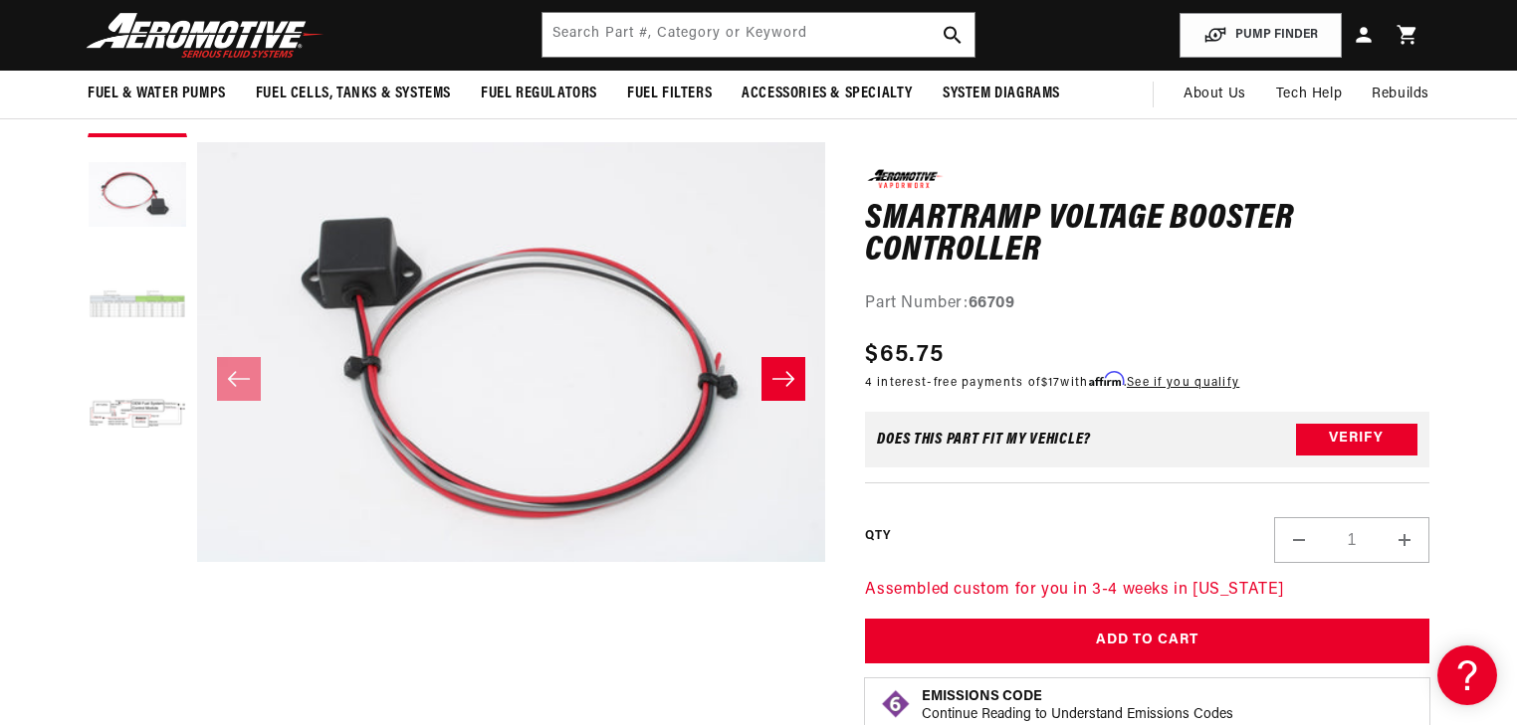
click at [166, 320] on button "Load image 3 in gallery view" at bounding box center [138, 307] width 100 height 100
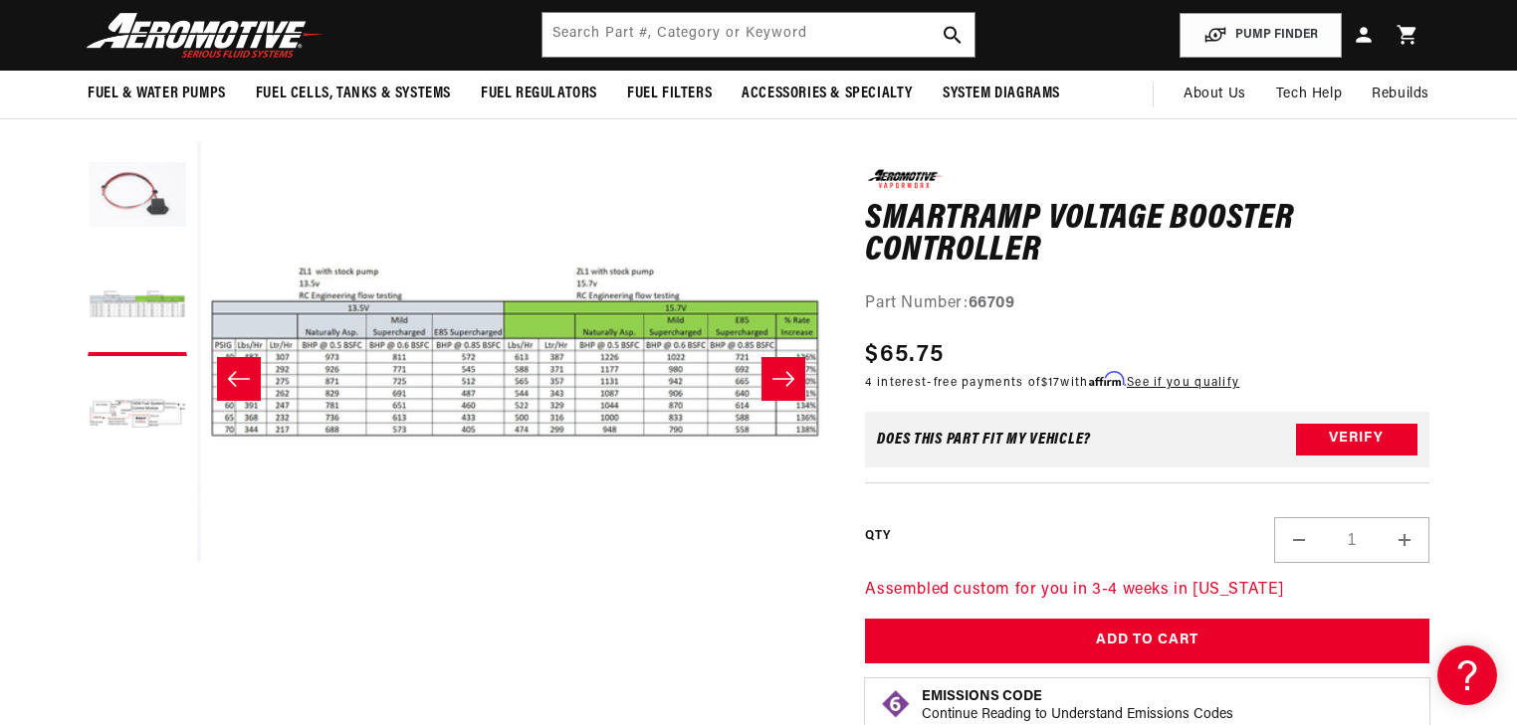
scroll to position [0, 1257]
click at [197, 667] on button "Open media 3 in modal" at bounding box center [197, 667] width 0 height 0
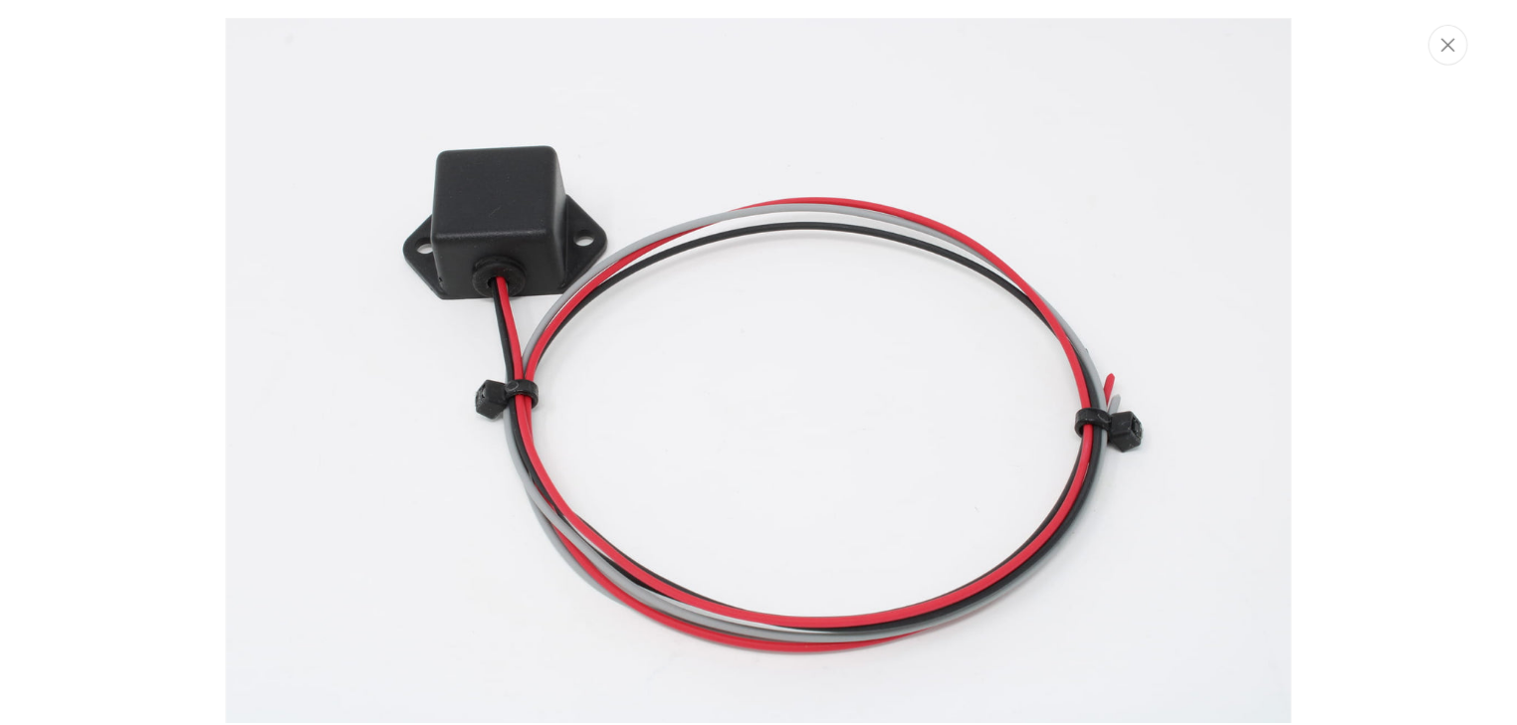
scroll to position [0, 0]
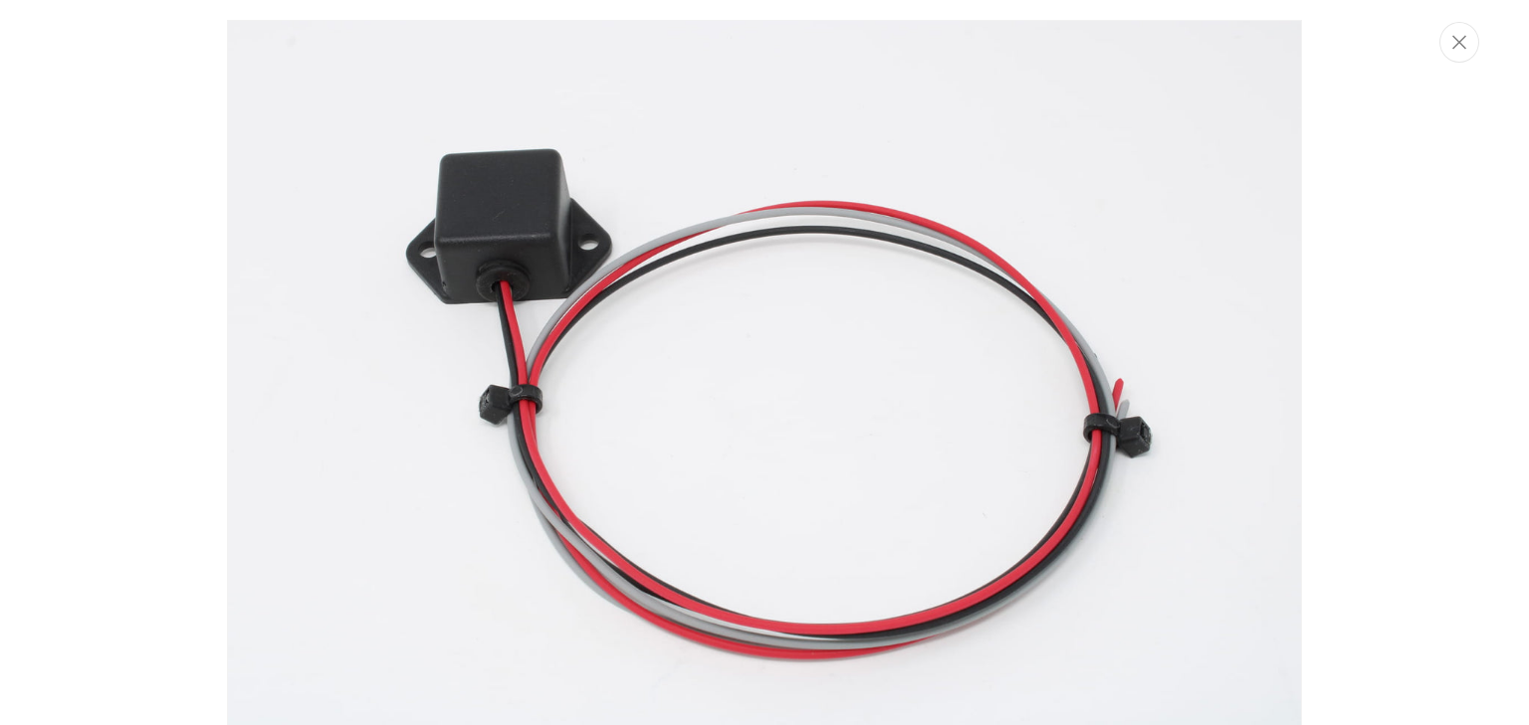
click at [747, 418] on img "Media gallery" at bounding box center [764, 378] width 1075 height 717
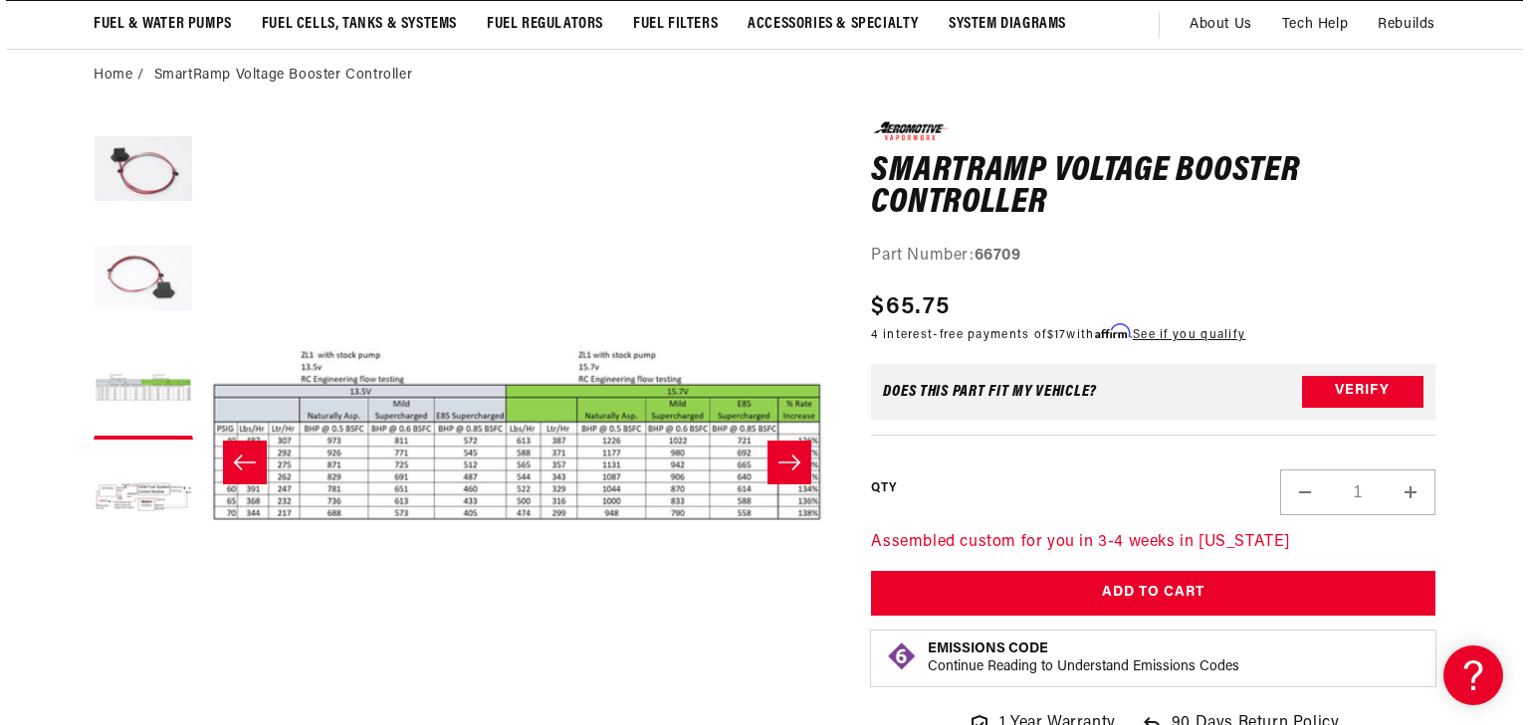
scroll to position [159, 0]
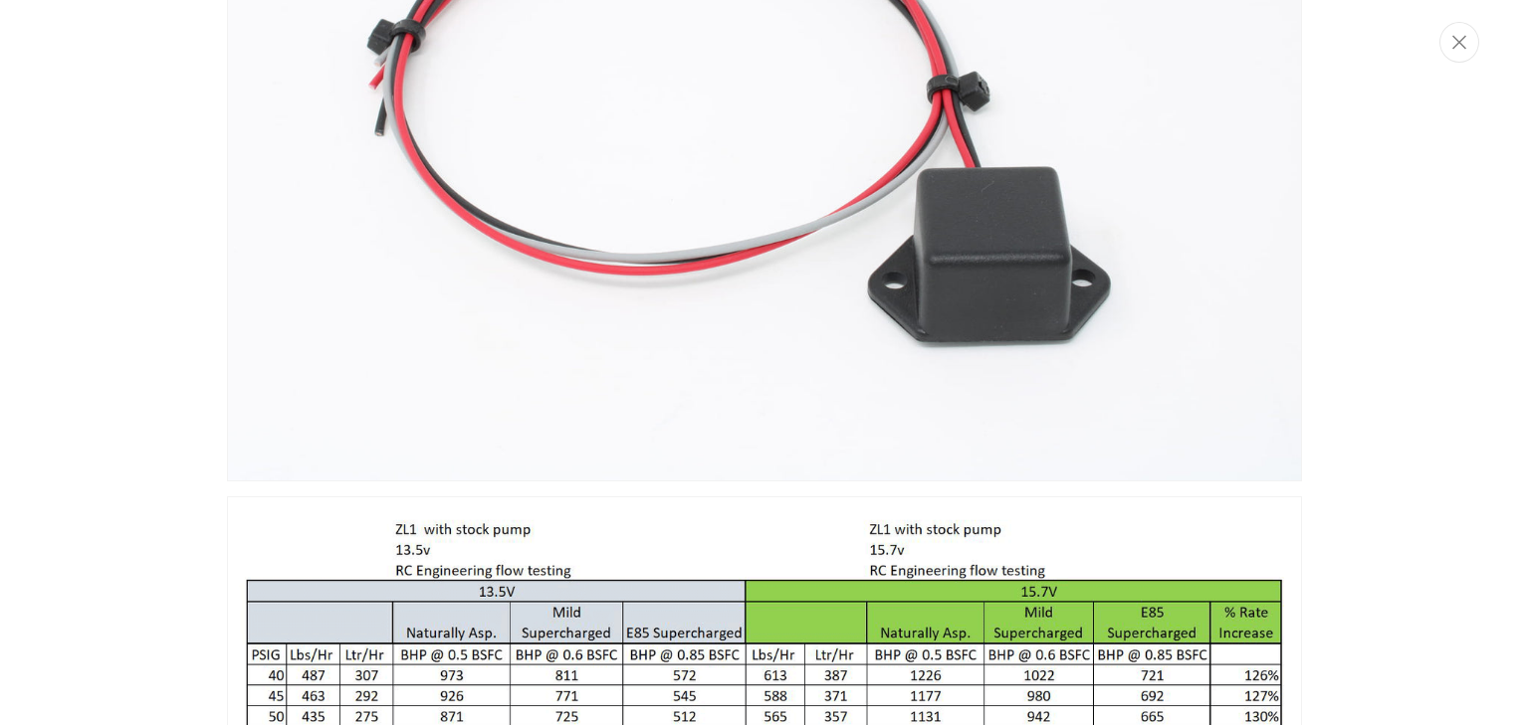
scroll to position [589, 0]
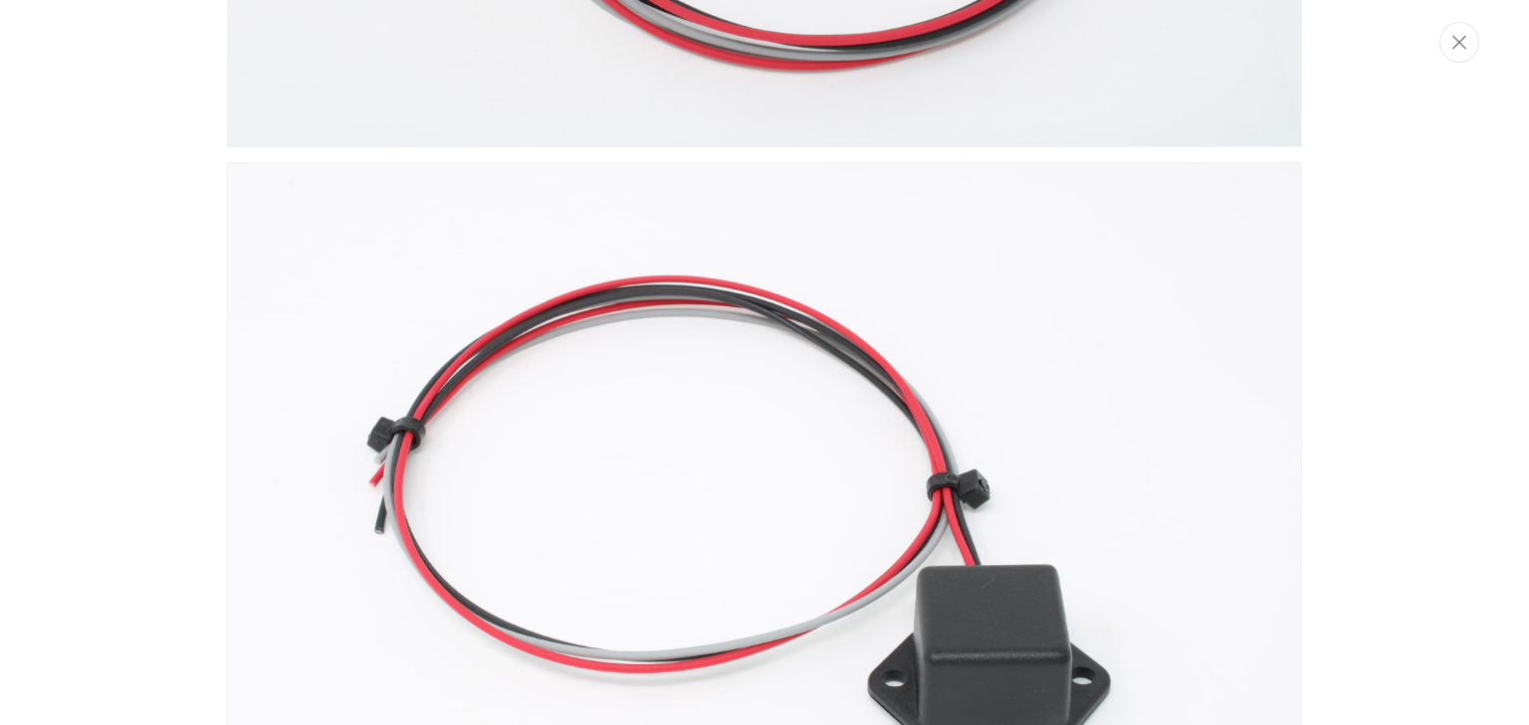
click at [1021, 330] on img "Media gallery" at bounding box center [764, 520] width 1075 height 717
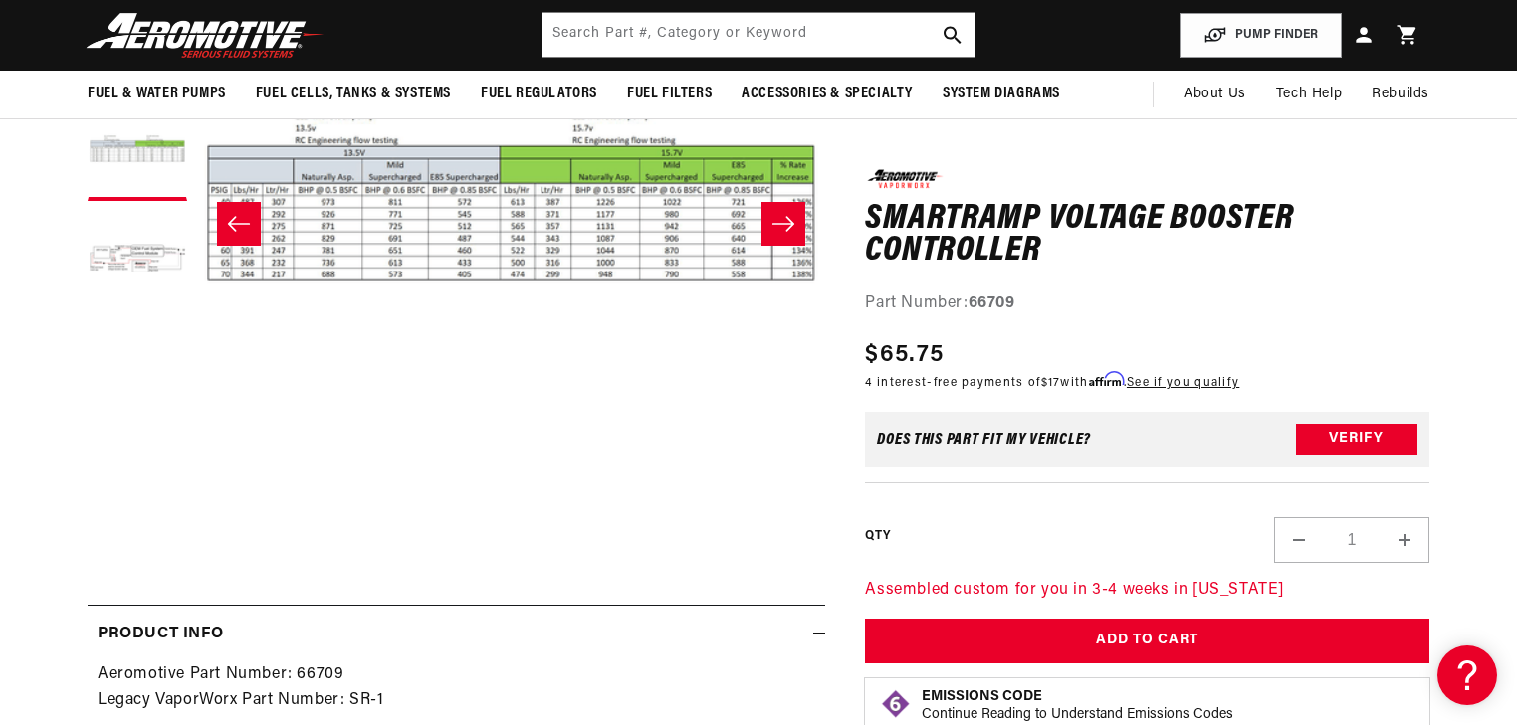
scroll to position [0, 0]
